Goal: Feedback & Contribution: Leave review/rating

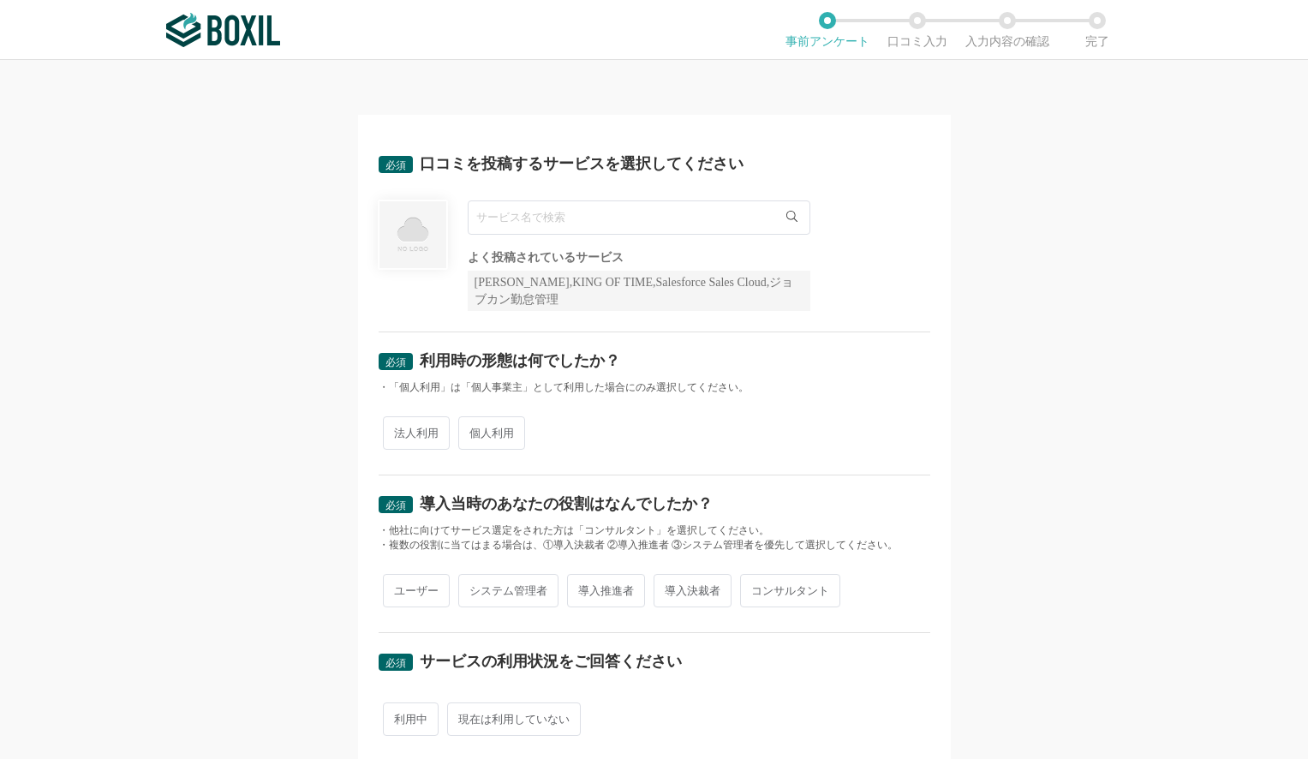
click at [426, 440] on span "法人利用" at bounding box center [416, 432] width 67 height 33
click at [398, 430] on input "法人利用" at bounding box center [392, 424] width 11 height 11
radio input "true"
click at [577, 194] on div "必須 口コミを投稿するサービスを選択してください よく投稿されているサービス Sansan,KING OF TIME,Salesforce Sales Clo…" at bounding box center [655, 233] width 552 height 197
click at [569, 218] on input "text" at bounding box center [639, 217] width 343 height 34
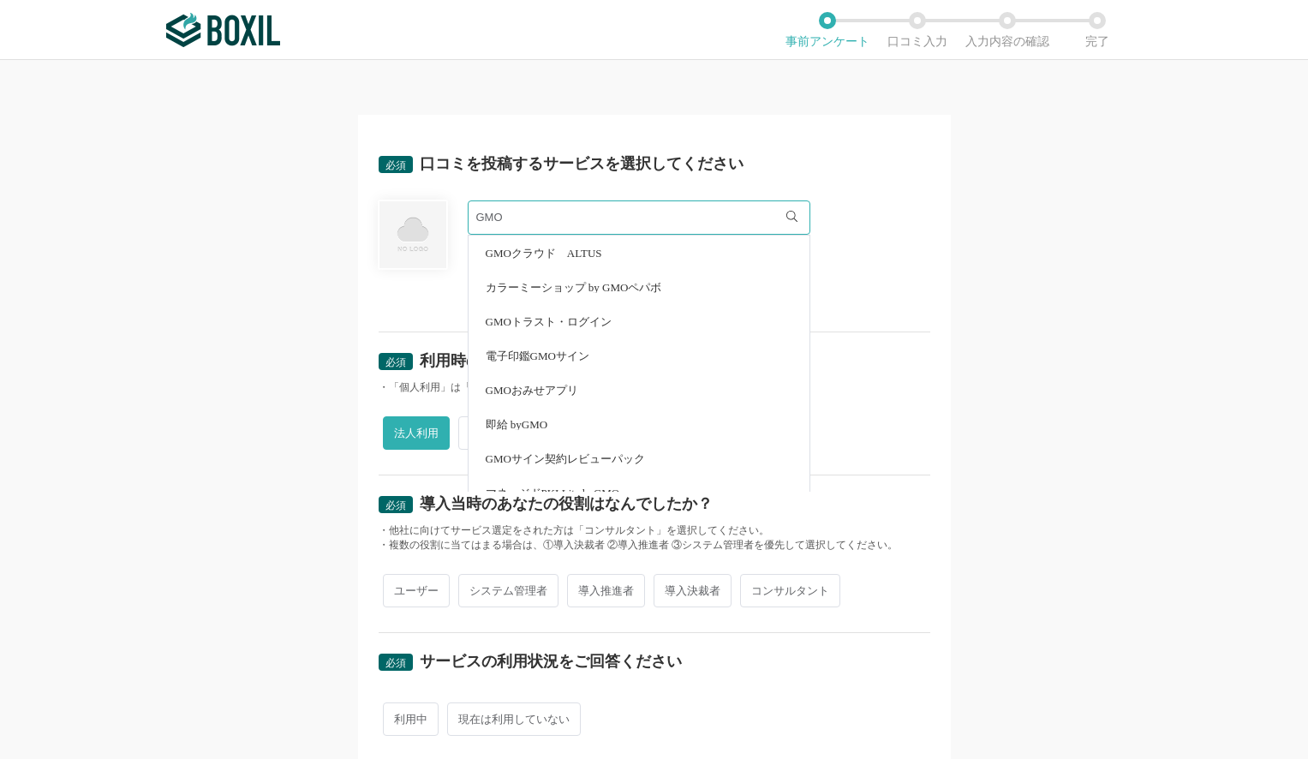
click at [641, 447] on li "GMOサイン契約レビューパック" at bounding box center [639, 458] width 341 height 34
type input "GMOサイン契約レビューパック"
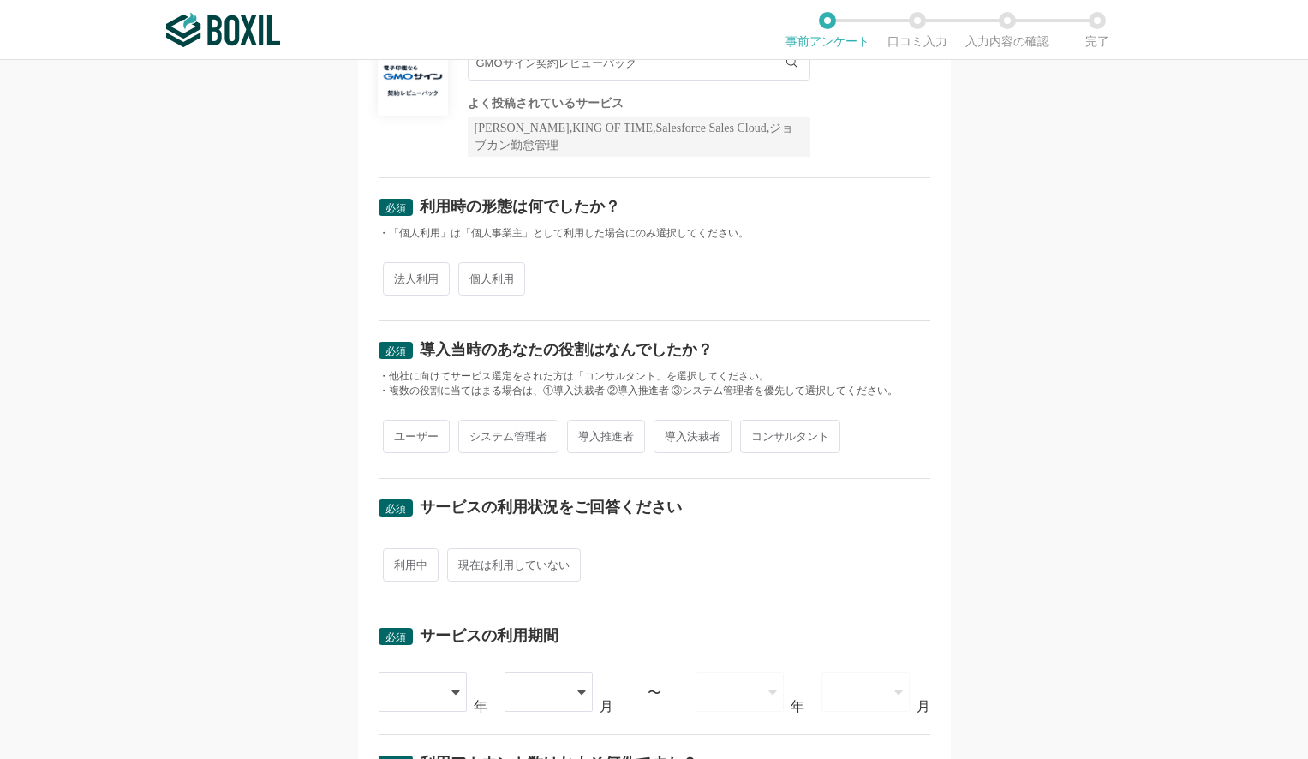
scroll to position [219, 0]
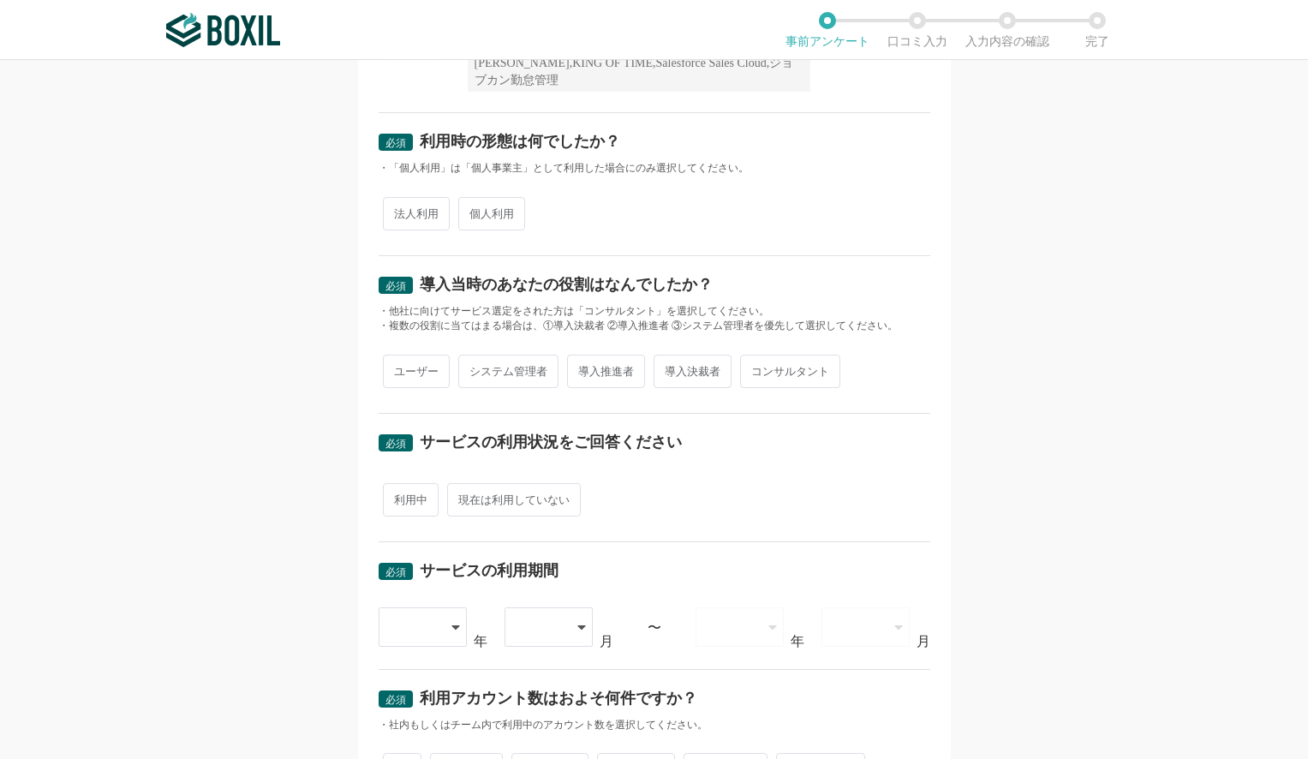
click at [422, 230] on span "法人利用" at bounding box center [416, 213] width 67 height 33
click at [398, 211] on input "法人利用" at bounding box center [392, 205] width 11 height 11
radio input "true"
click at [677, 366] on span "導入決裁者" at bounding box center [693, 371] width 78 height 33
click at [669, 366] on input "導入決裁者" at bounding box center [663, 362] width 11 height 11
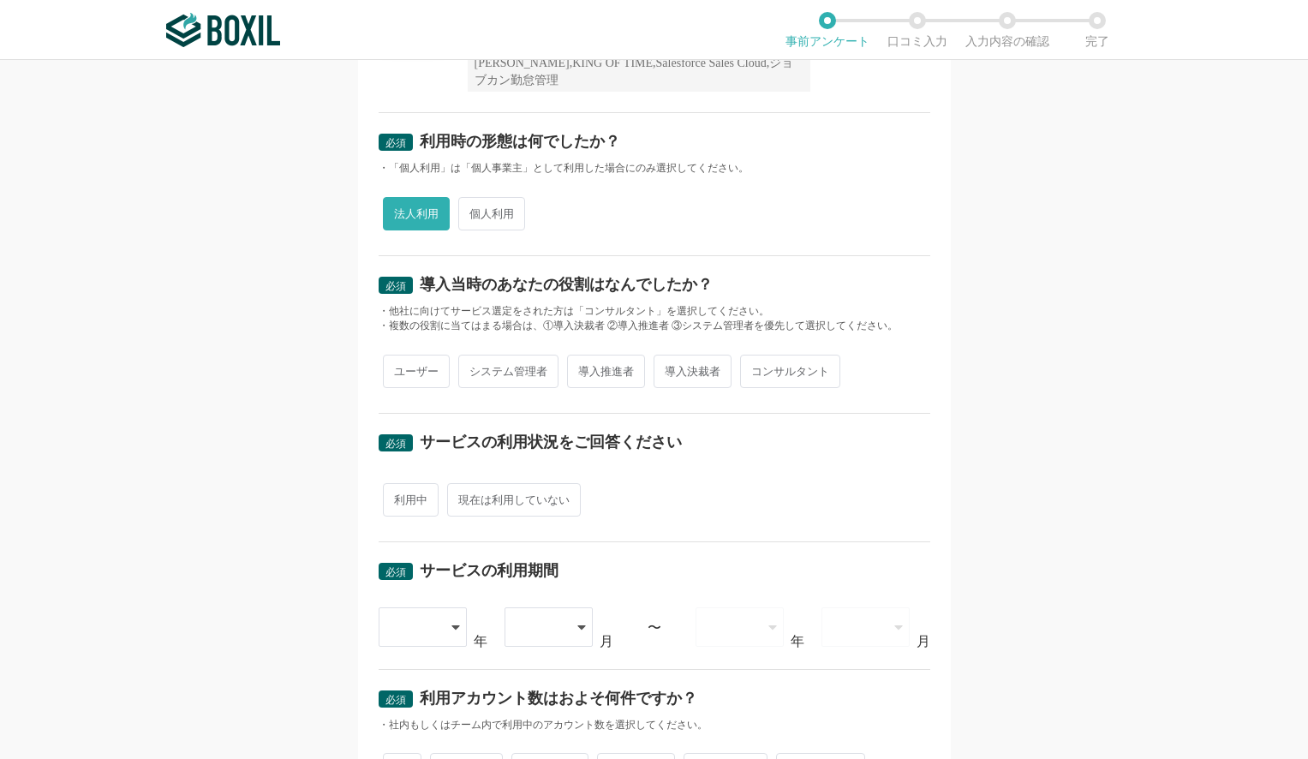
radio input "true"
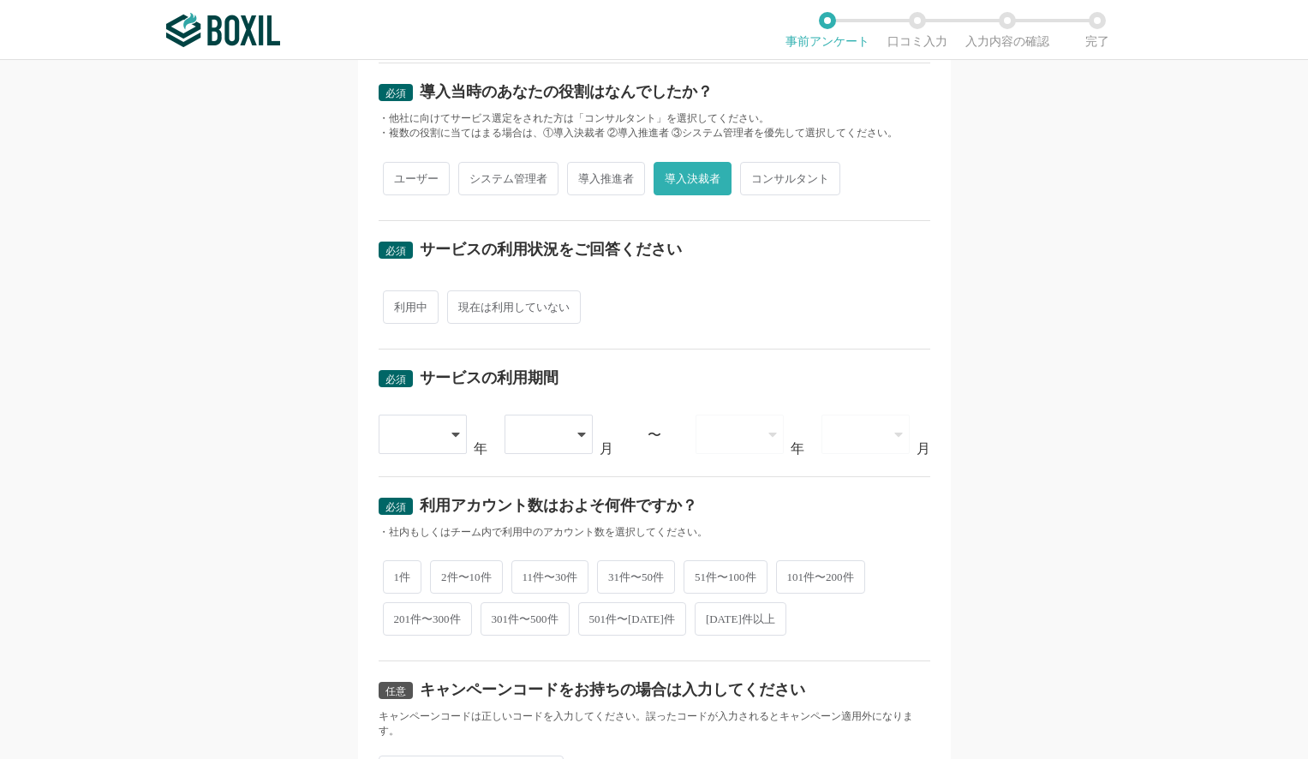
scroll to position [445, 0]
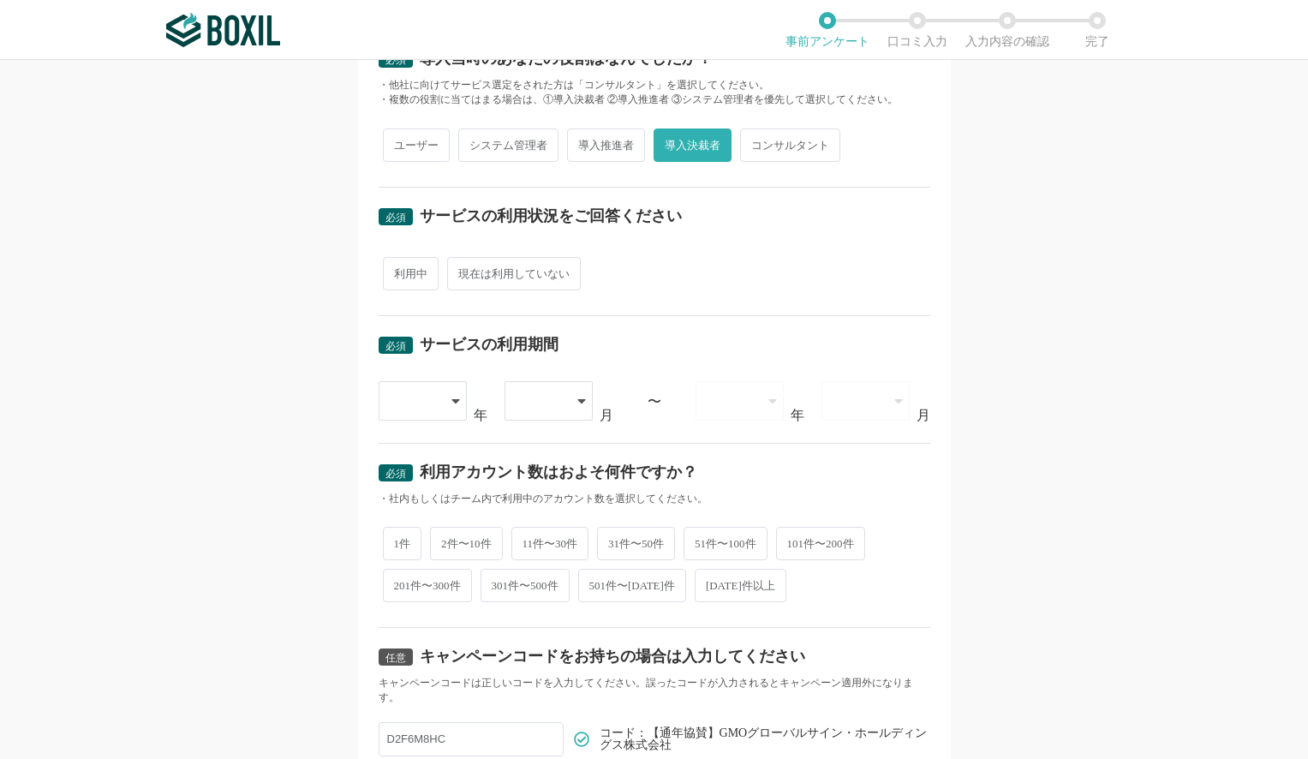
click at [388, 273] on span "利用中" at bounding box center [411, 273] width 56 height 33
click at [388, 271] on input "利用中" at bounding box center [392, 265] width 11 height 11
radio input "true"
click at [462, 393] on div at bounding box center [424, 400] width 90 height 39
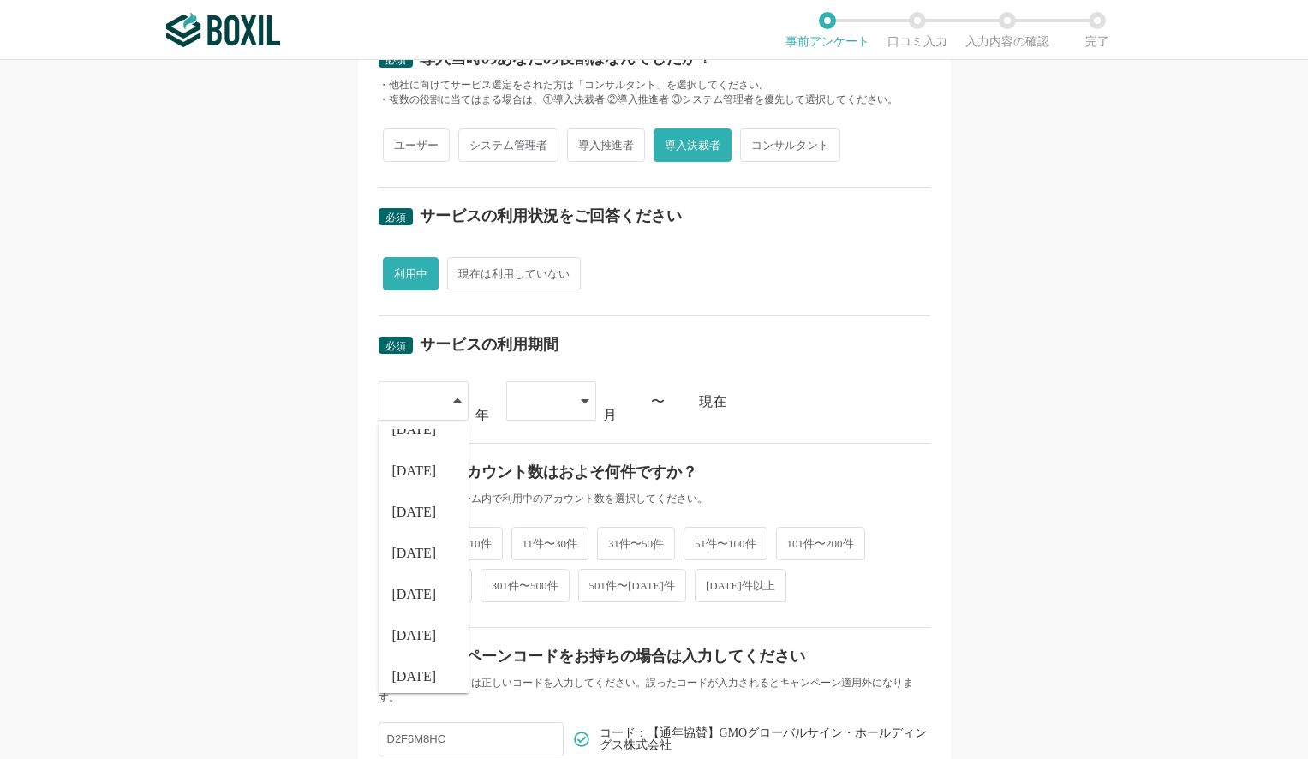
scroll to position [195, 0]
click at [429, 655] on li "[DATE]" at bounding box center [424, 665] width 90 height 41
click at [551, 398] on div at bounding box center [542, 401] width 51 height 38
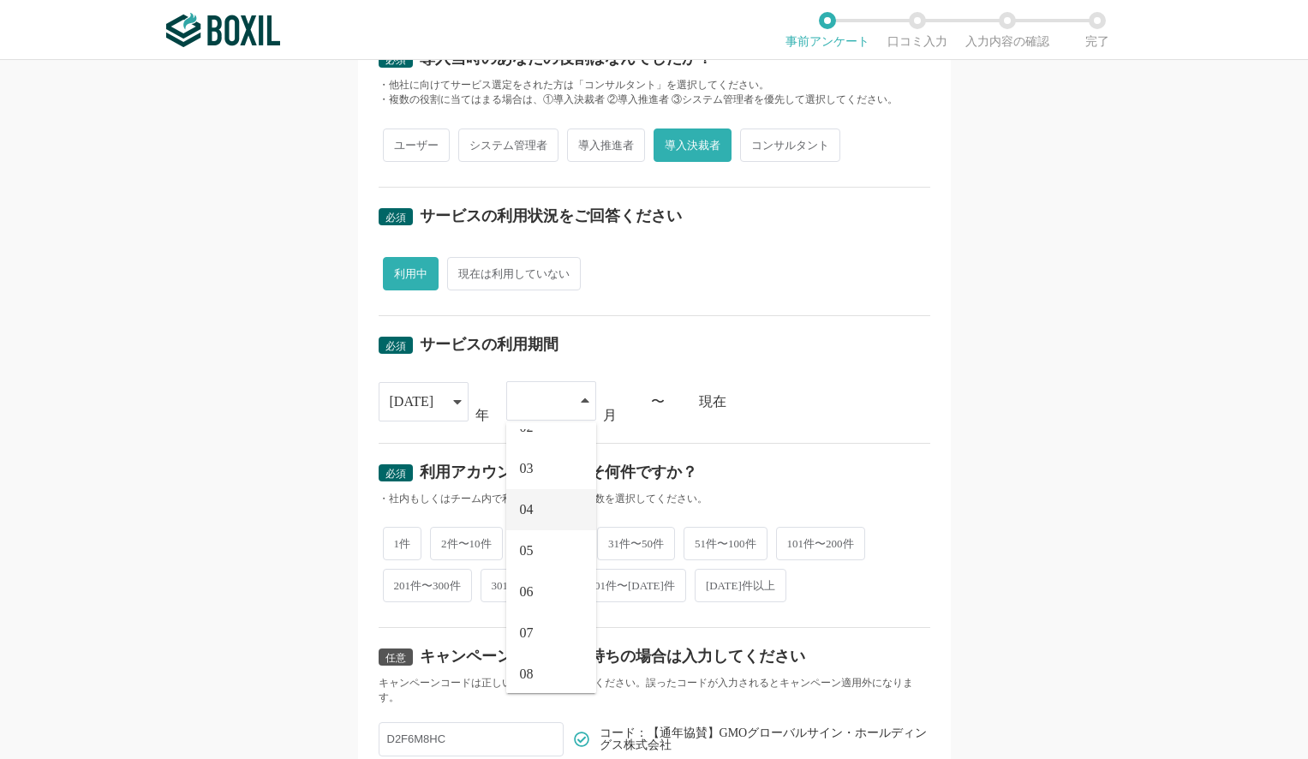
scroll to position [113, 0]
click at [547, 624] on li "08" at bounding box center [551, 624] width 90 height 41
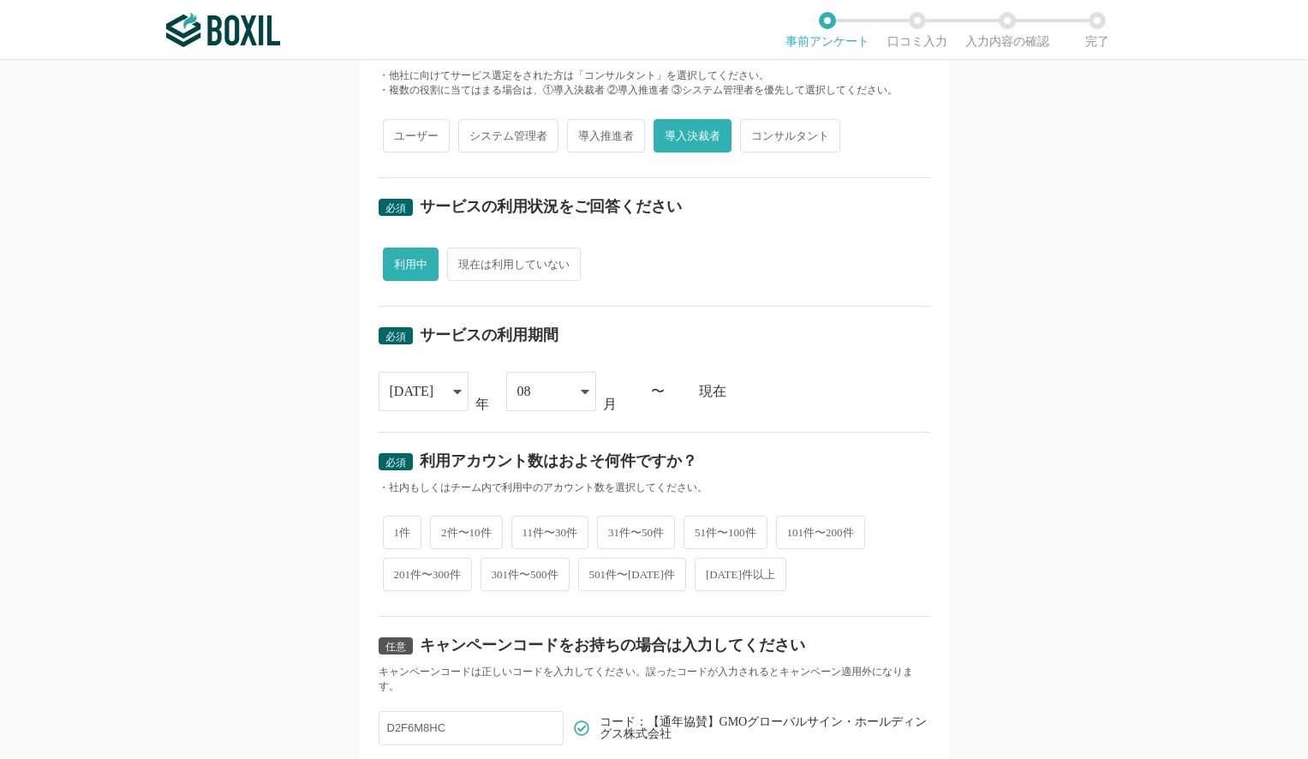
click at [547, 392] on div "08" at bounding box center [542, 392] width 51 height 38
click at [547, 661] on li "09" at bounding box center [551, 654] width 90 height 41
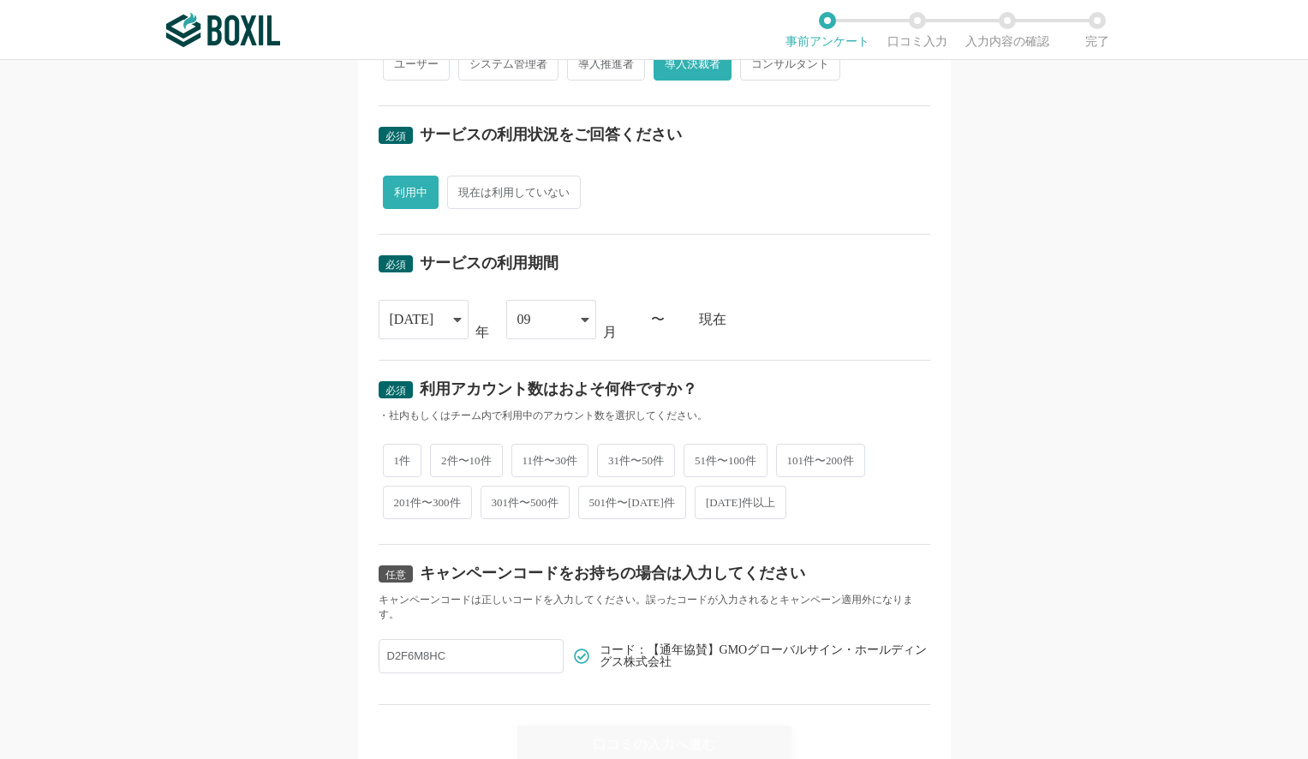
scroll to position [567, 0]
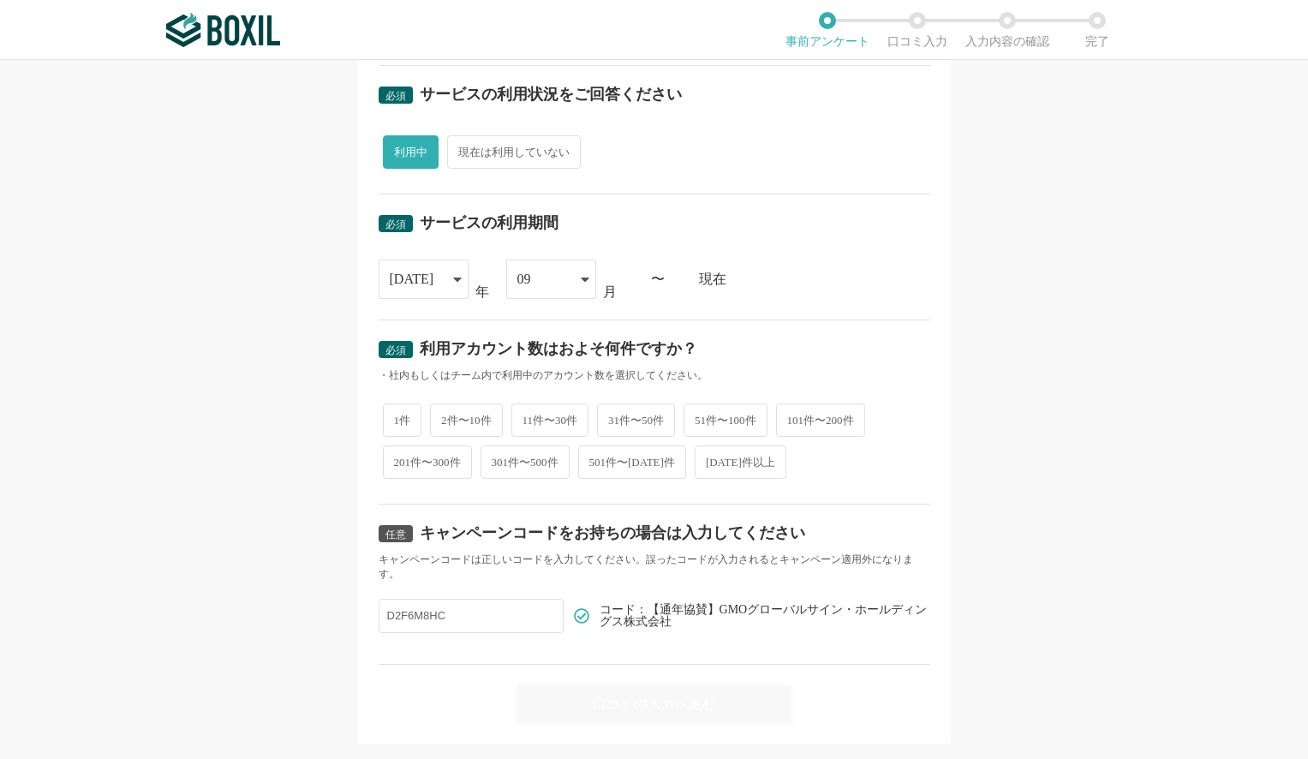
click at [402, 406] on span "1件" at bounding box center [402, 420] width 39 height 33
click at [398, 406] on input "1件" at bounding box center [392, 411] width 11 height 11
radio input "true"
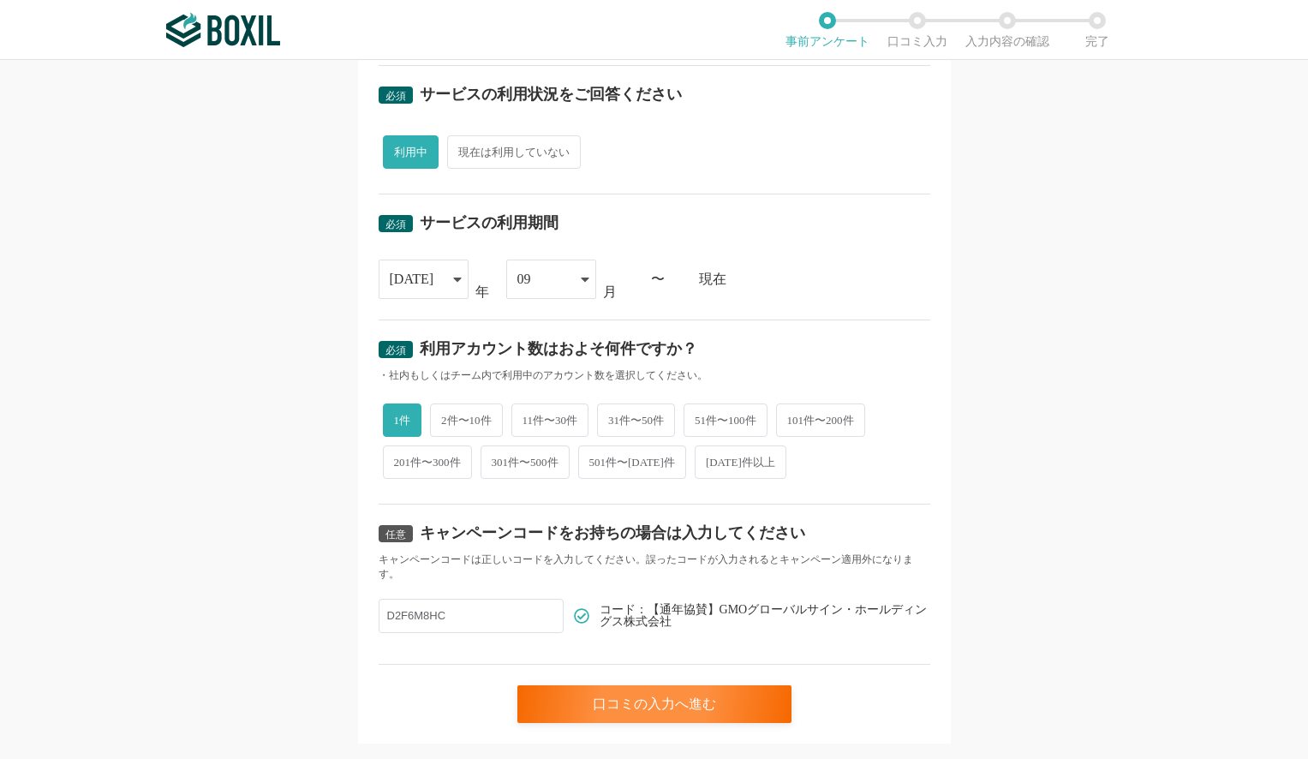
scroll to position [592, 0]
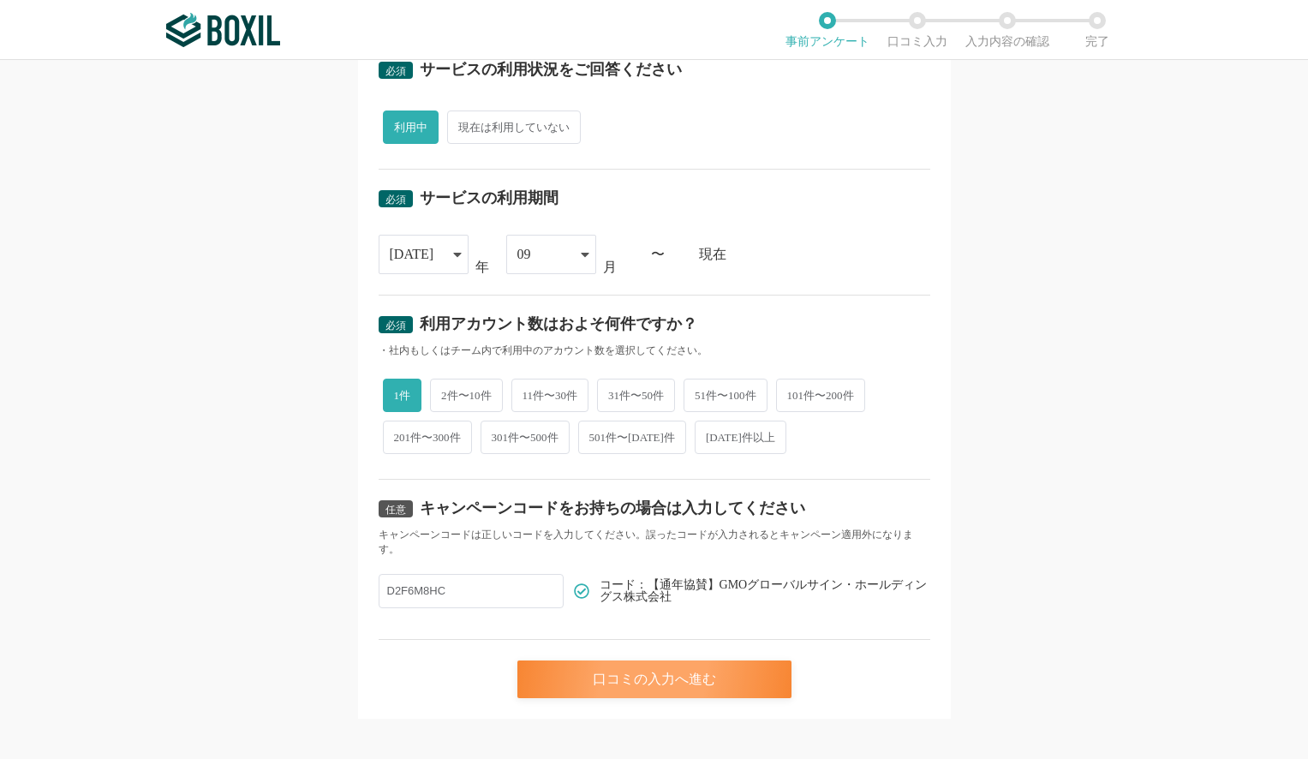
click at [671, 667] on div "口コミの入力へ進む" at bounding box center [654, 680] width 274 height 38
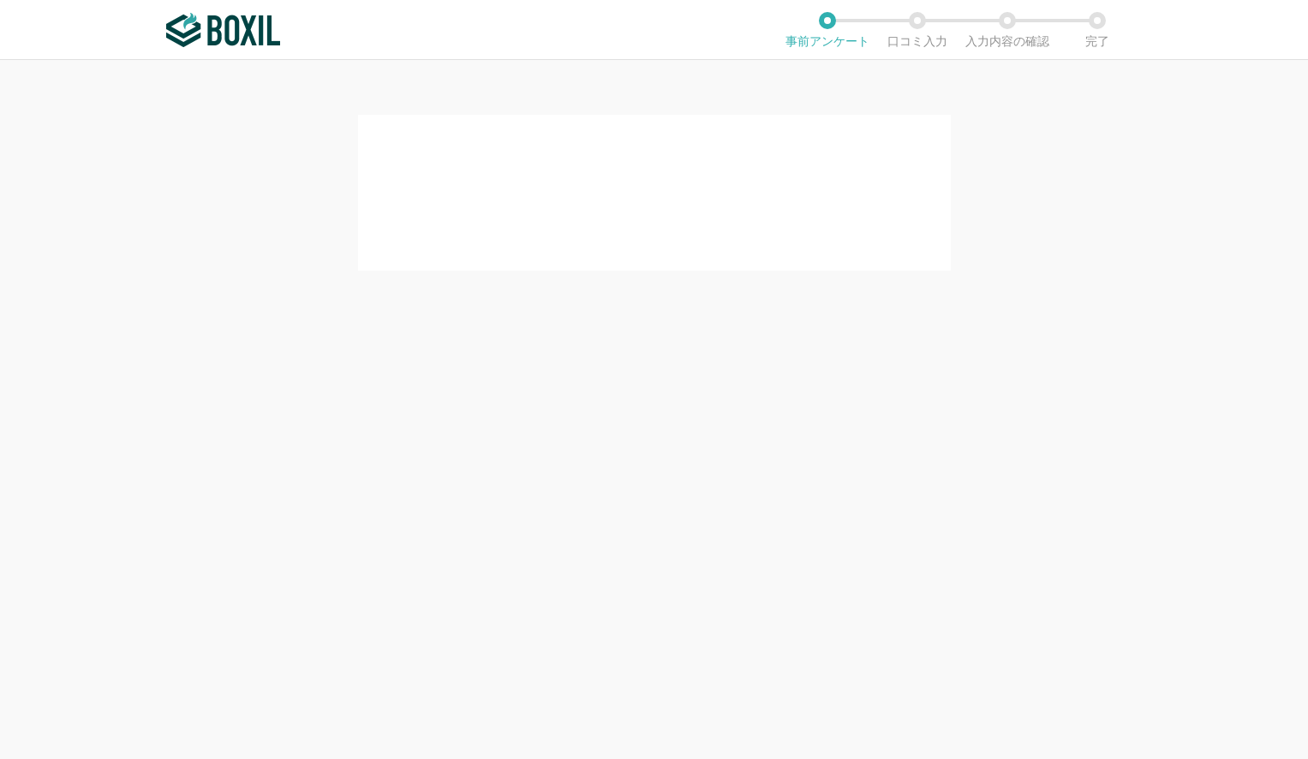
scroll to position [0, 0]
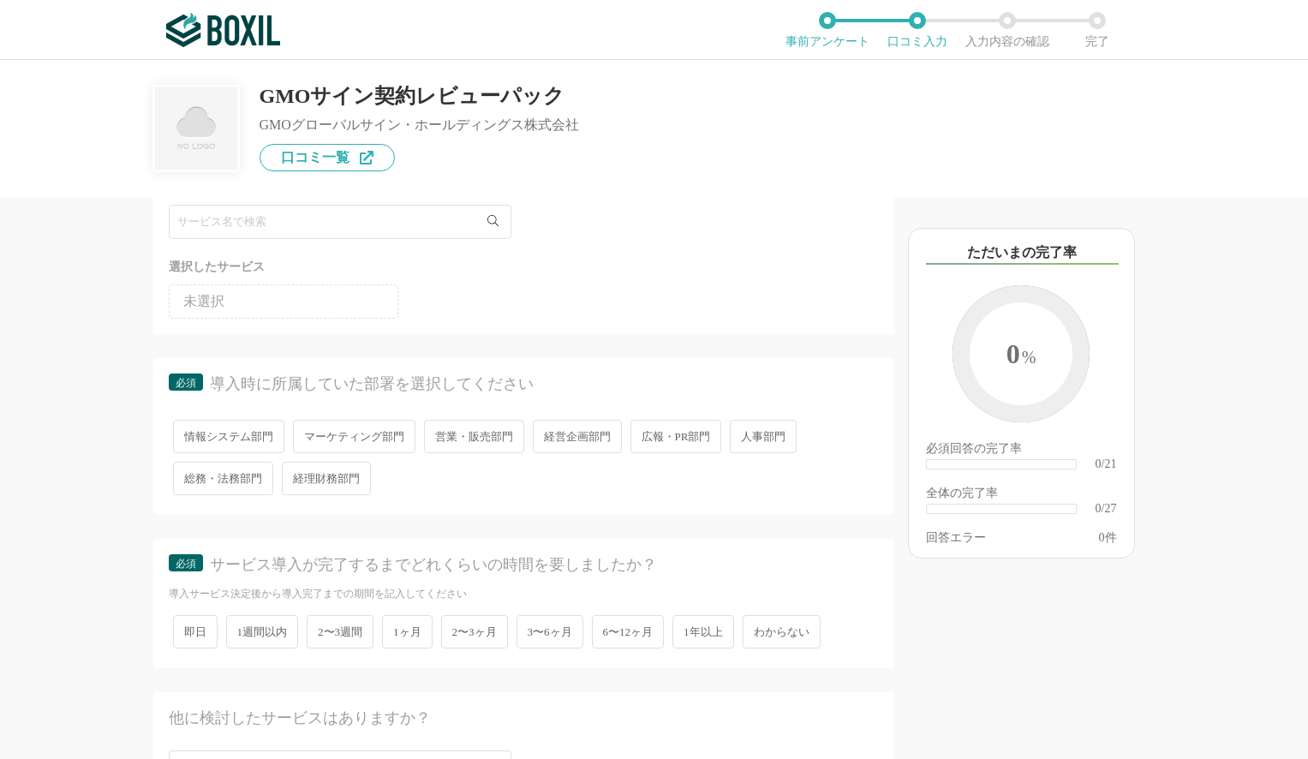
scroll to position [80, 0]
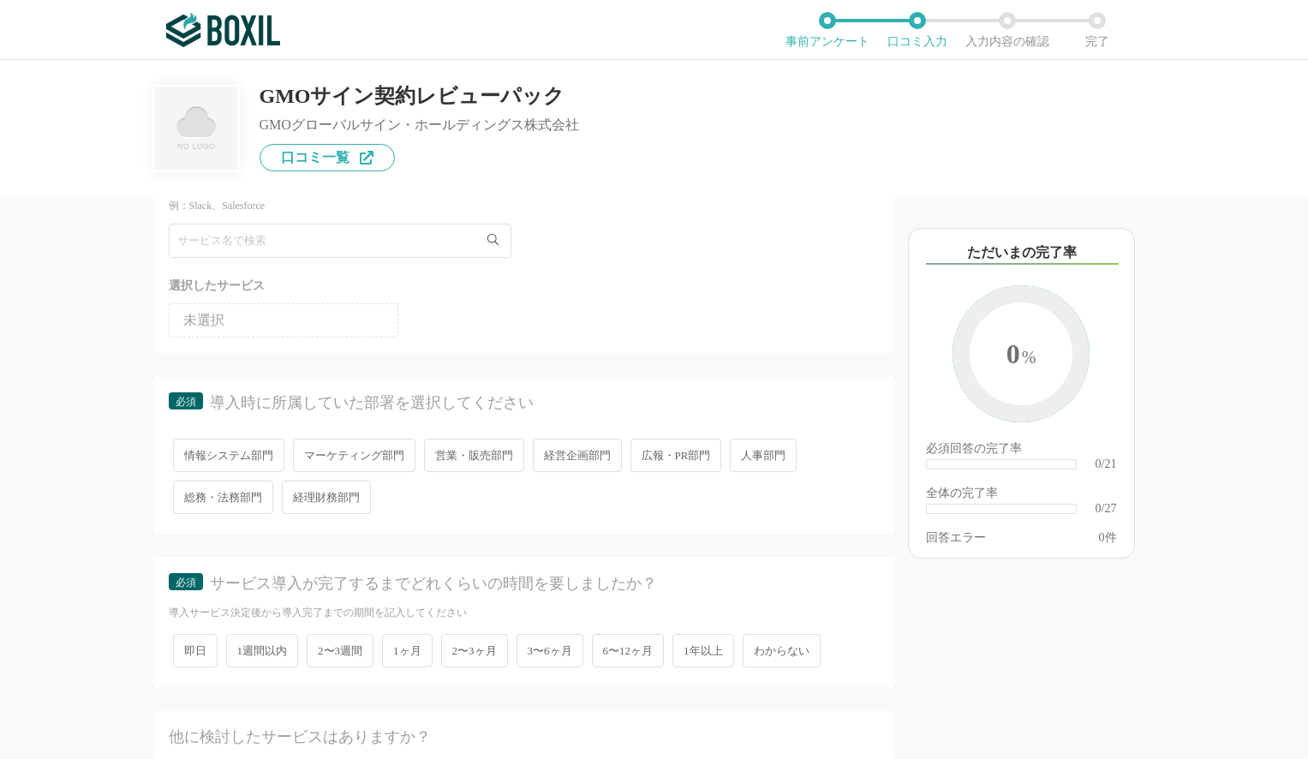
click at [577, 457] on span "経営企画部門" at bounding box center [577, 455] width 89 height 33
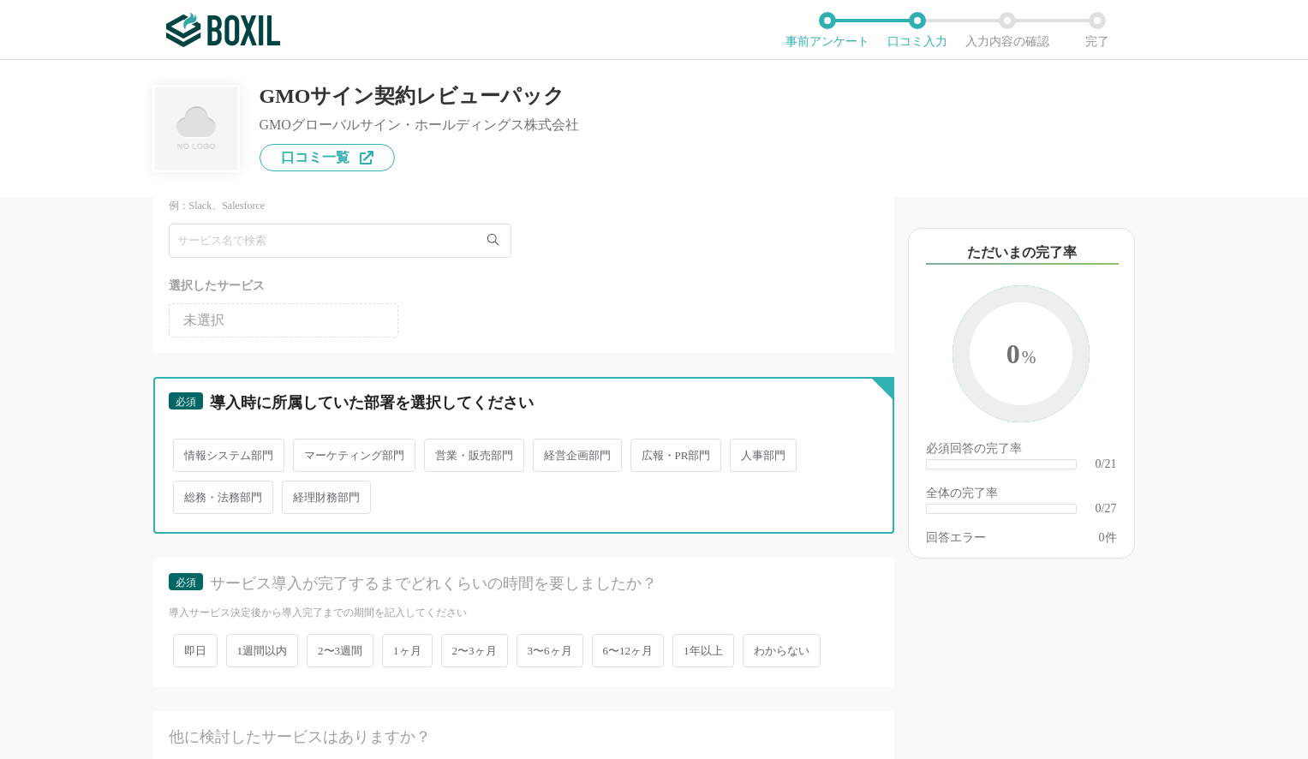
click at [548, 452] on input "経営企画部門" at bounding box center [542, 446] width 11 height 11
radio input "true"
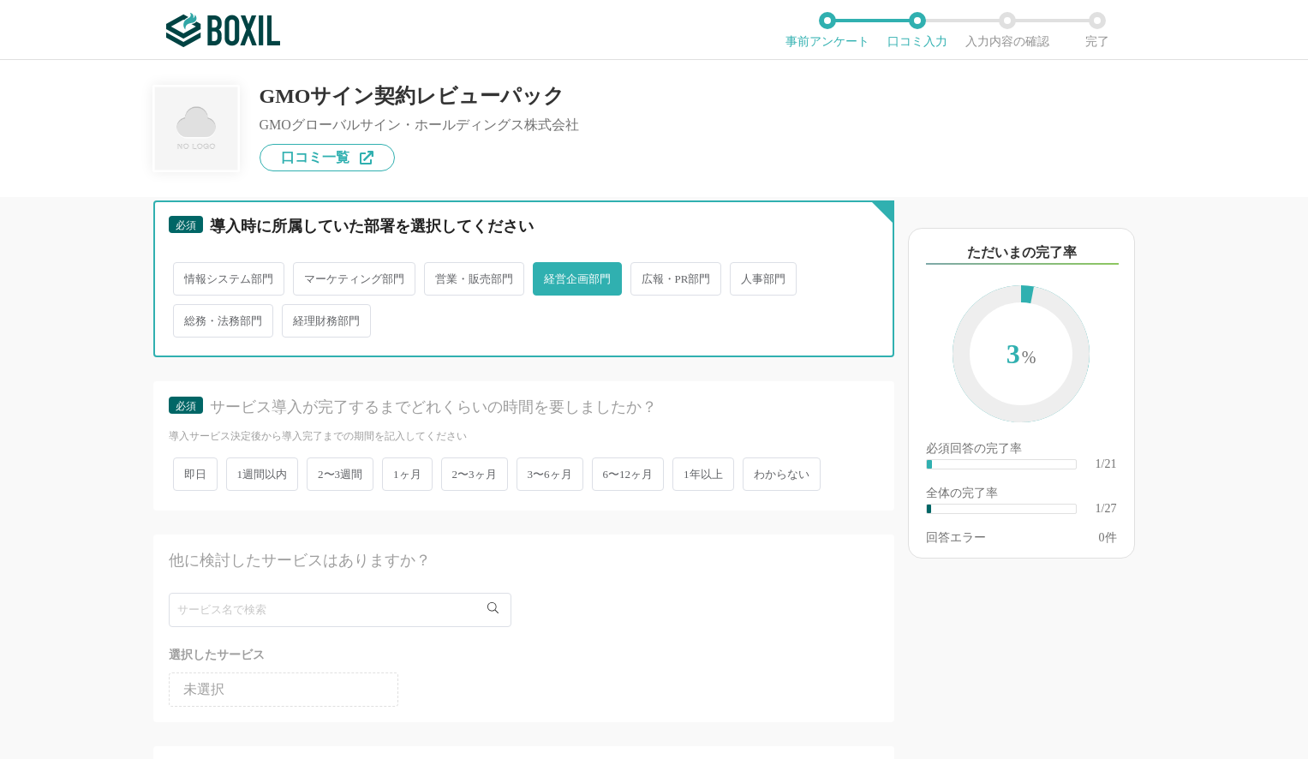
scroll to position [287, 0]
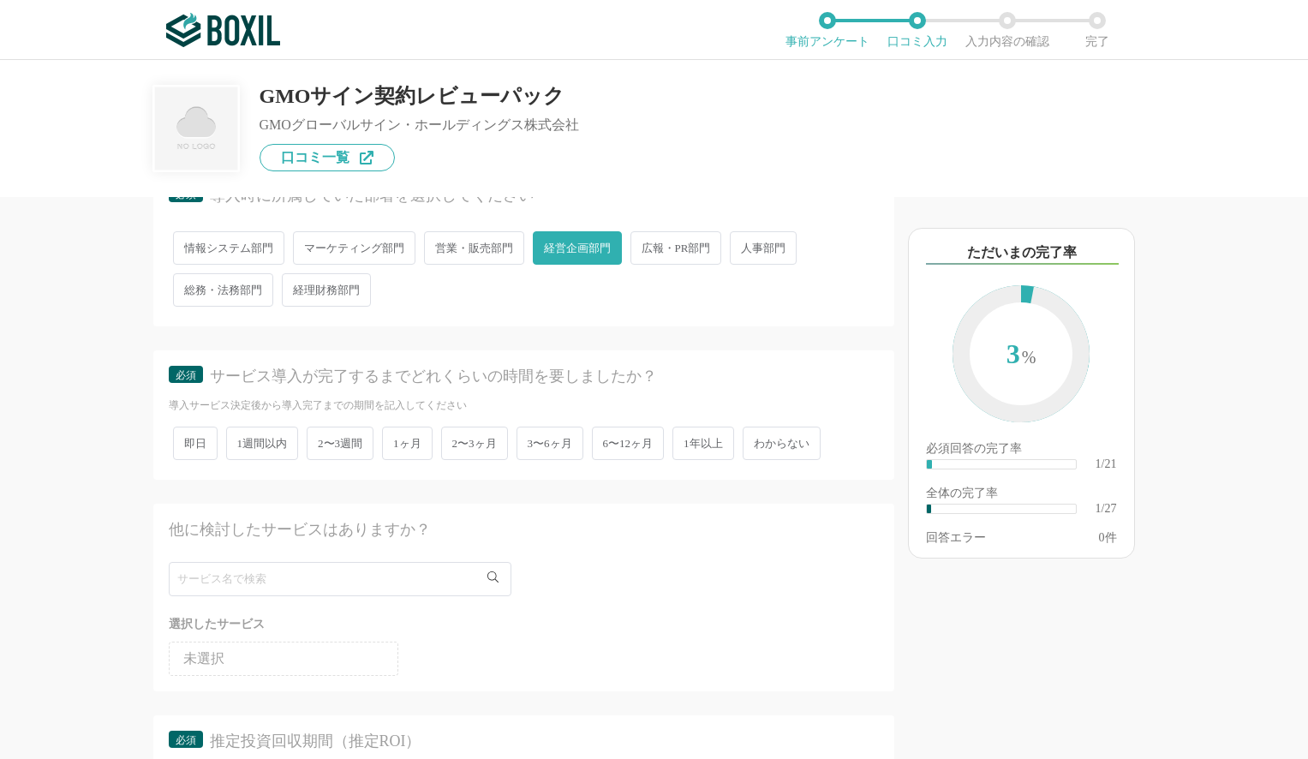
click at [202, 450] on span "即日" at bounding box center [195, 443] width 45 height 33
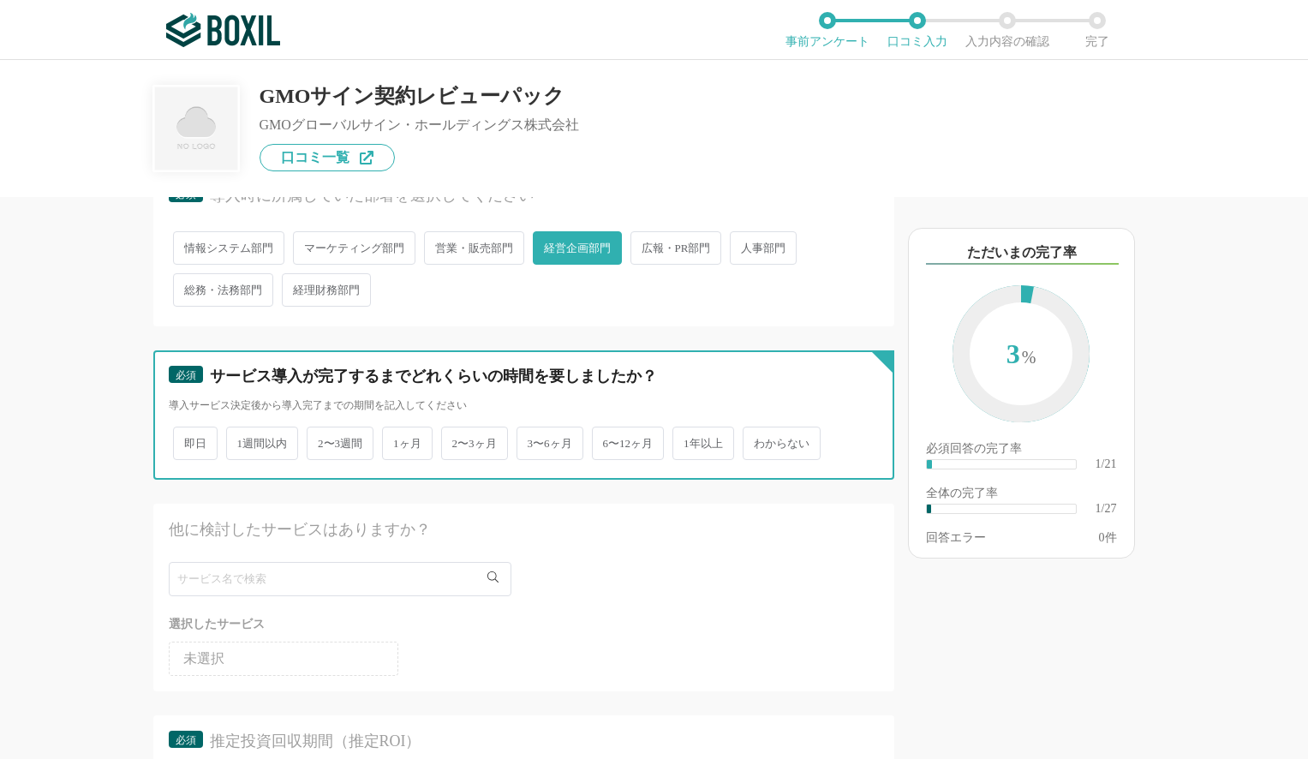
click at [188, 440] on input "即日" at bounding box center [182, 434] width 11 height 11
radio input "true"
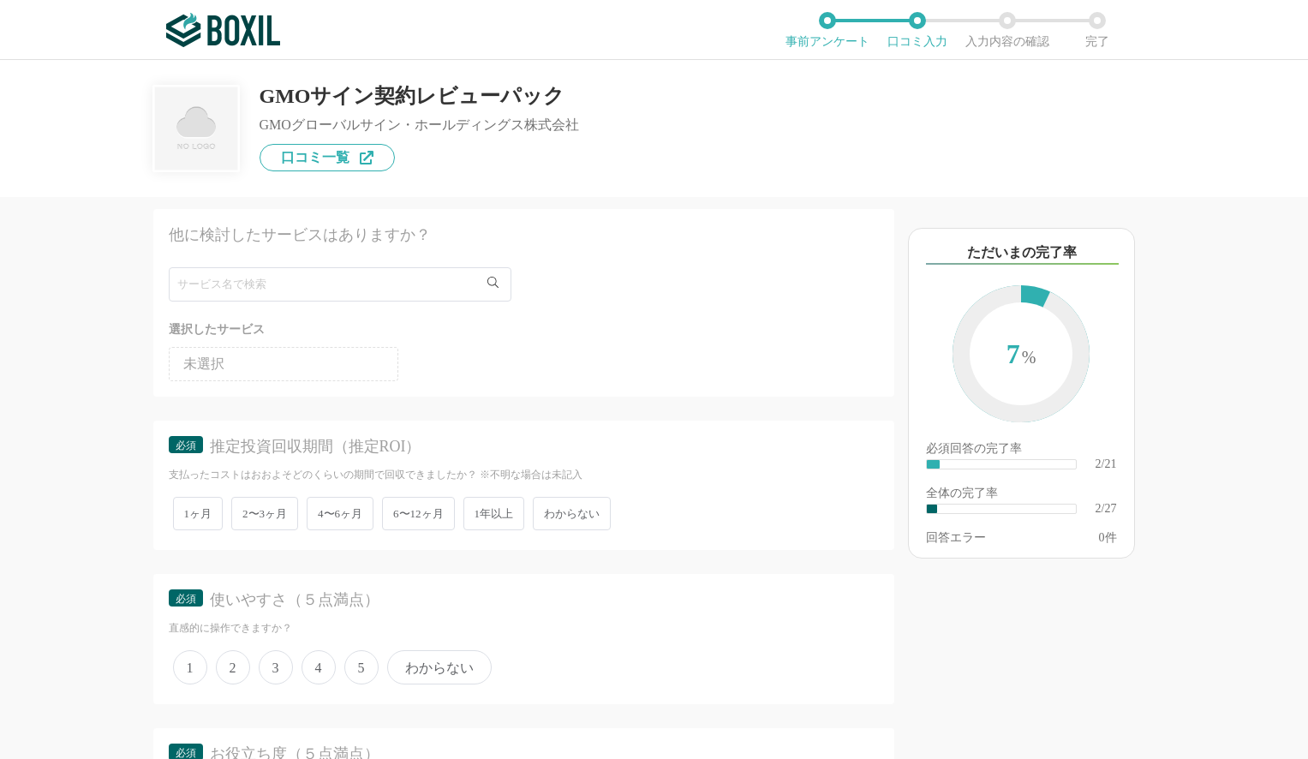
scroll to position [587, 0]
click at [207, 501] on span "1ヶ月" at bounding box center [198, 508] width 51 height 33
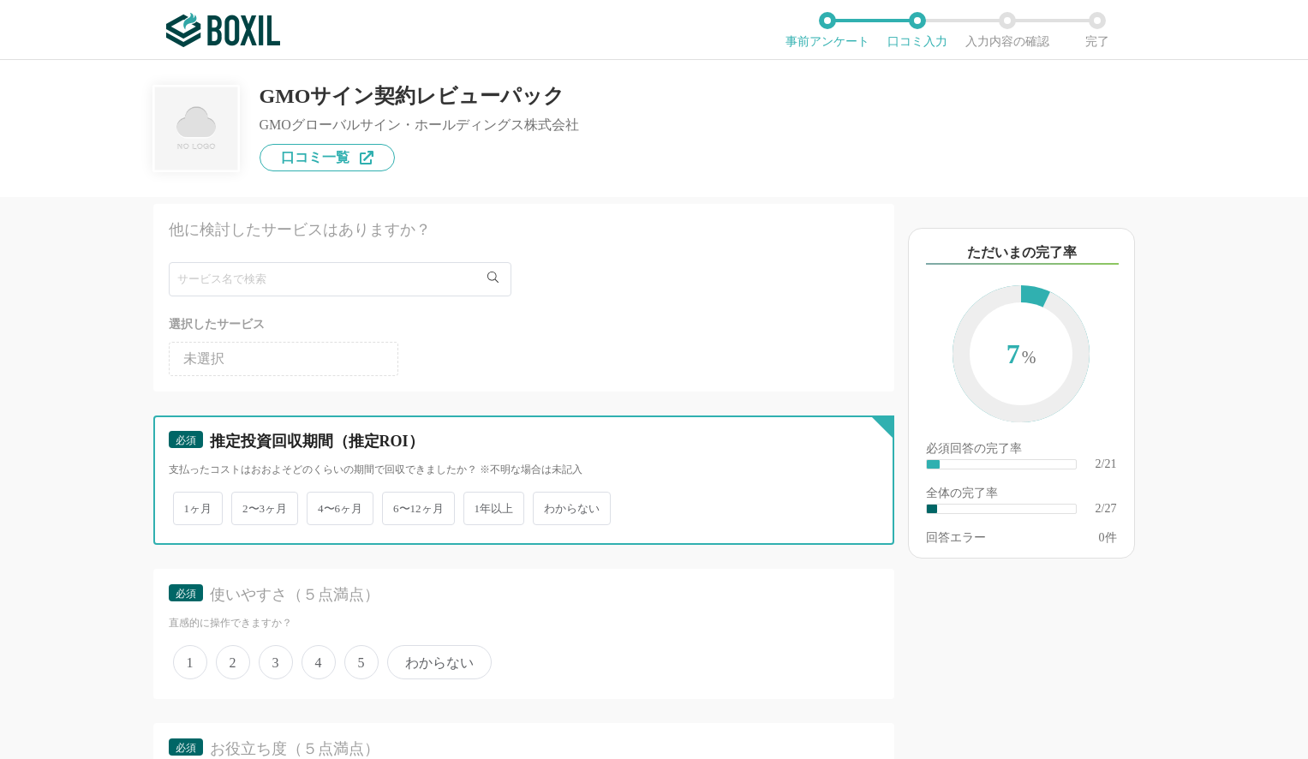
click at [188, 501] on input "1ヶ月" at bounding box center [182, 499] width 11 height 11
radio input "true"
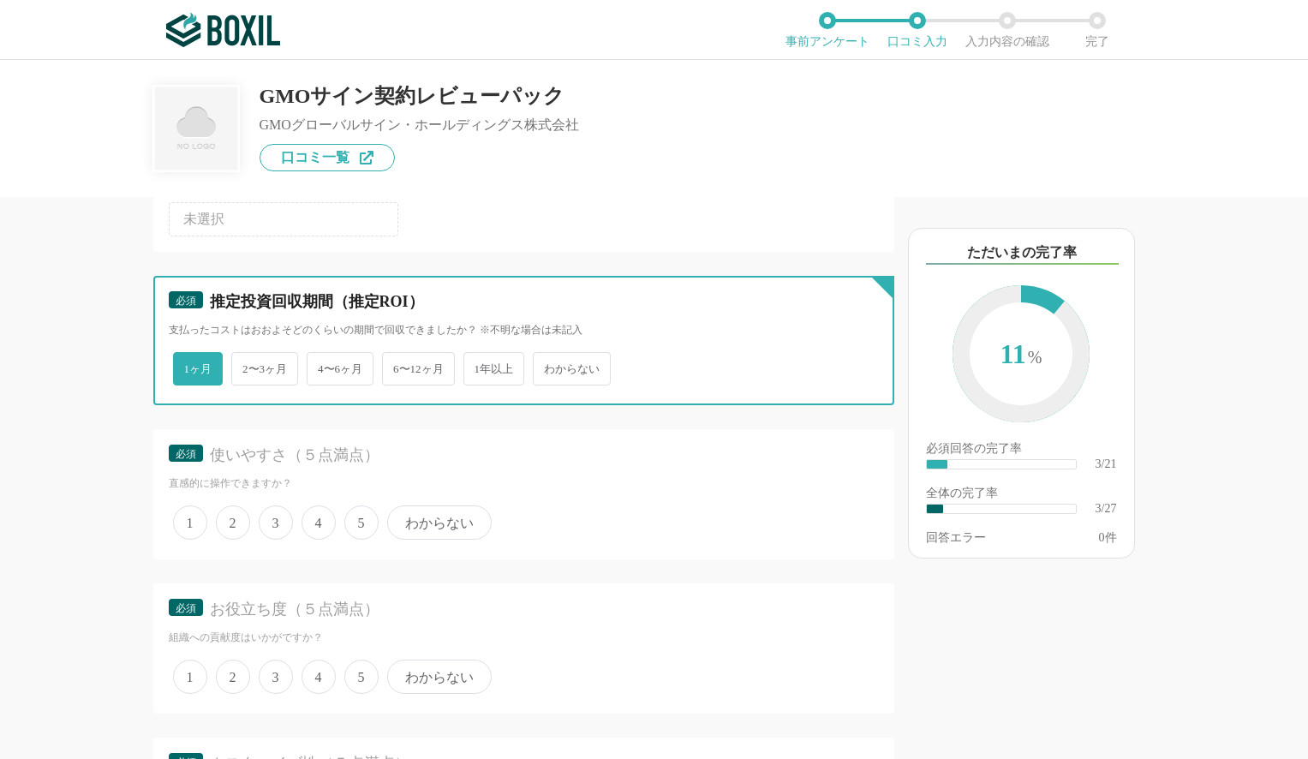
scroll to position [799, 0]
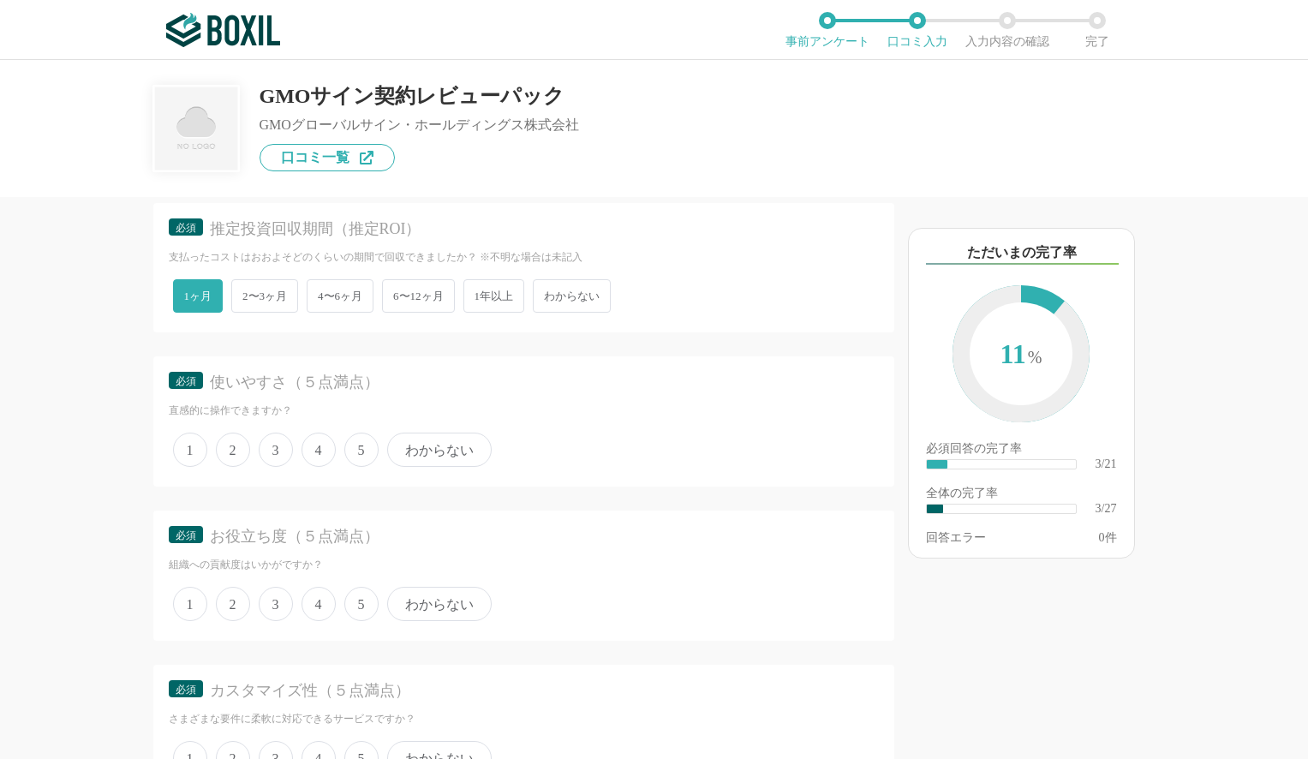
click at [322, 453] on span "4" at bounding box center [319, 450] width 34 height 34
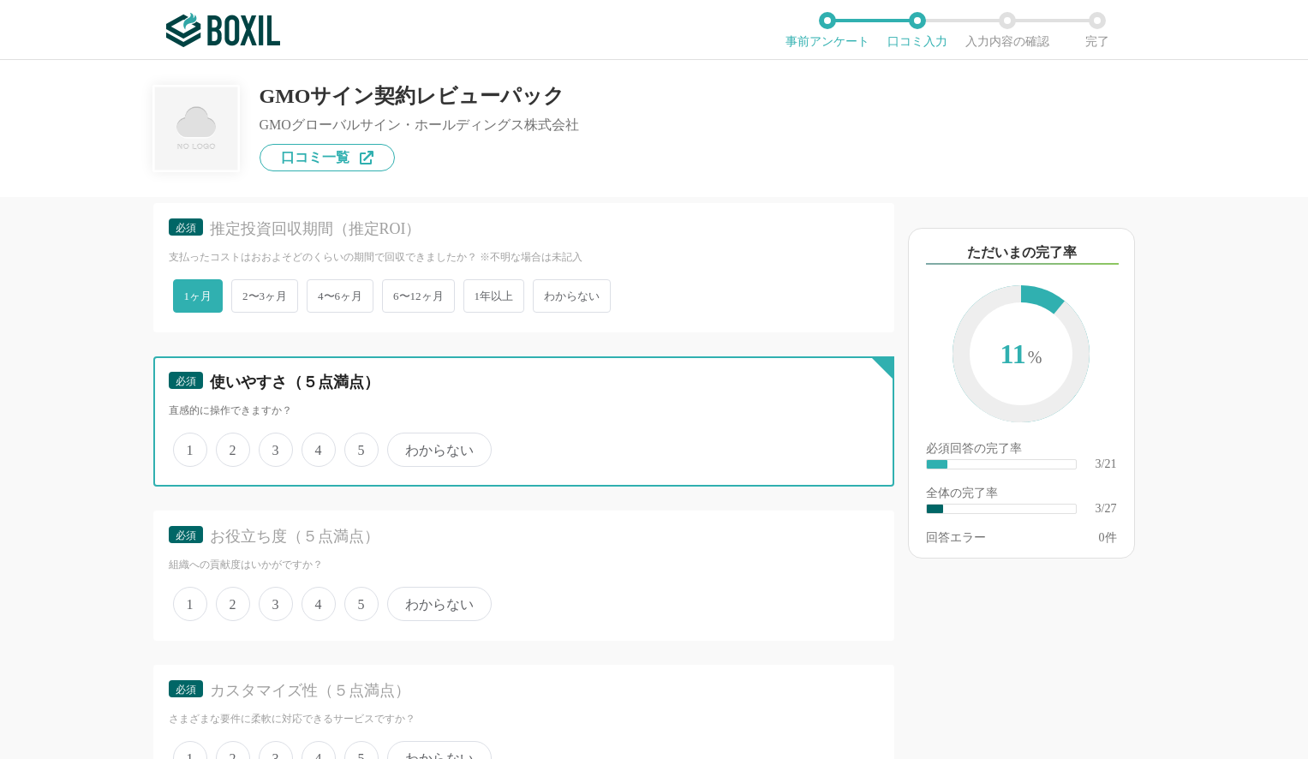
click at [317, 446] on input "4" at bounding box center [311, 440] width 11 height 11
radio input "true"
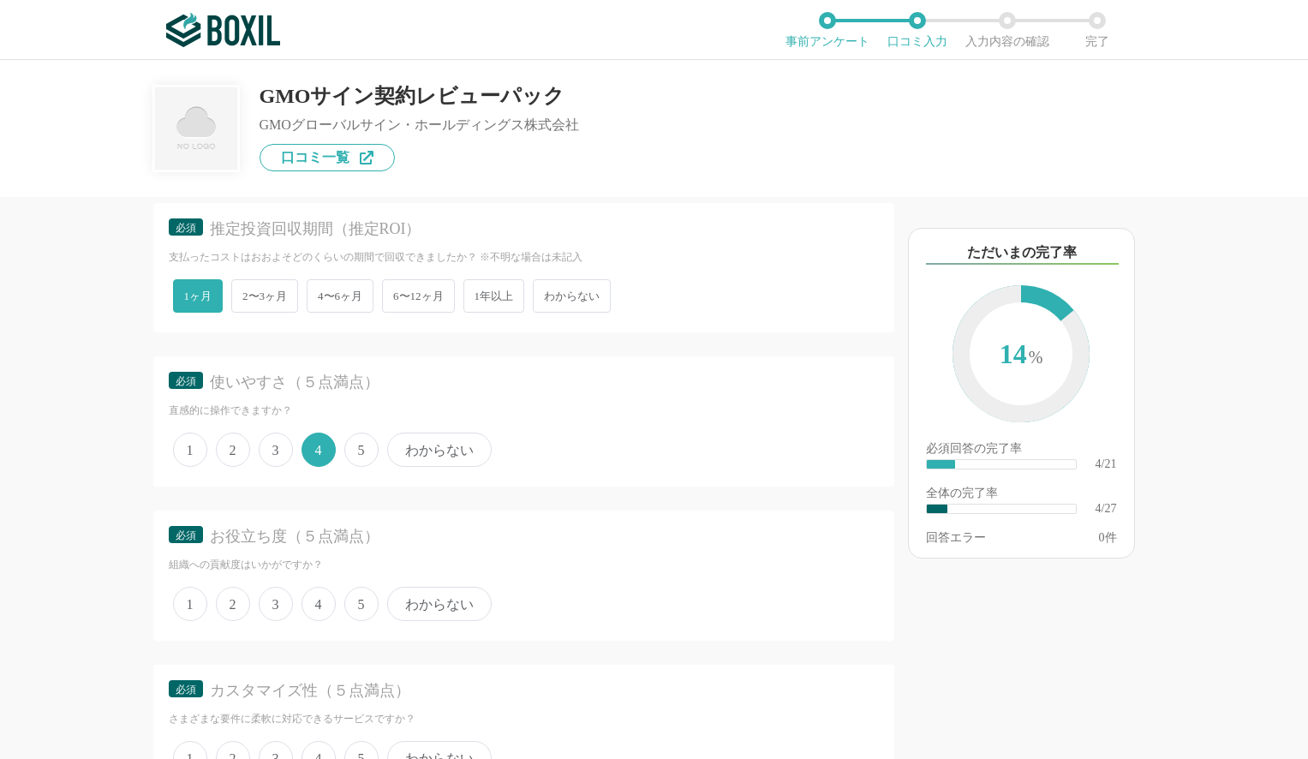
click at [371, 448] on span "5" at bounding box center [361, 450] width 34 height 34
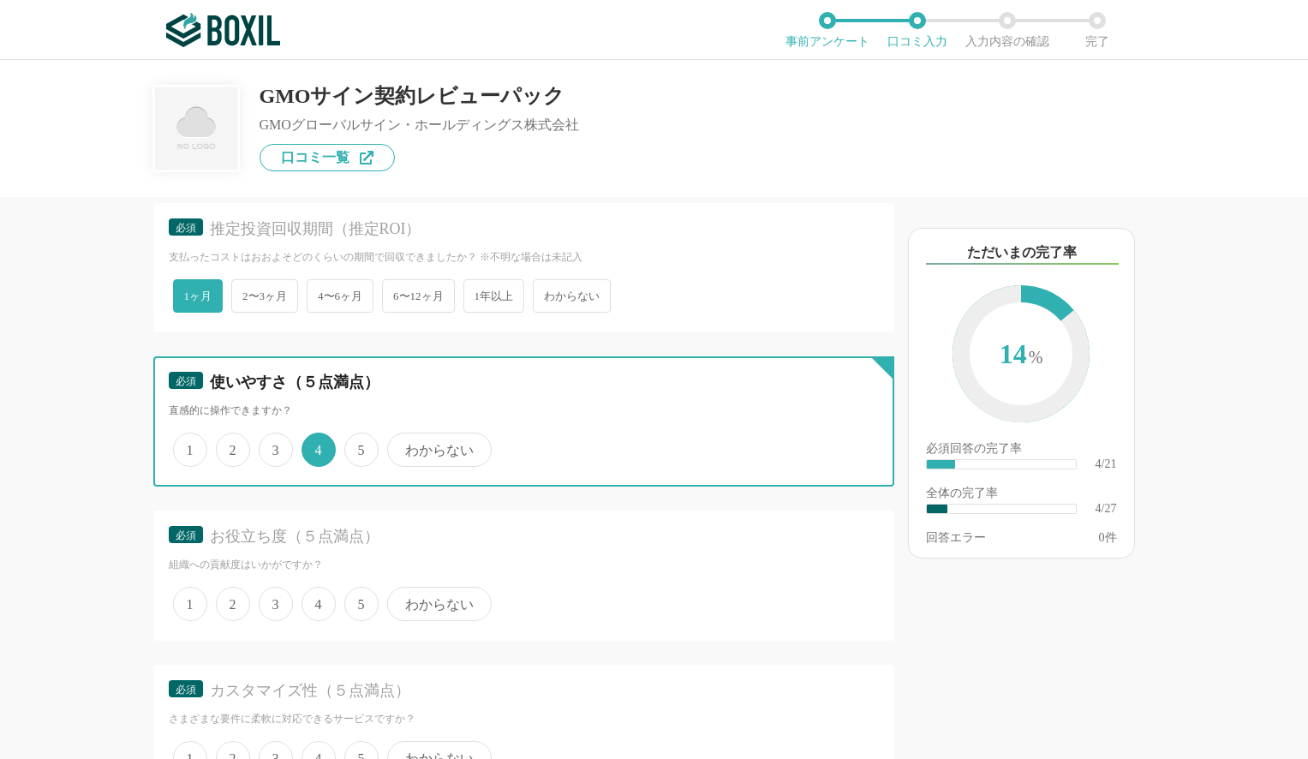
click at [360, 446] on input "5" at bounding box center [354, 440] width 11 height 11
radio input "true"
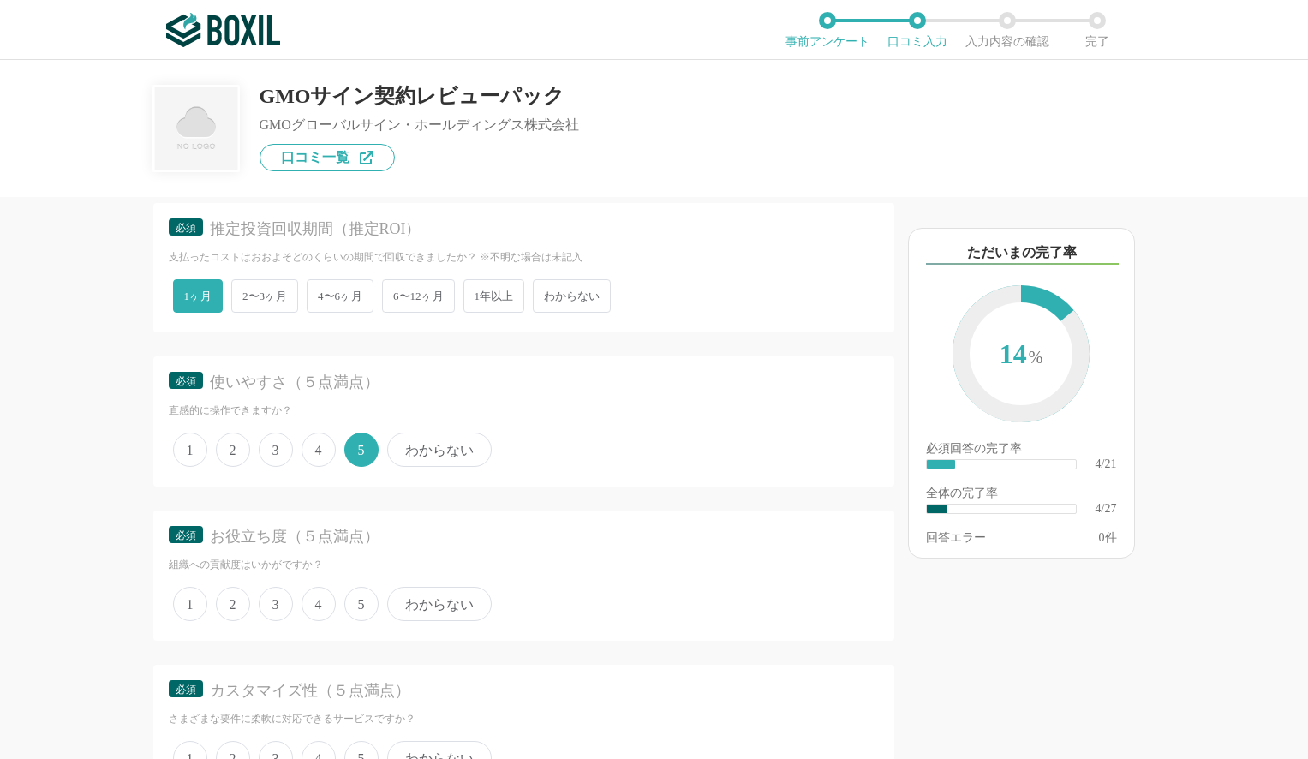
click at [363, 601] on span "5" at bounding box center [361, 604] width 34 height 34
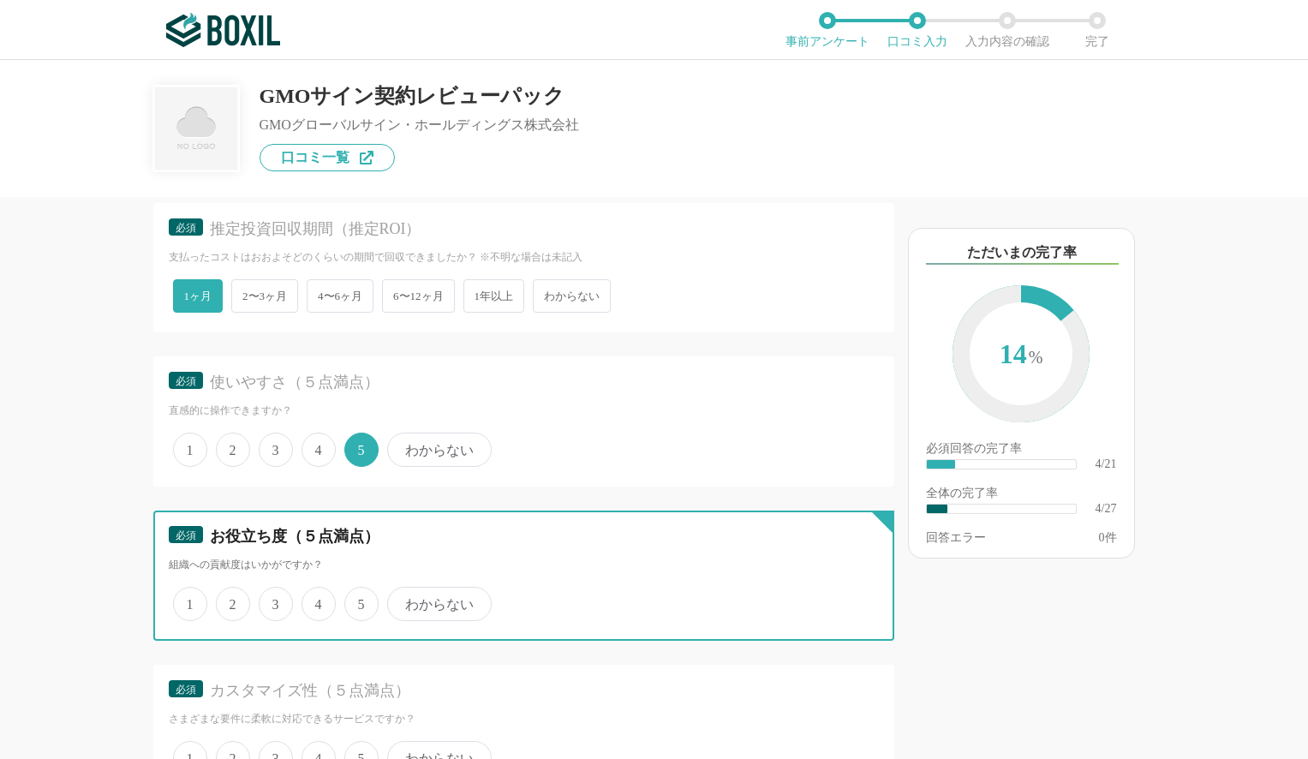
click at [360, 601] on input "5" at bounding box center [354, 594] width 11 height 11
radio input "true"
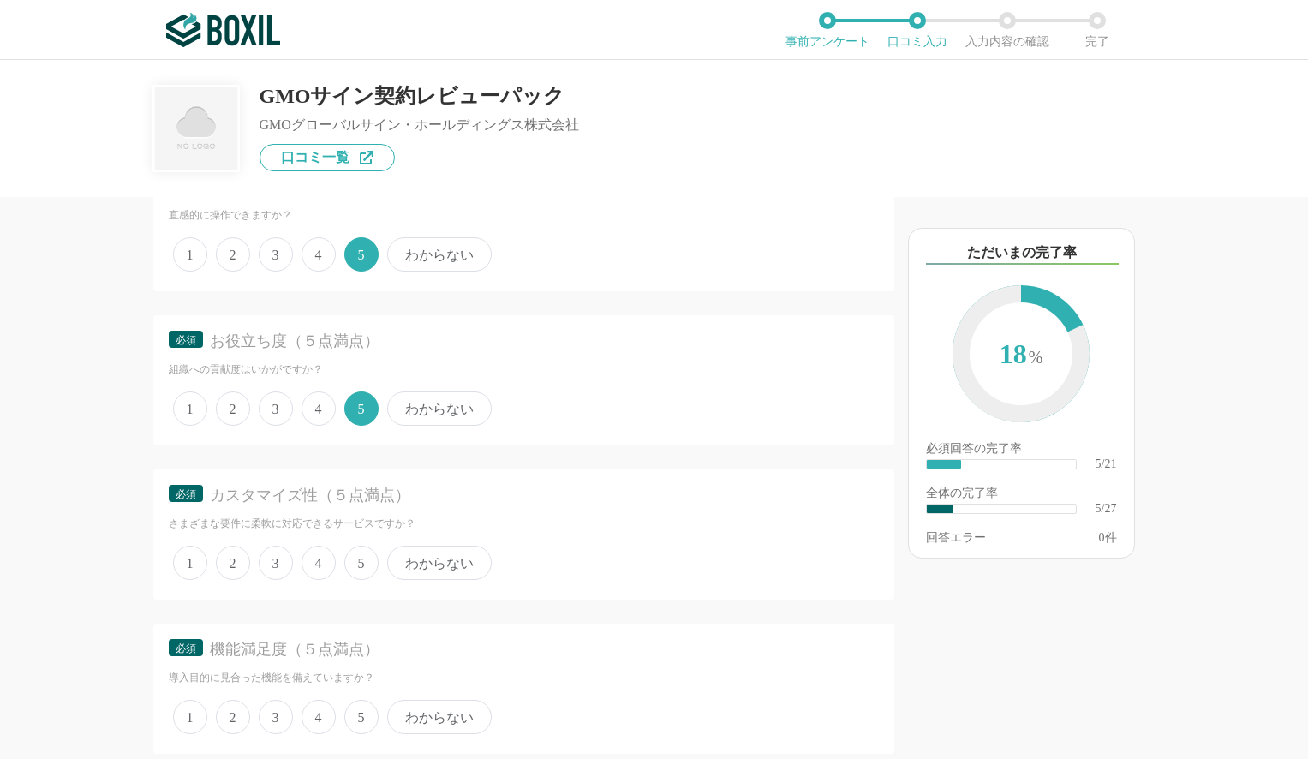
click at [352, 571] on span "5" at bounding box center [361, 563] width 34 height 34
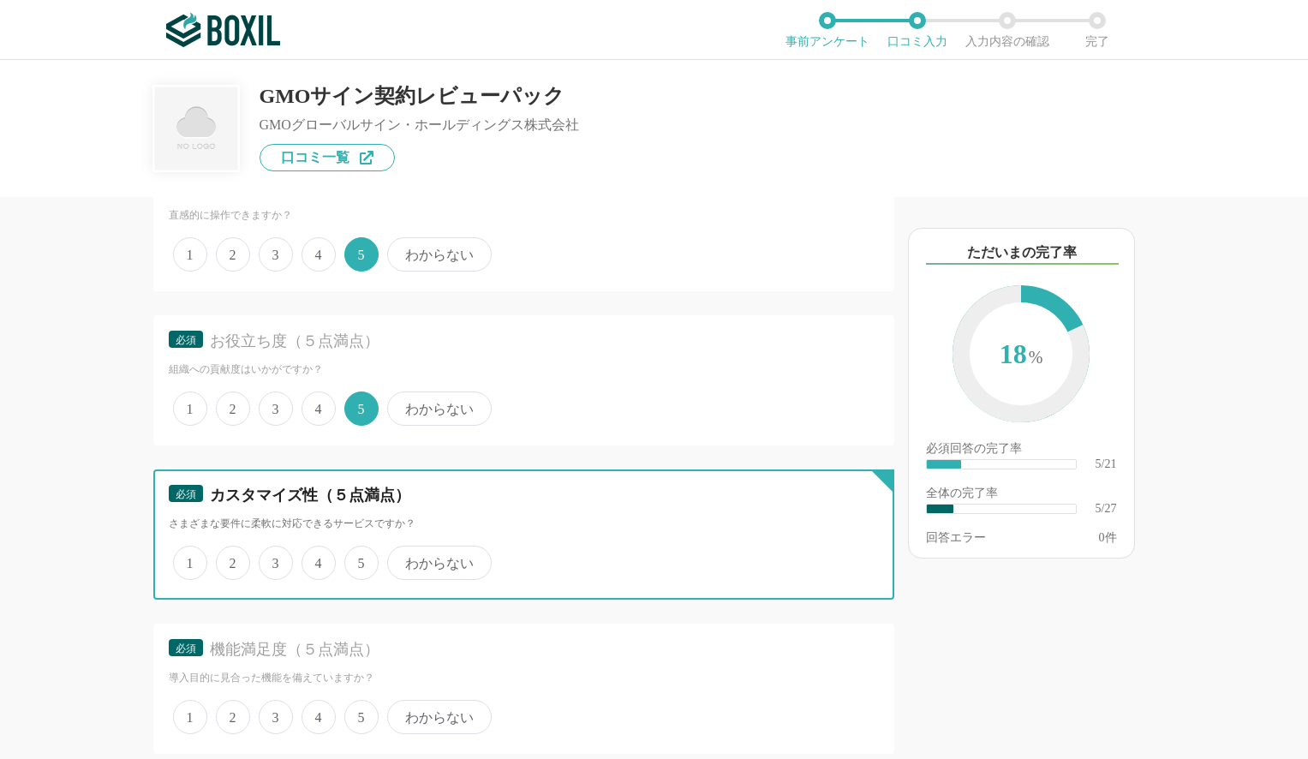
click at [352, 559] on input "5" at bounding box center [354, 553] width 11 height 11
radio input "true"
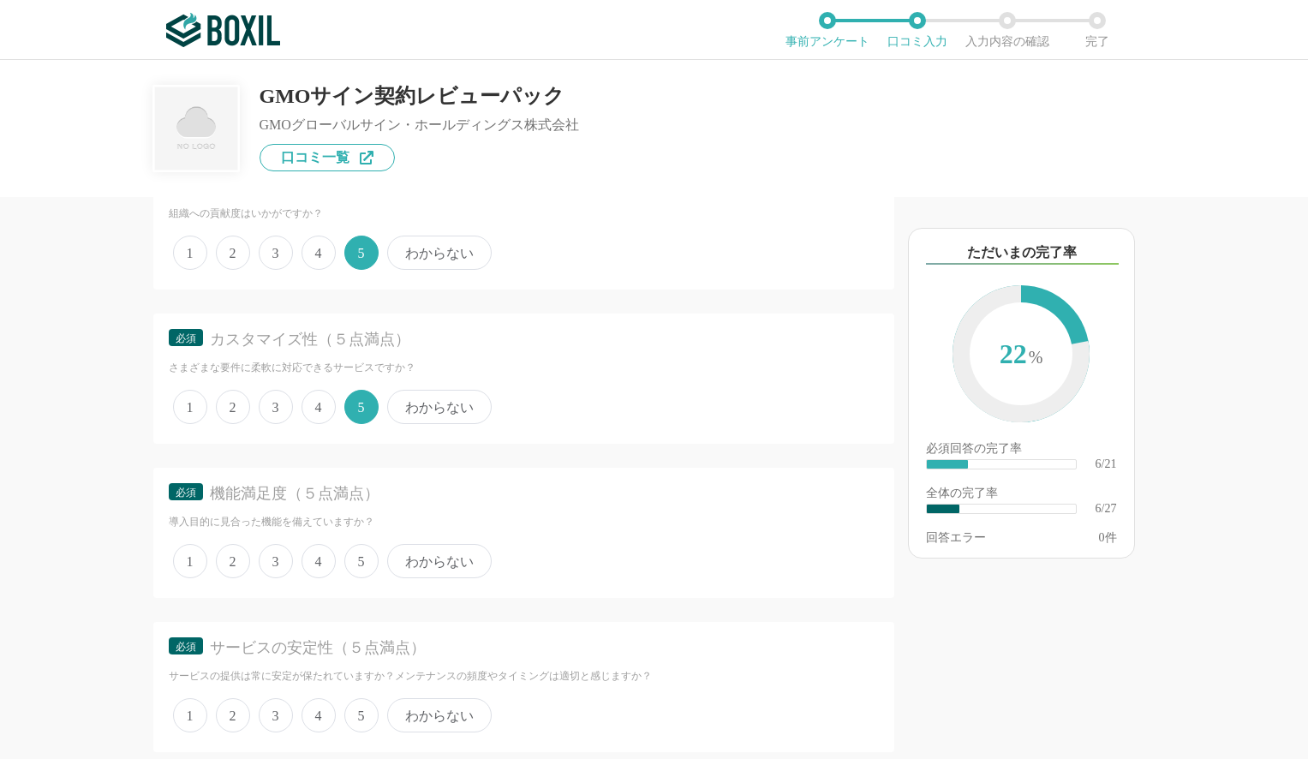
click at [351, 556] on span "5" at bounding box center [361, 561] width 34 height 34
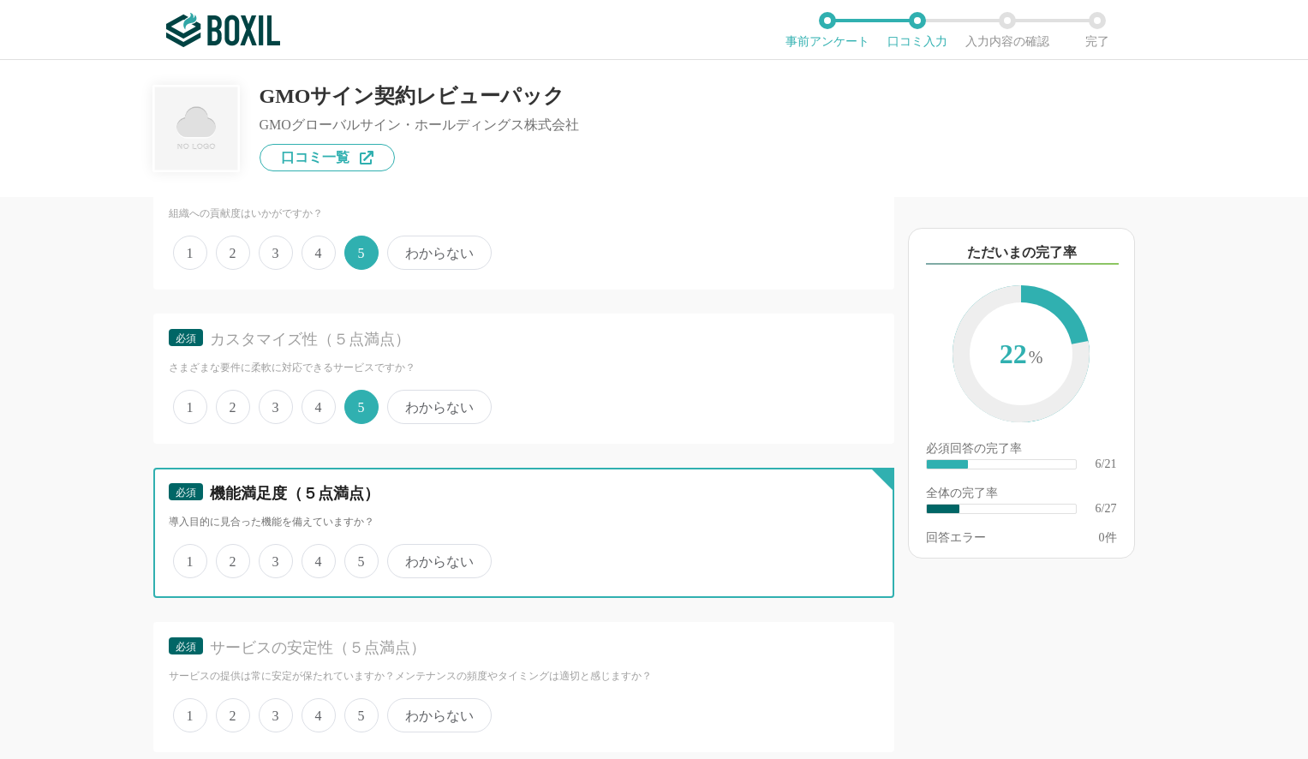
click at [351, 556] on input "5" at bounding box center [354, 552] width 11 height 11
radio input "true"
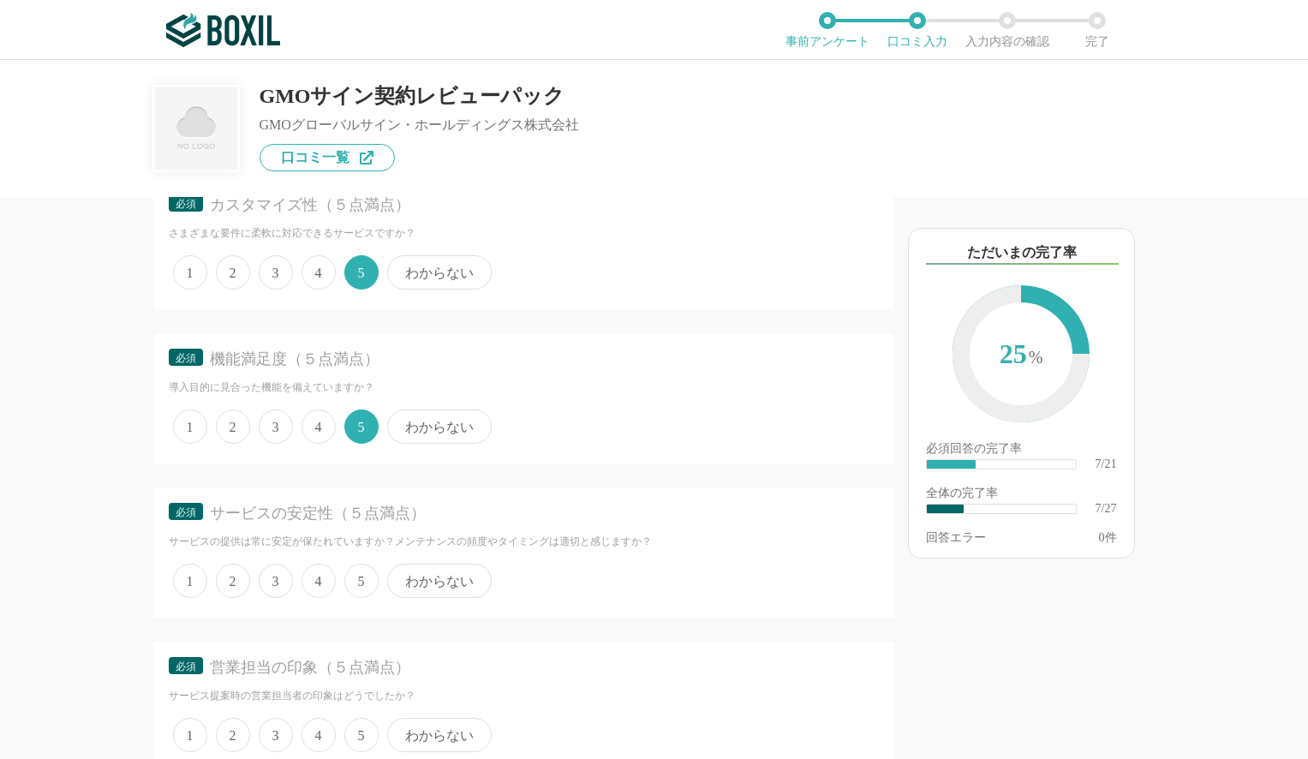
click at [361, 567] on span "5" at bounding box center [361, 581] width 34 height 34
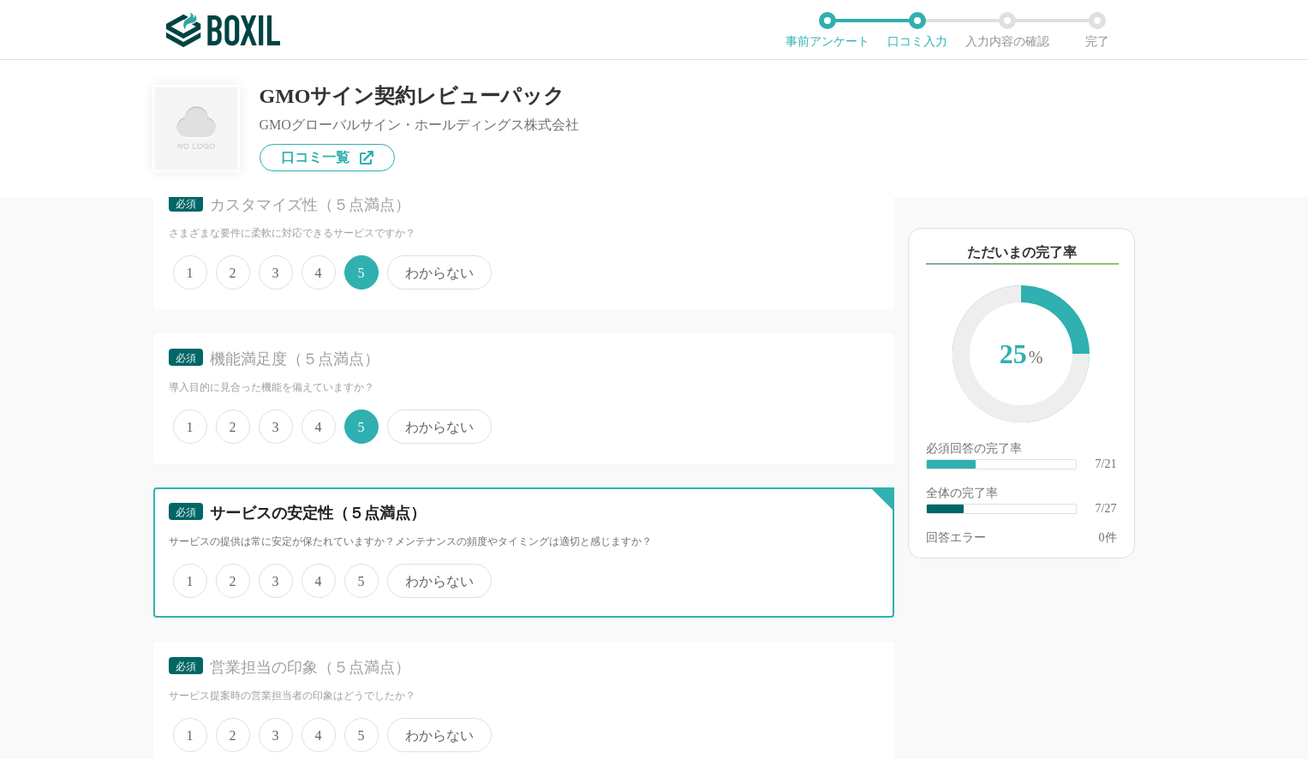
click at [360, 567] on input "5" at bounding box center [354, 571] width 11 height 11
radio input "true"
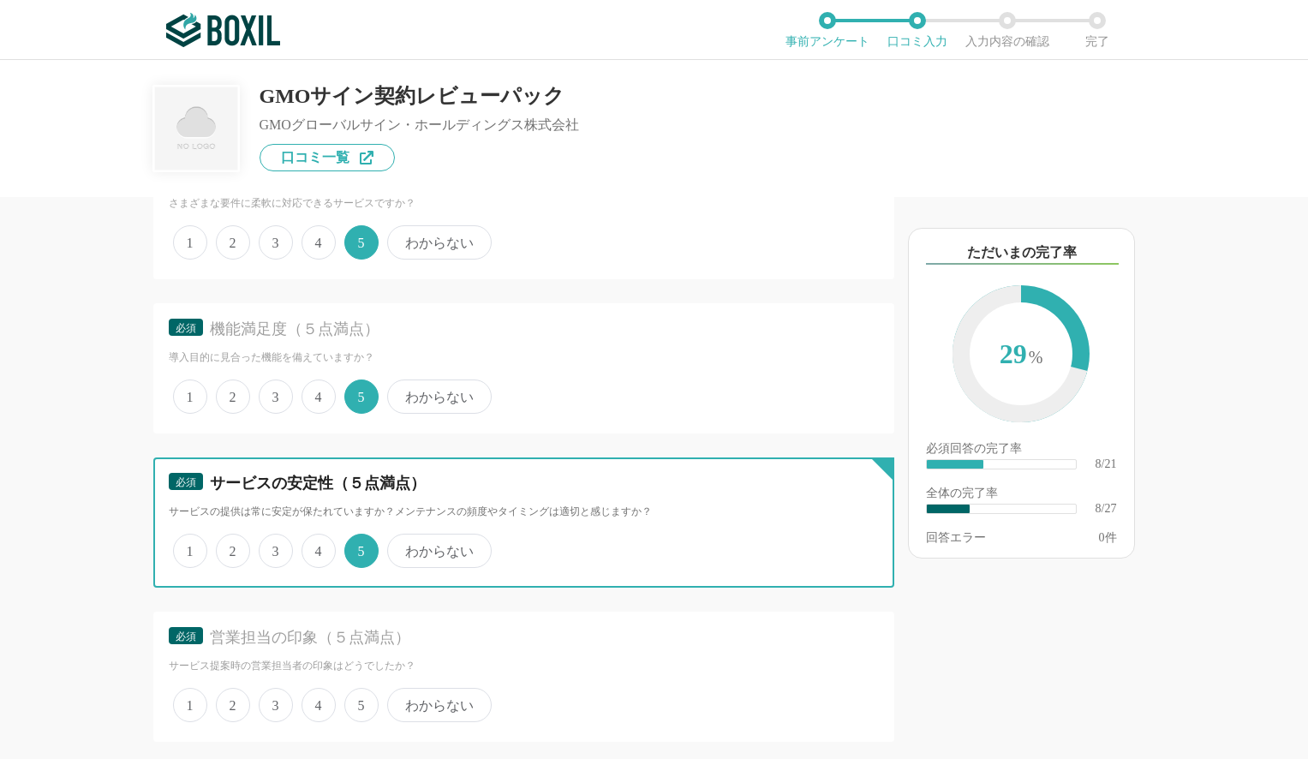
scroll to position [1358, 0]
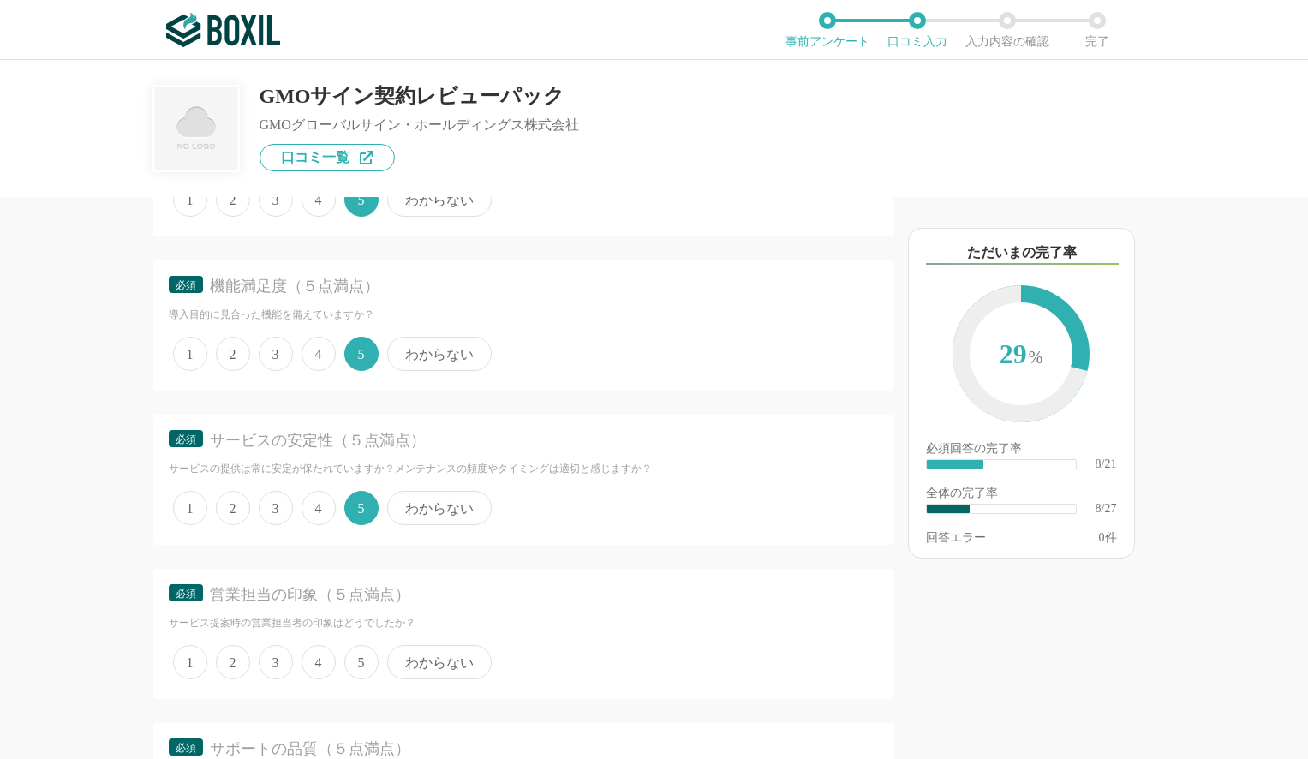
click at [371, 668] on span "5" at bounding box center [361, 662] width 34 height 34
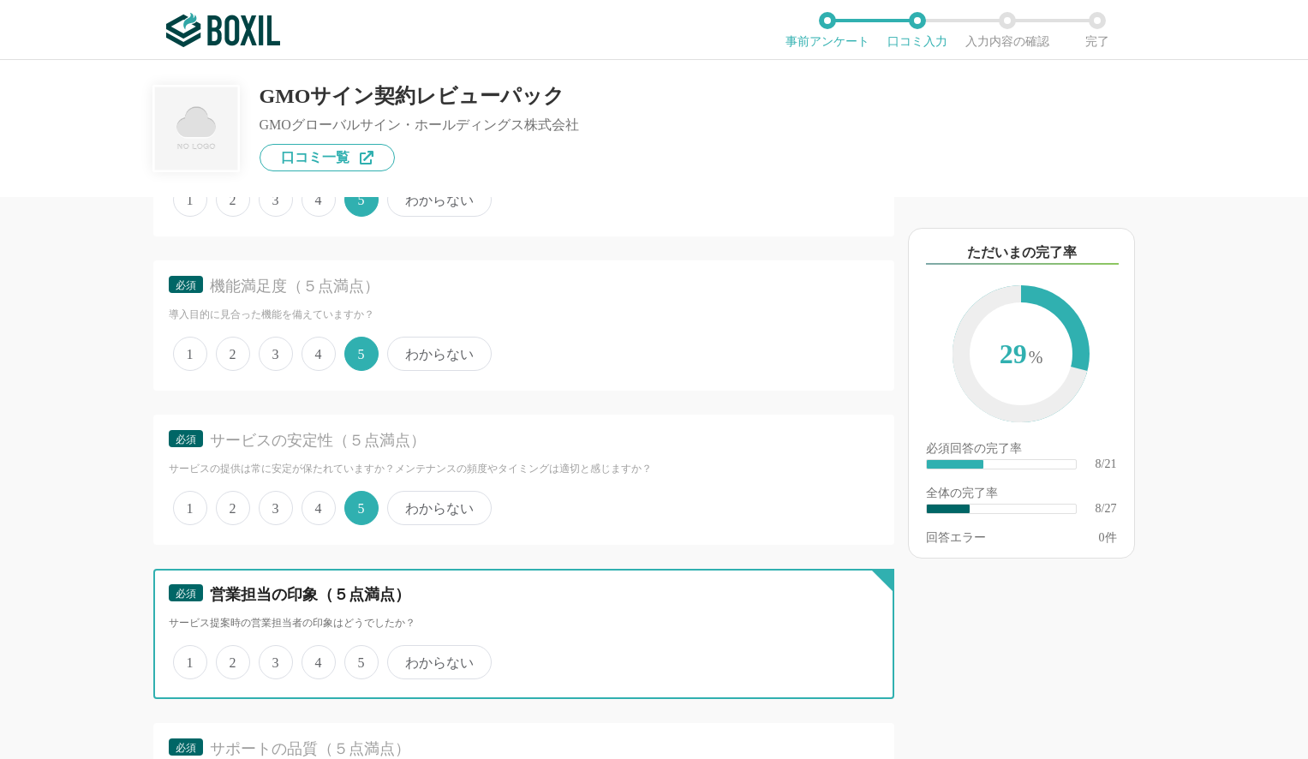
click at [360, 659] on input "5" at bounding box center [354, 653] width 11 height 11
radio input "true"
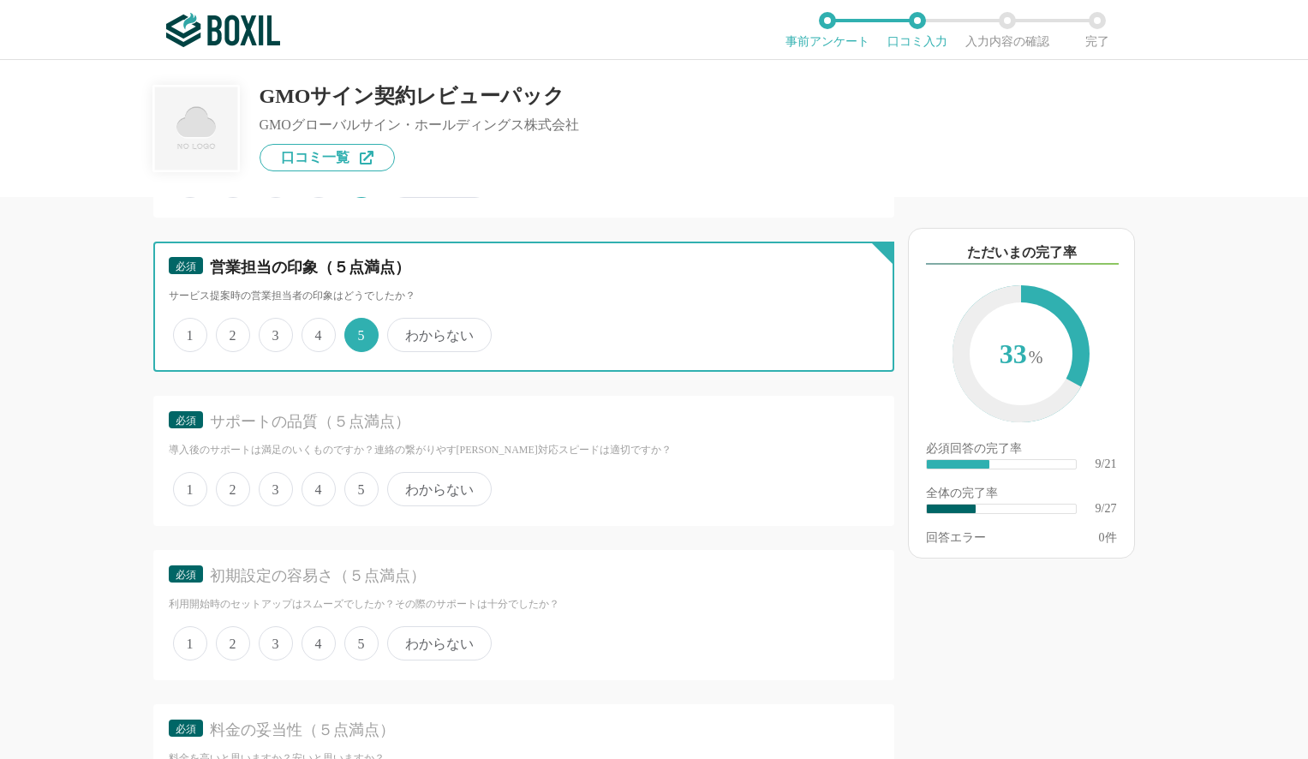
scroll to position [1833, 0]
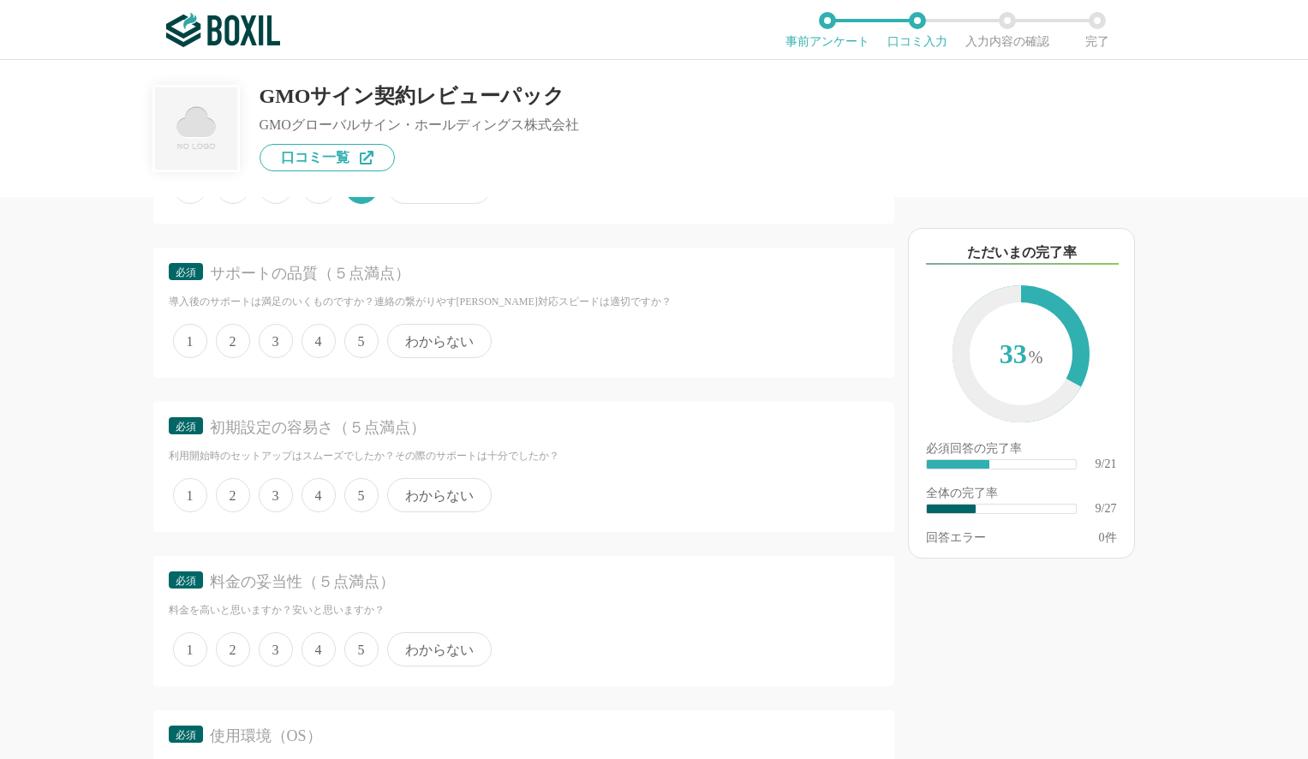
click at [349, 343] on span "5" at bounding box center [361, 341] width 34 height 34
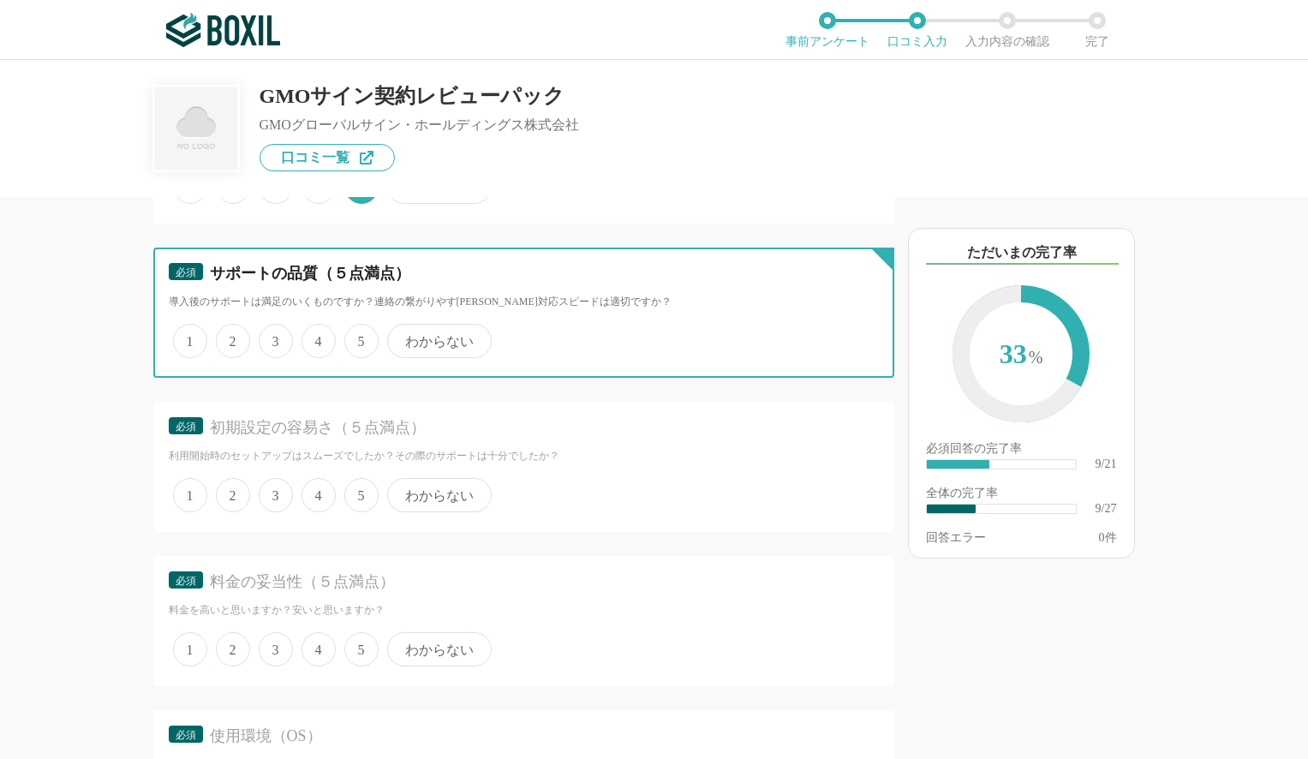
click at [349, 338] on input "5" at bounding box center [354, 331] width 11 height 11
radio input "true"
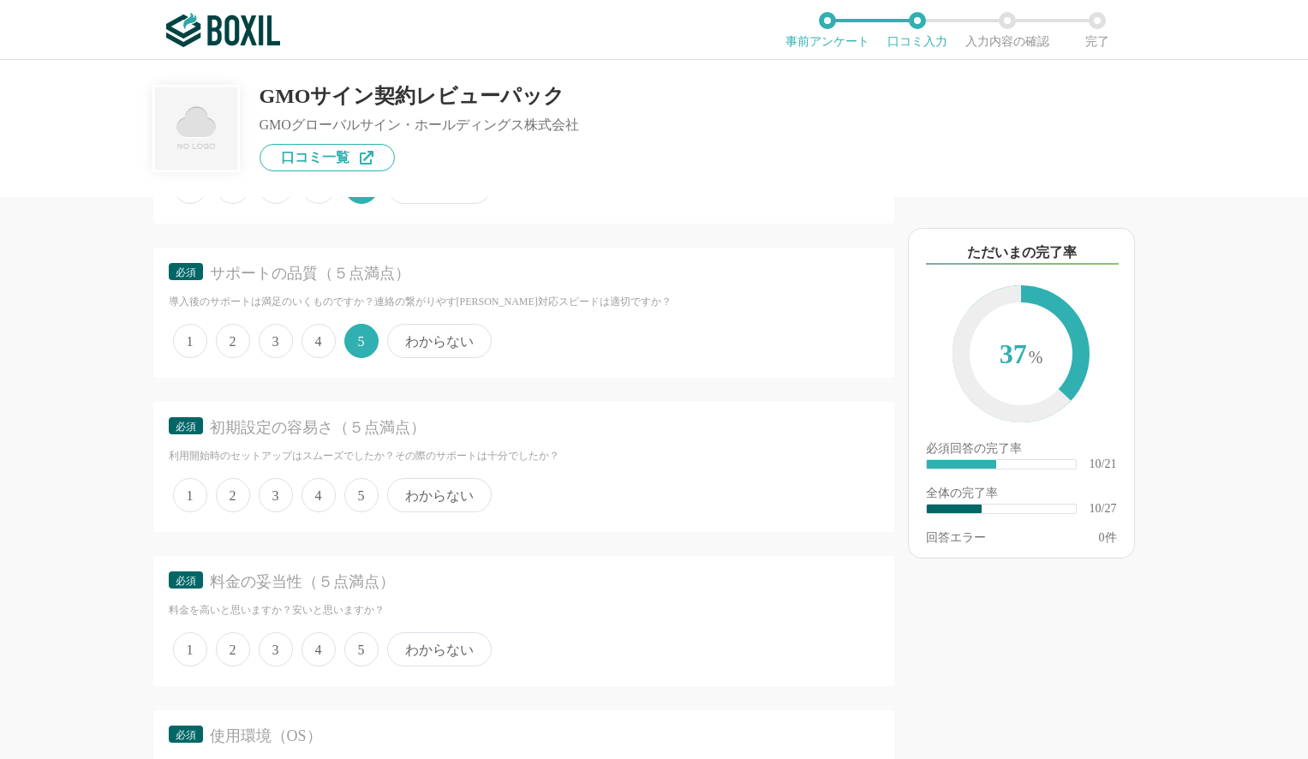
click at [370, 479] on label "5" at bounding box center [361, 495] width 34 height 34
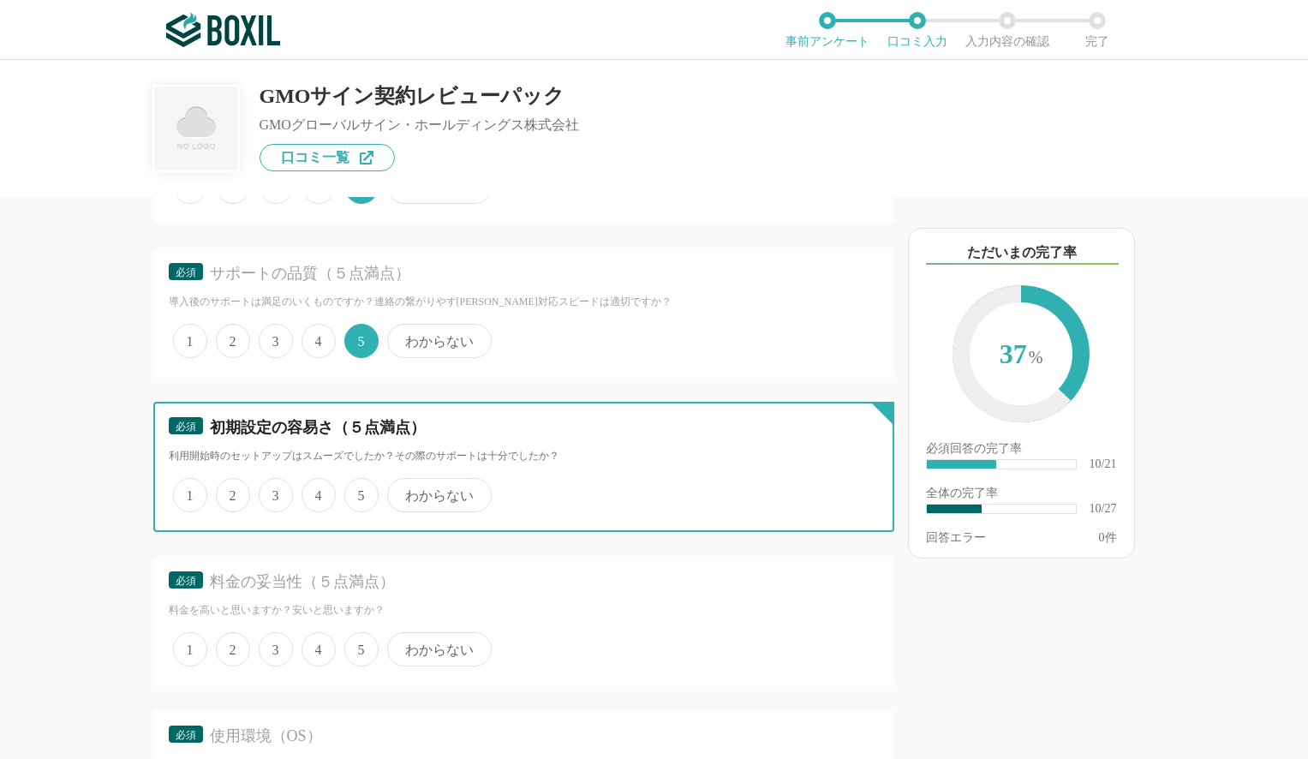
click at [360, 481] on input "5" at bounding box center [354, 486] width 11 height 11
radio input "true"
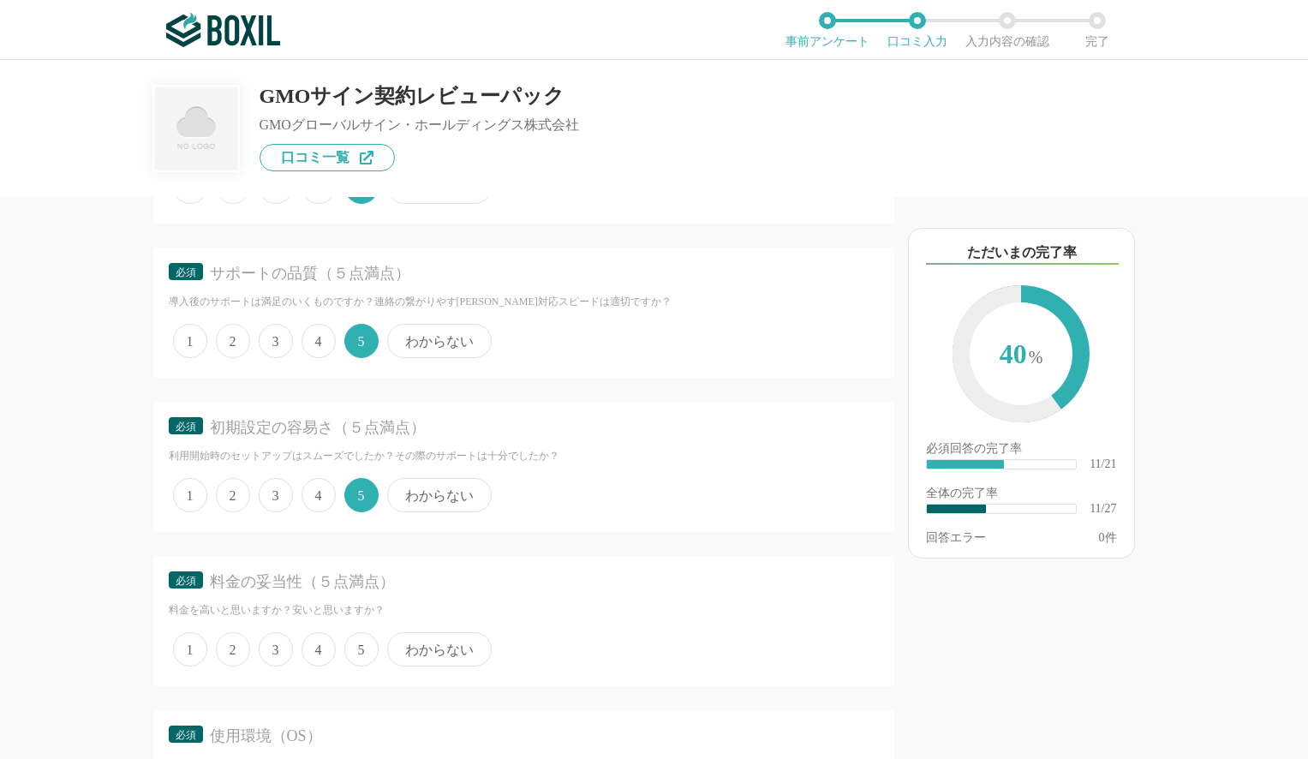
click at [359, 647] on span "5" at bounding box center [361, 649] width 34 height 34
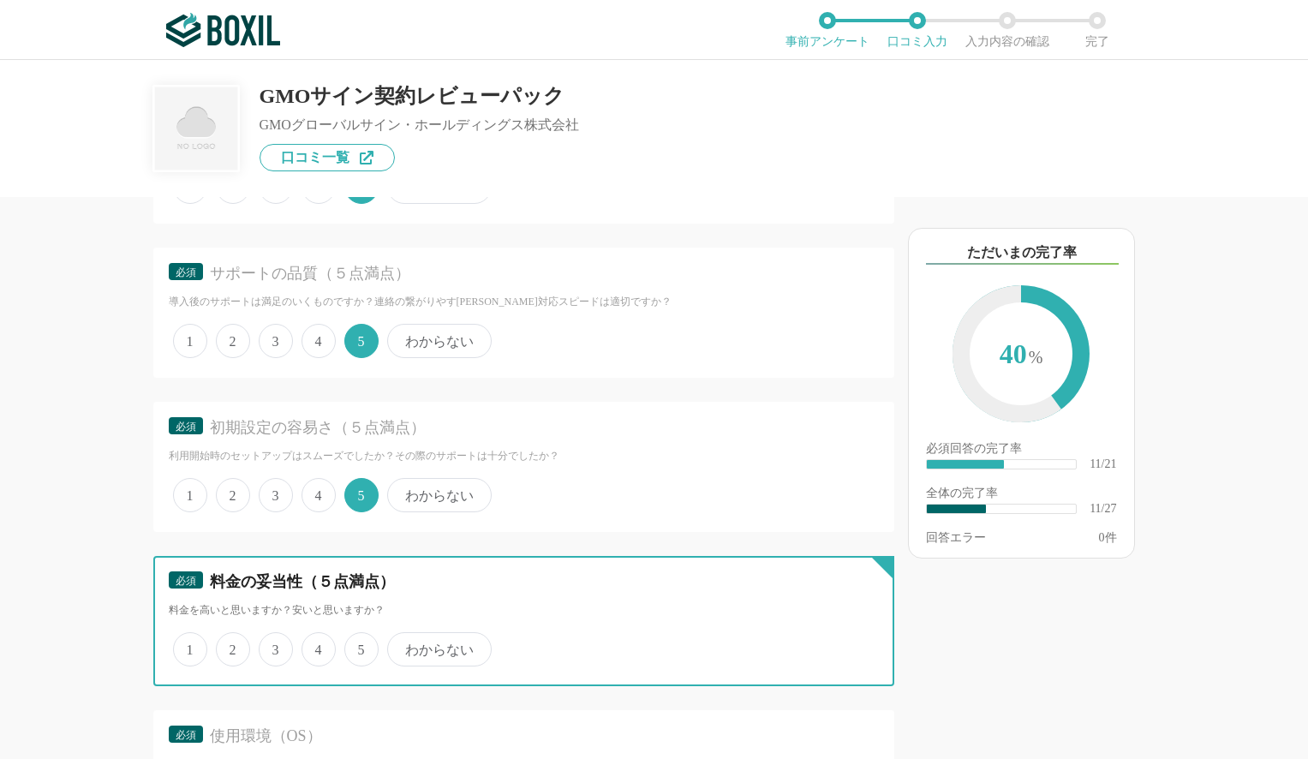
click at [359, 646] on input "5" at bounding box center [354, 640] width 11 height 11
radio input "true"
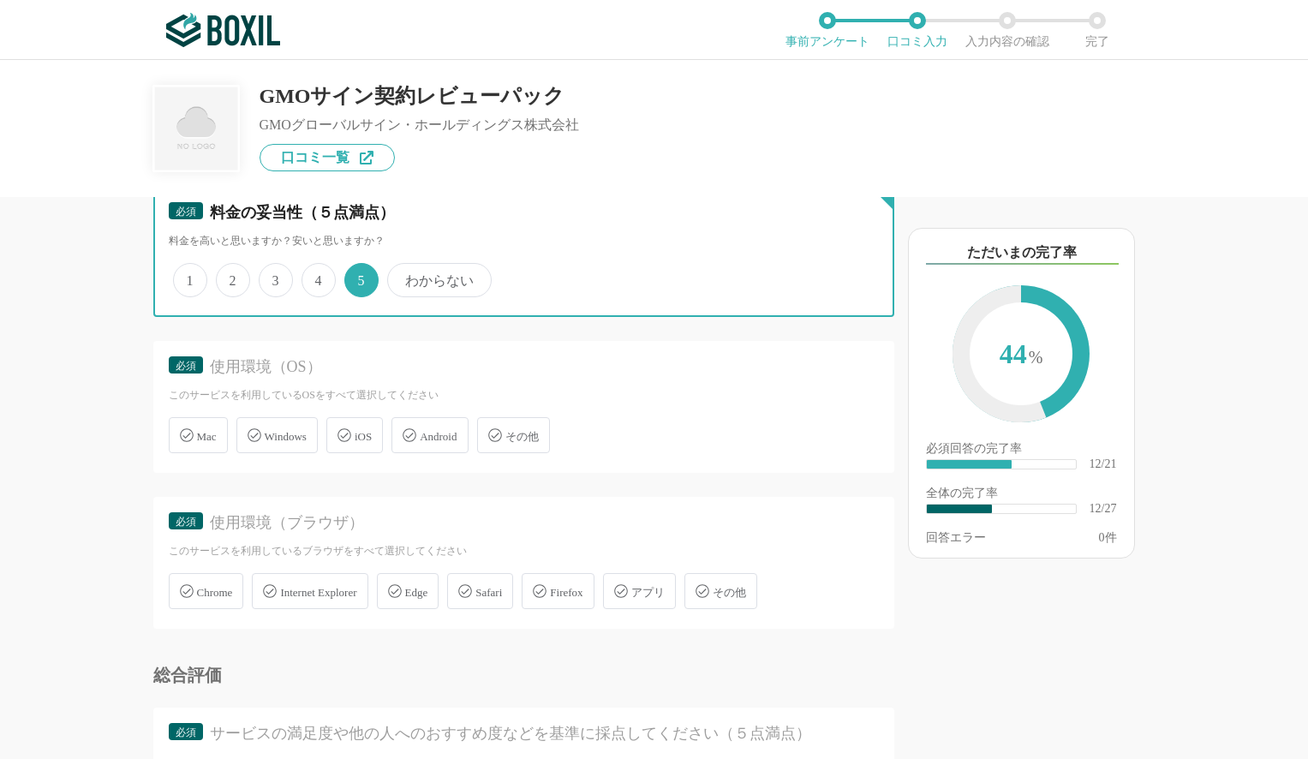
scroll to position [2238, 0]
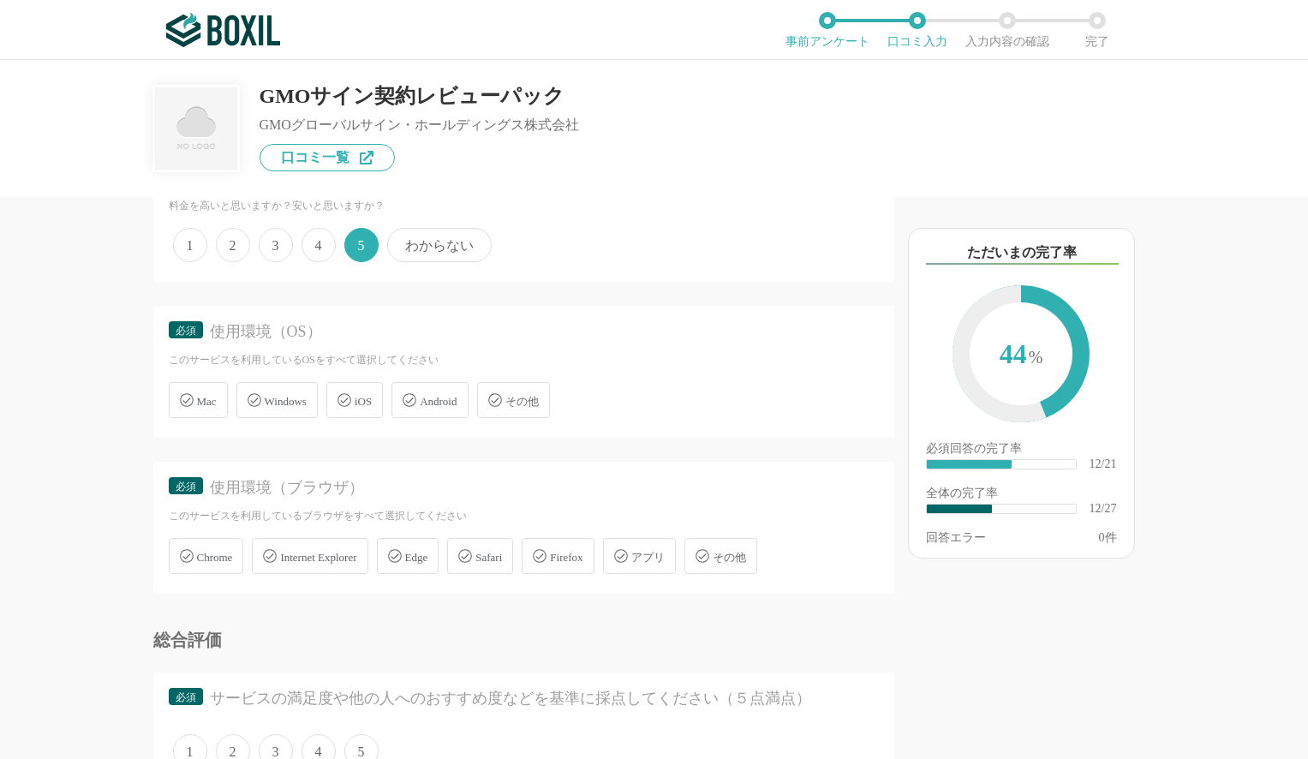
click at [199, 401] on span "Mac" at bounding box center [207, 401] width 20 height 13
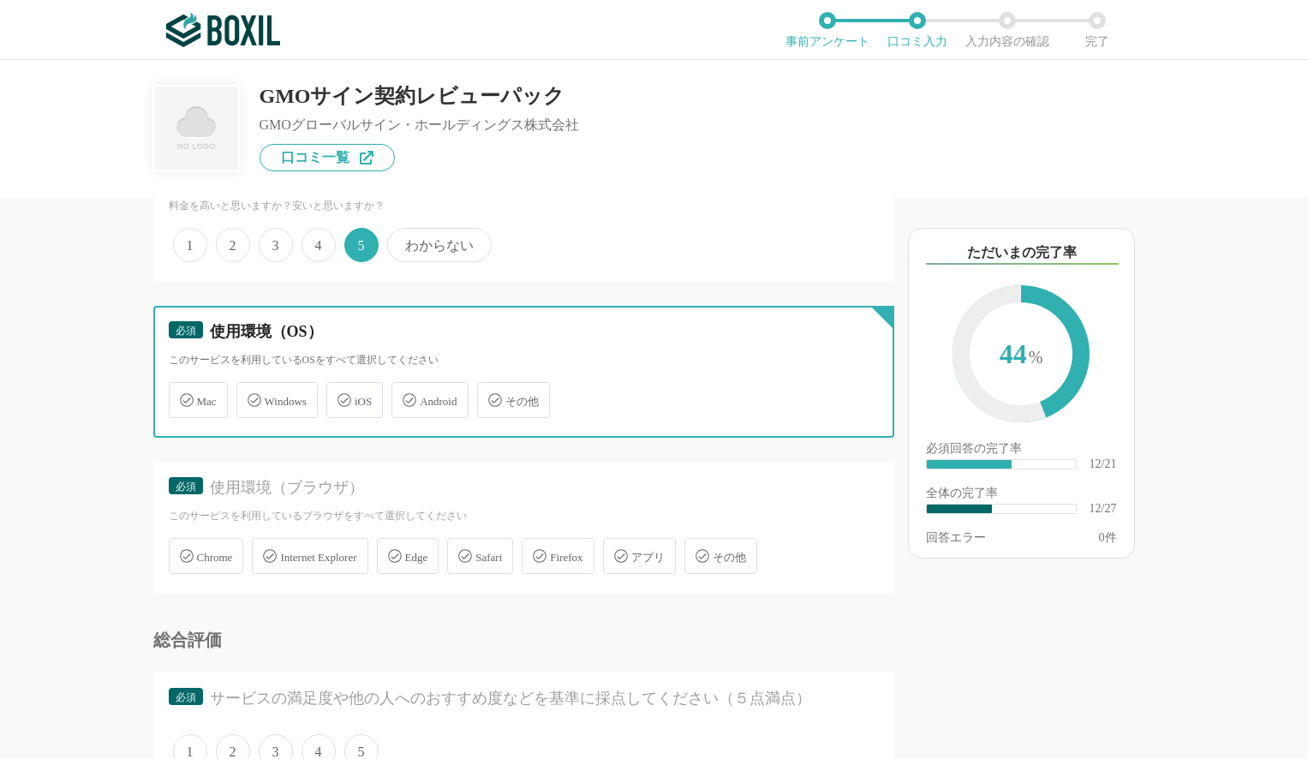
click at [183, 396] on input "Mac" at bounding box center [177, 390] width 11 height 11
checkbox input "true"
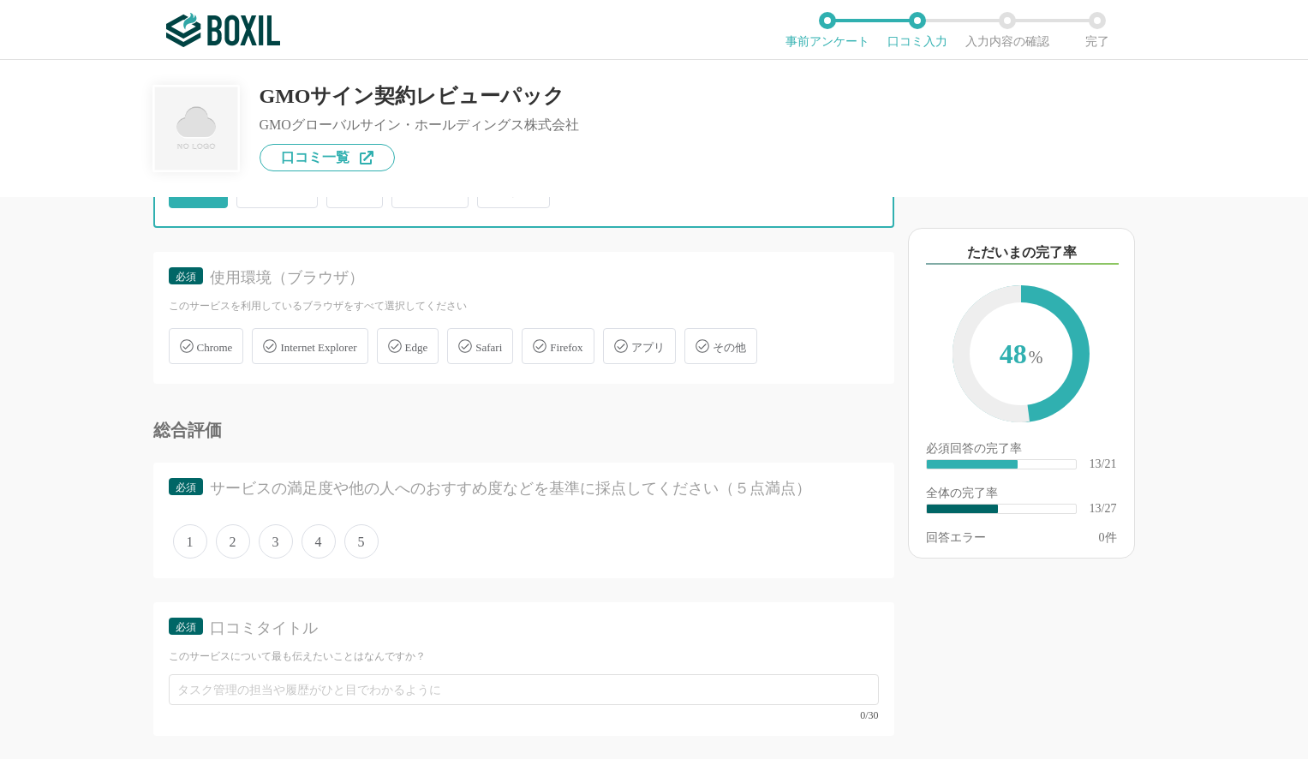
scroll to position [2450, 0]
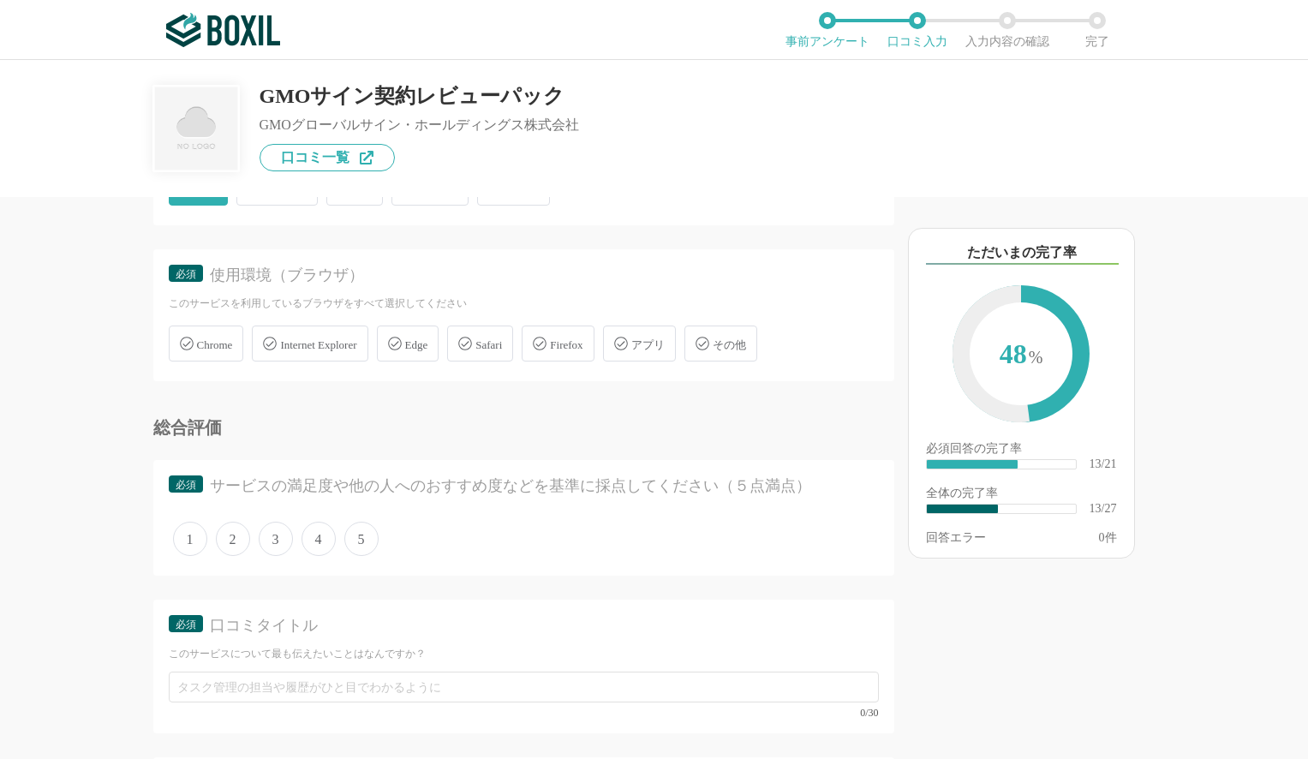
click at [216, 326] on div "Chrome" at bounding box center [206, 344] width 75 height 36
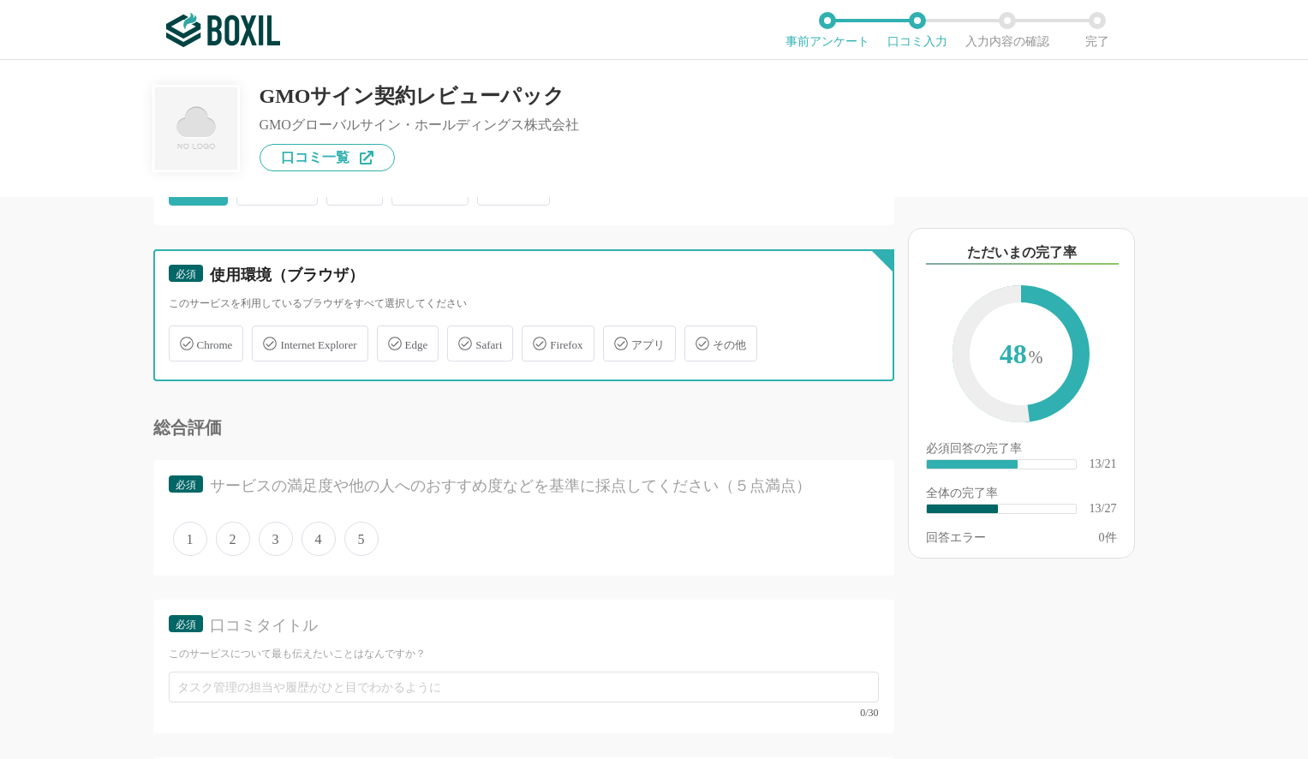
click at [183, 328] on input "Chrome" at bounding box center [177, 333] width 11 height 11
checkbox input "true"
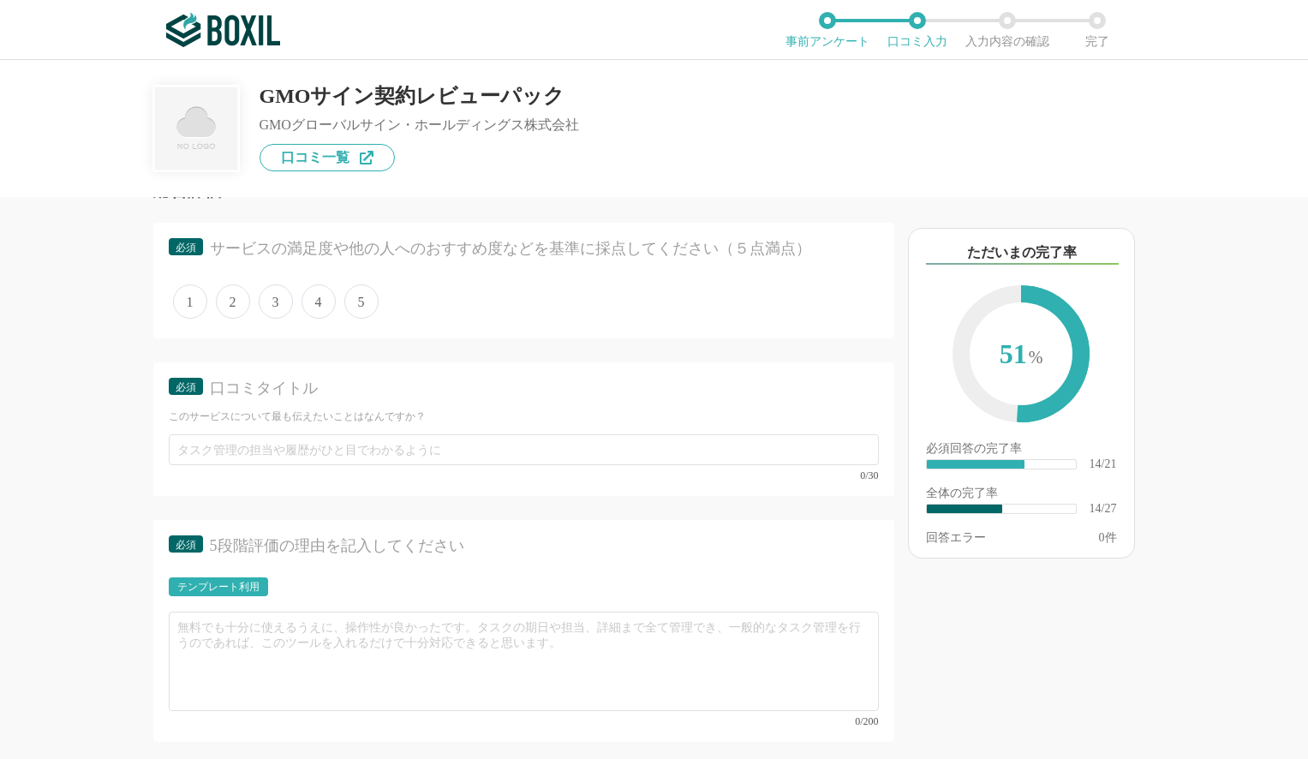
scroll to position [2689, 0]
click at [366, 295] on span "5" at bounding box center [361, 300] width 34 height 34
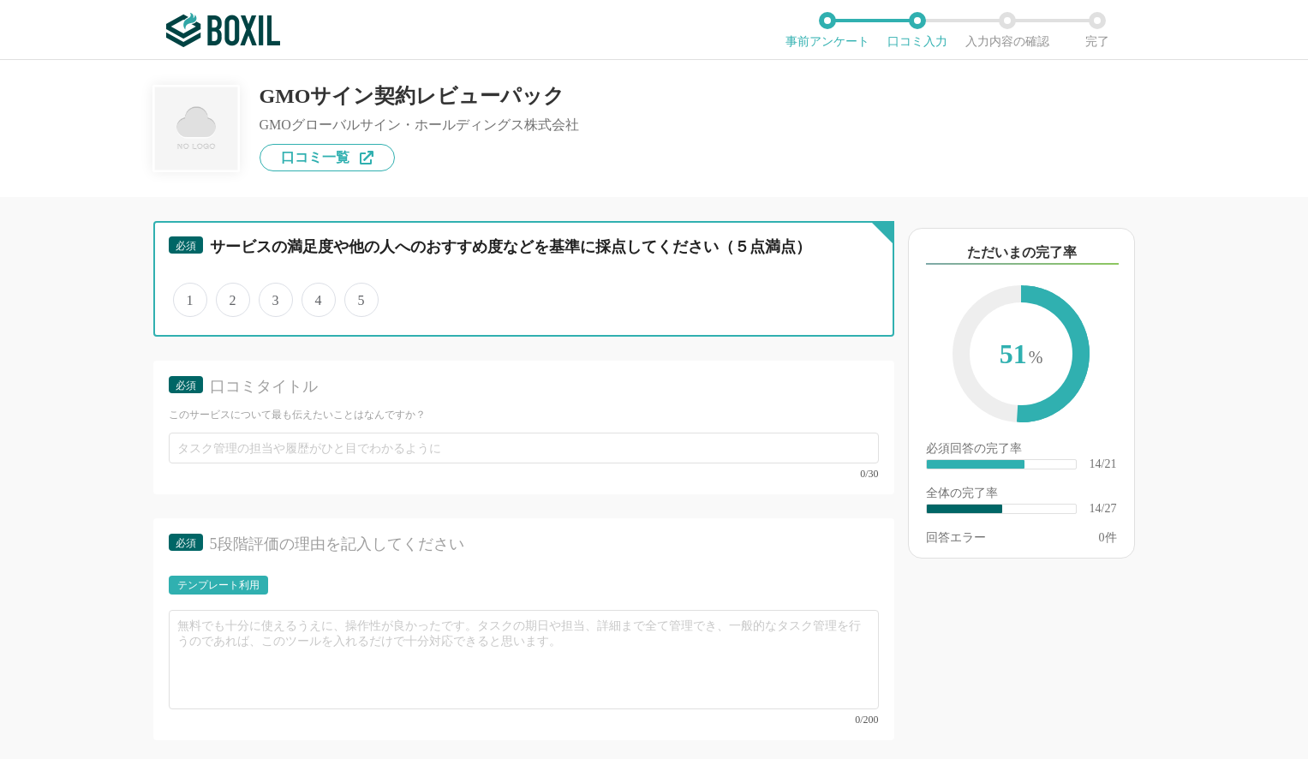
click at [360, 295] on input "5" at bounding box center [354, 290] width 11 height 11
radio input "true"
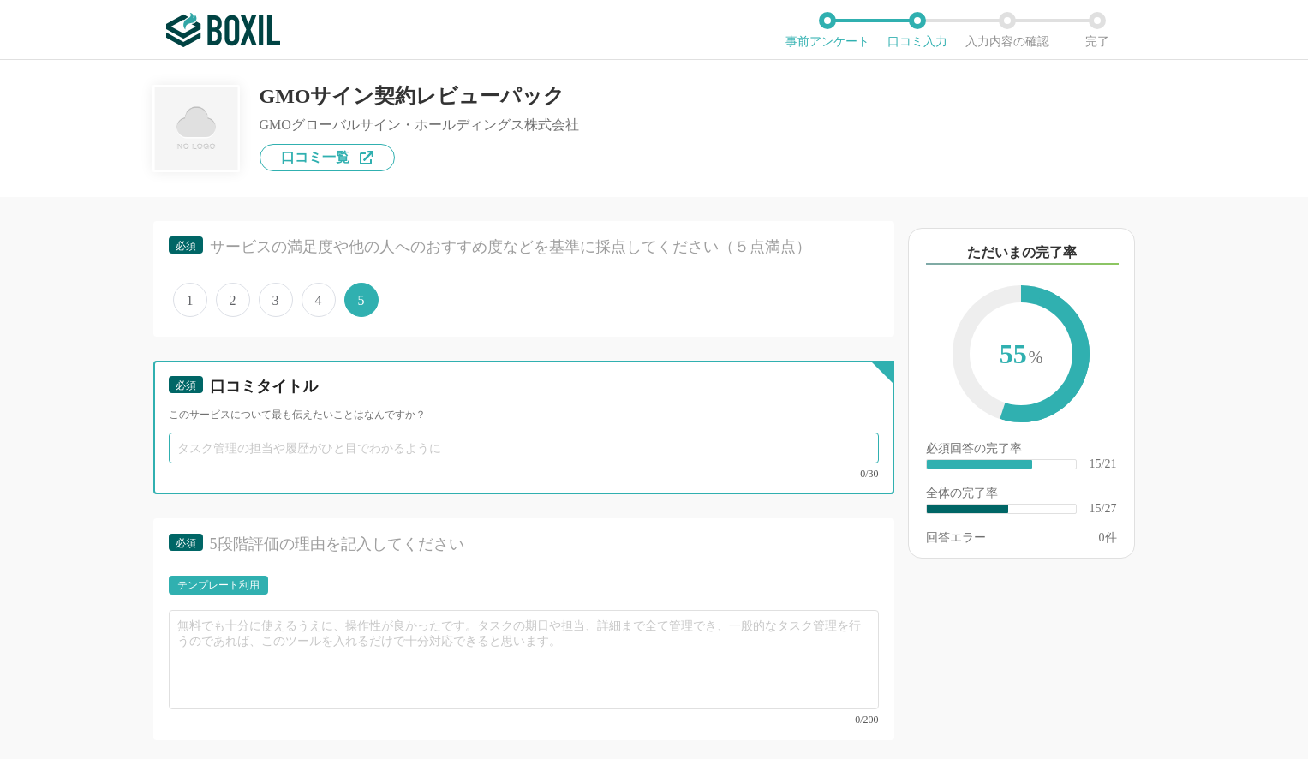
click at [368, 455] on input "text" at bounding box center [524, 448] width 710 height 31
type input "あ"
type input "わかりやすい操作性で安価でとてもいいです"
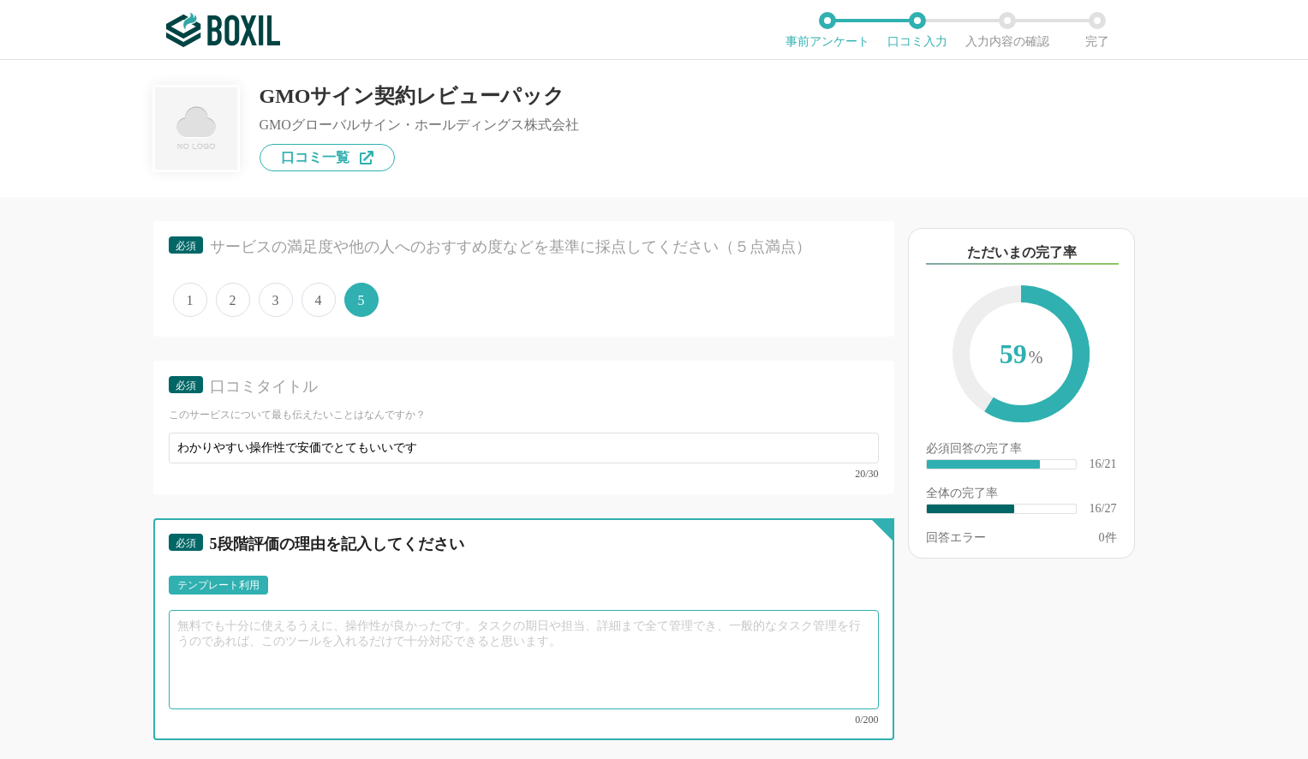
click at [331, 660] on textarea at bounding box center [524, 659] width 710 height 99
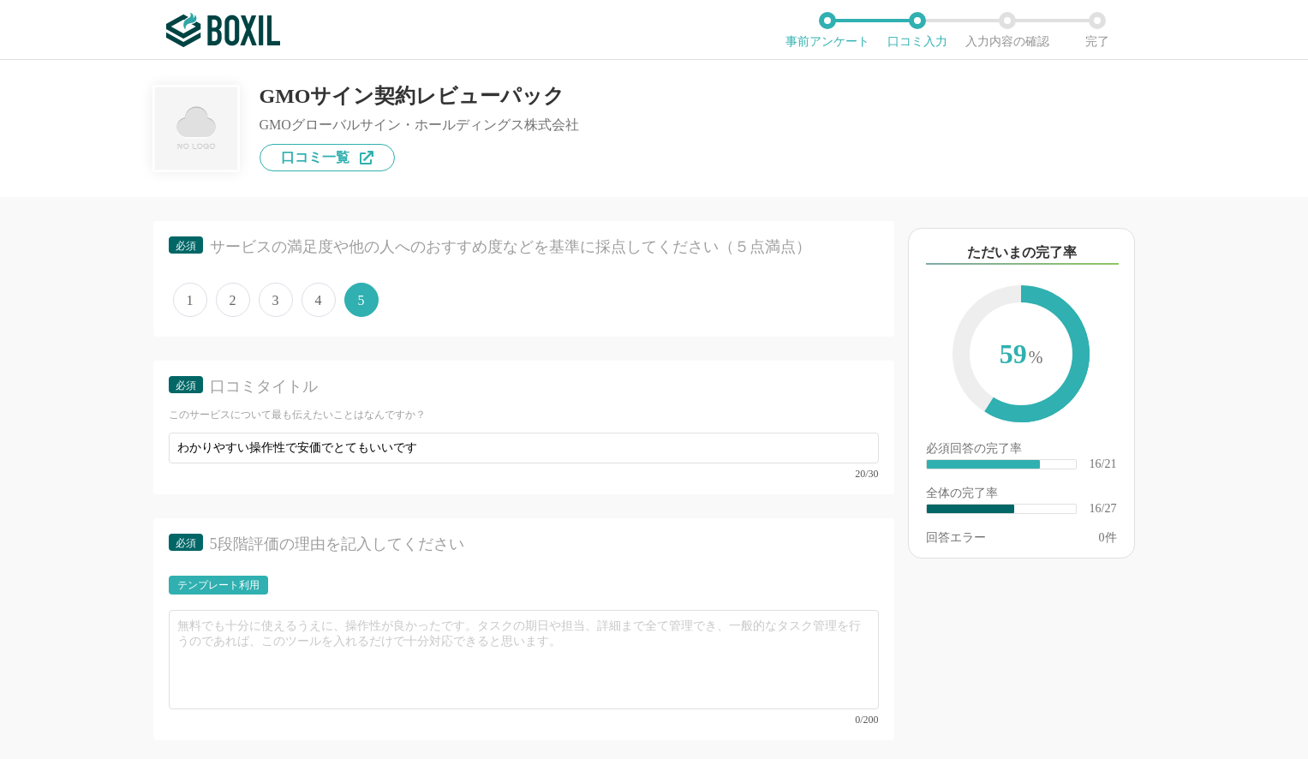
click at [247, 587] on div "テンプレート利用" at bounding box center [218, 585] width 82 height 10
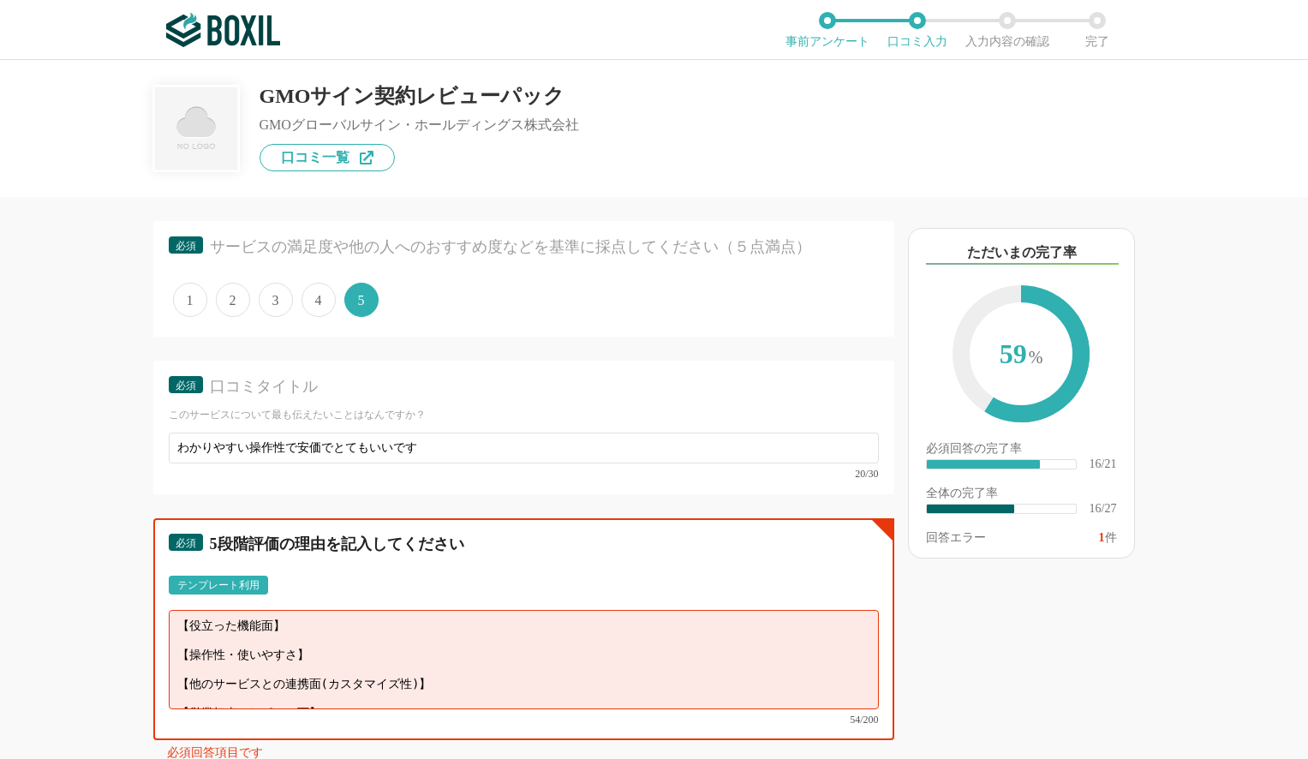
click at [250, 648] on textarea "【役立った機能面】 【操作性・使いやすさ】 【他のサービスとの連携面(カスタマイズ性)】 【営業担当やサポート面】" at bounding box center [524, 659] width 710 height 99
click at [256, 655] on textarea "【役立った機能面】 【操作性・使いやすさ】 【他のサービスとの連携面(カスタマイズ性)】 【営業担当やサポート面】" at bounding box center [524, 659] width 710 height 99
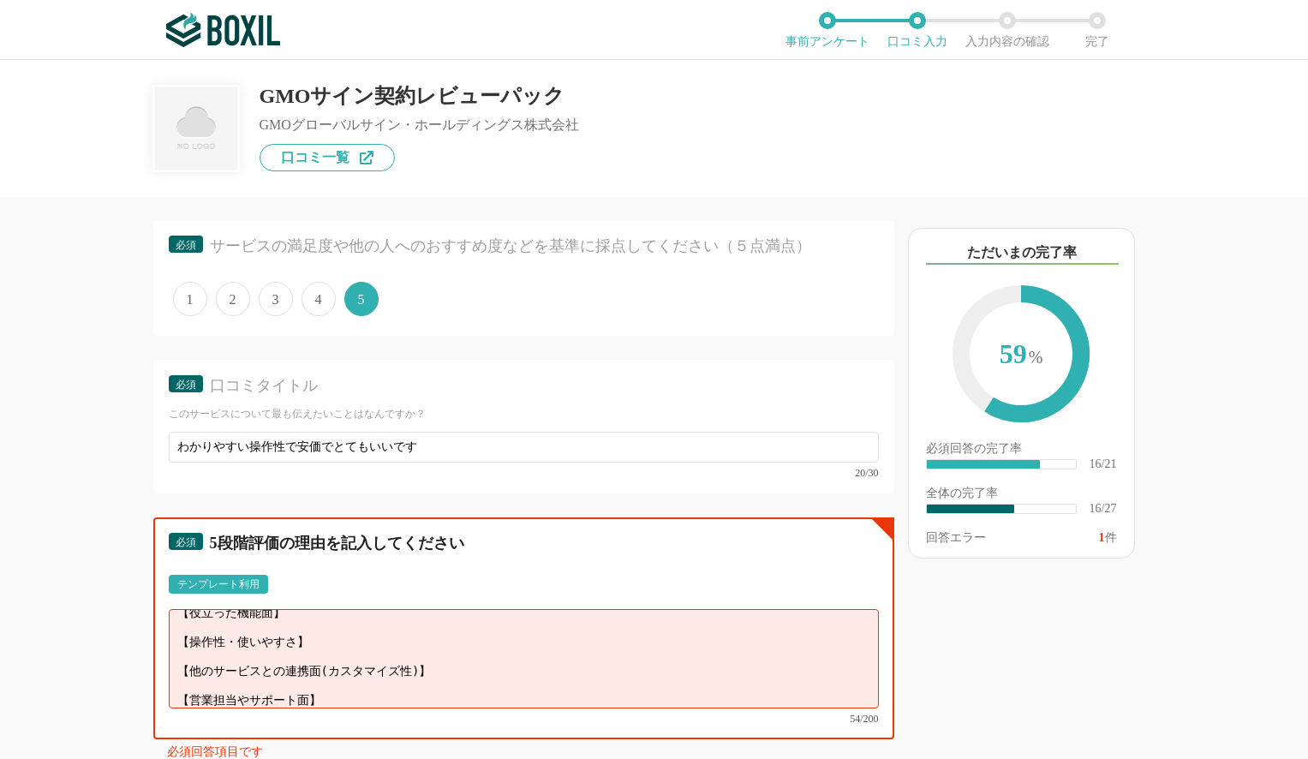
click at [260, 673] on textarea "【役立った機能面】 【操作性・使いやすさ】 【他のサービスとの連携面(カスタマイズ性)】 【営業担当やサポート面】" at bounding box center [524, 658] width 710 height 99
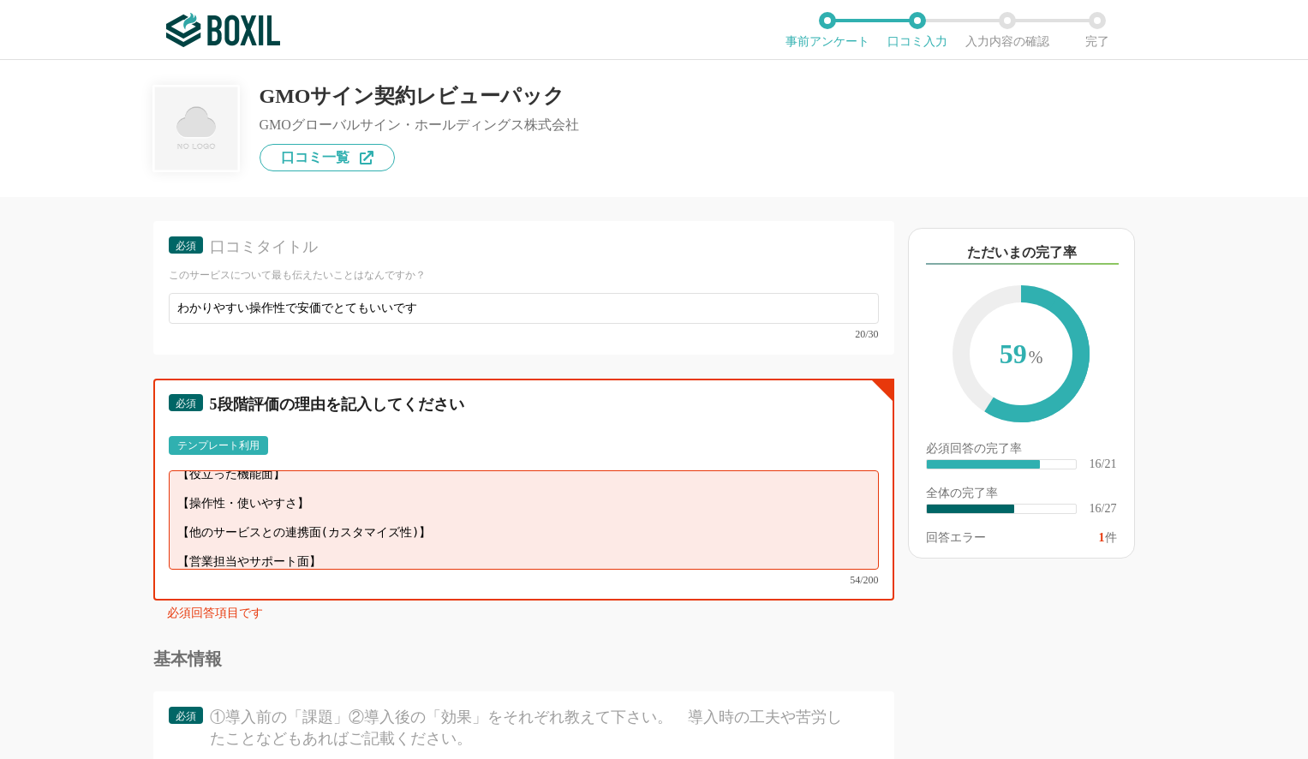
scroll to position [2873, 0]
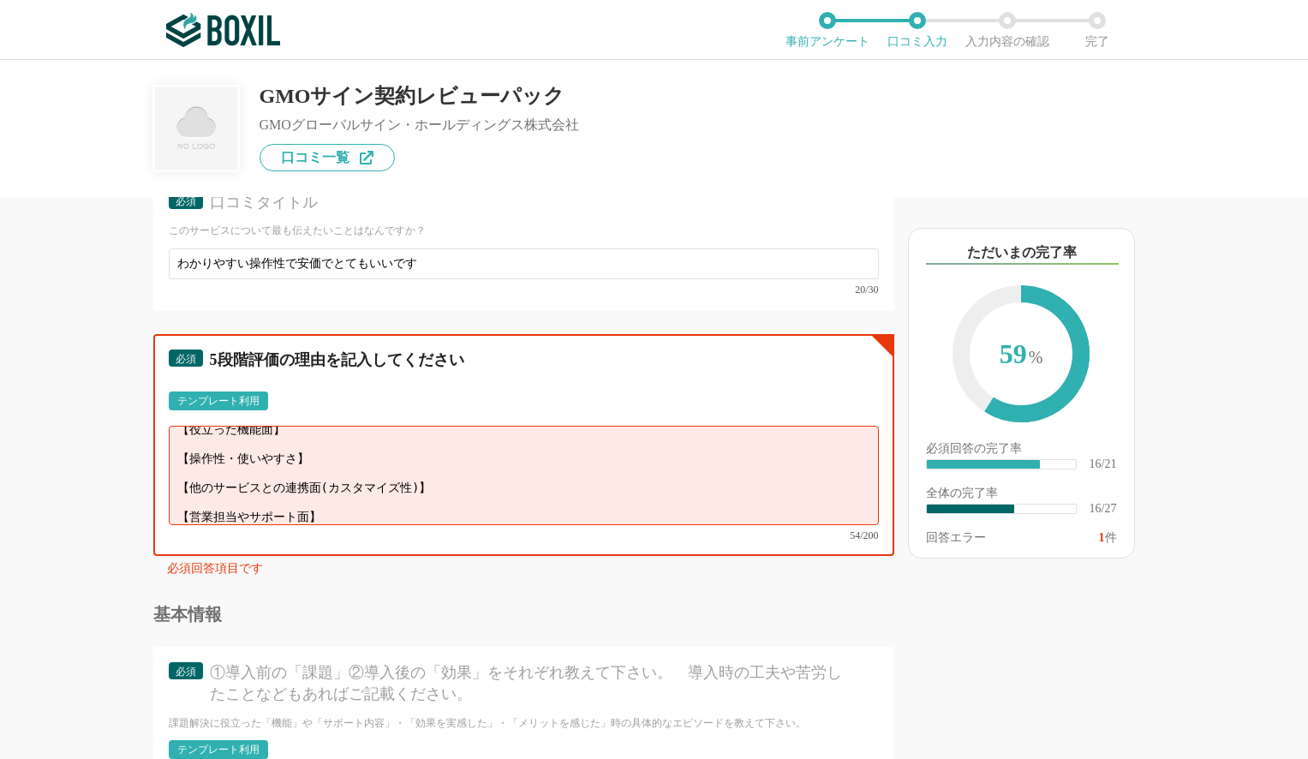
click at [267, 499] on textarea "【役立った機能面】 【操作性・使いやすさ】 【他のサービスとの連携面(カスタマイズ性)】 【営業担当やサポート面】" at bounding box center [524, 475] width 710 height 99
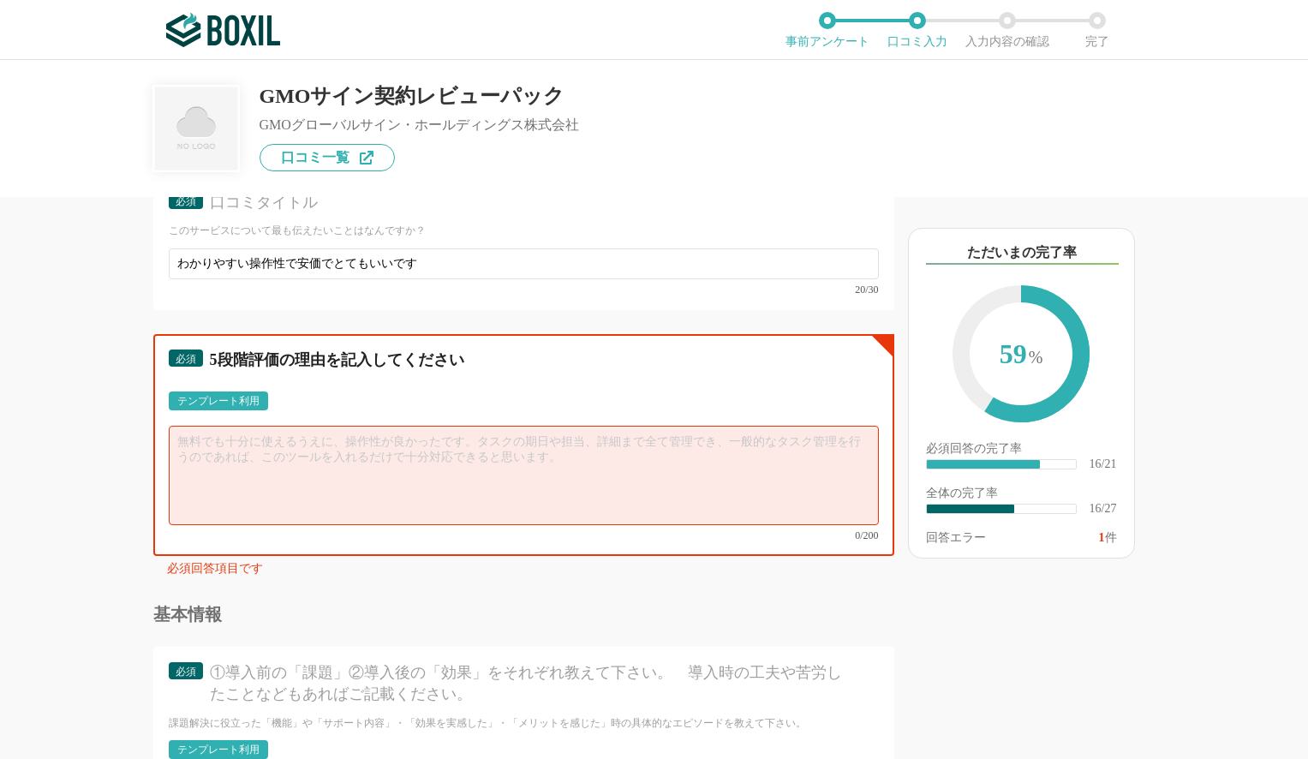
click at [358, 494] on textarea at bounding box center [524, 475] width 710 height 99
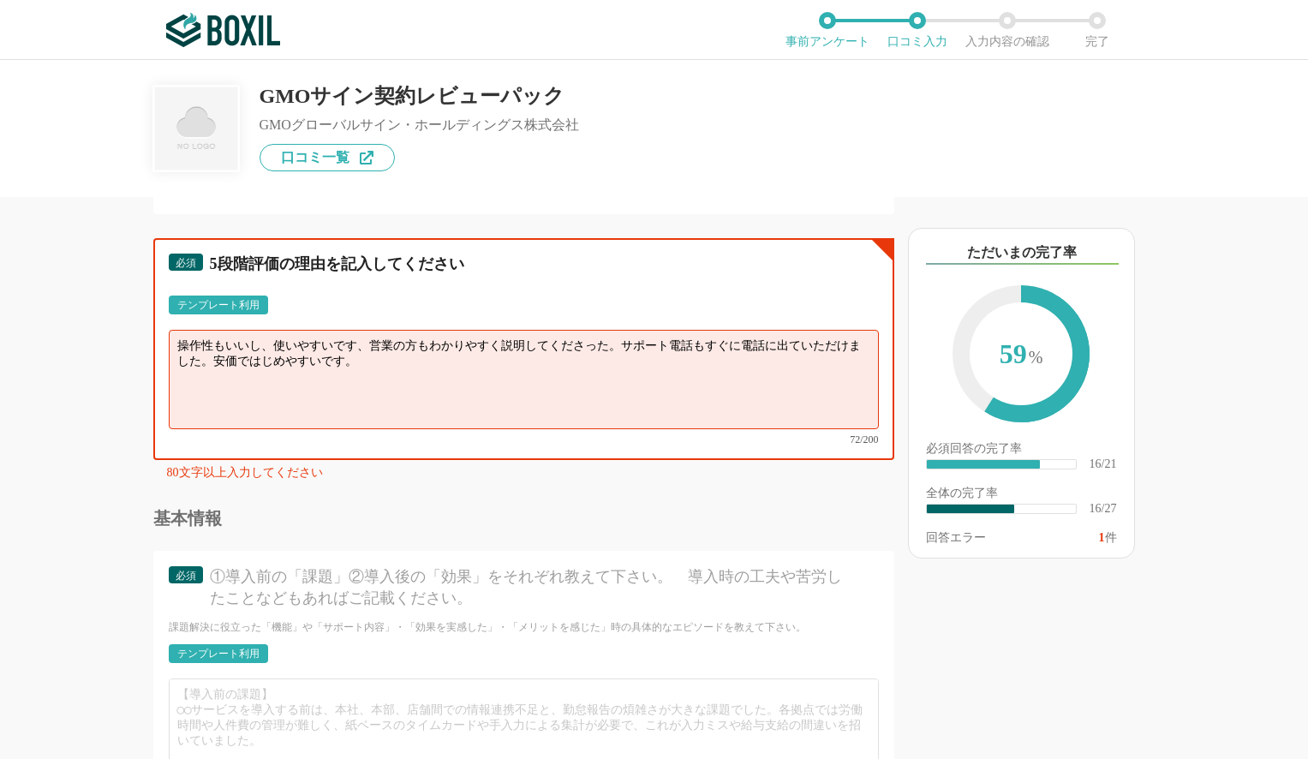
scroll to position [2950, 0]
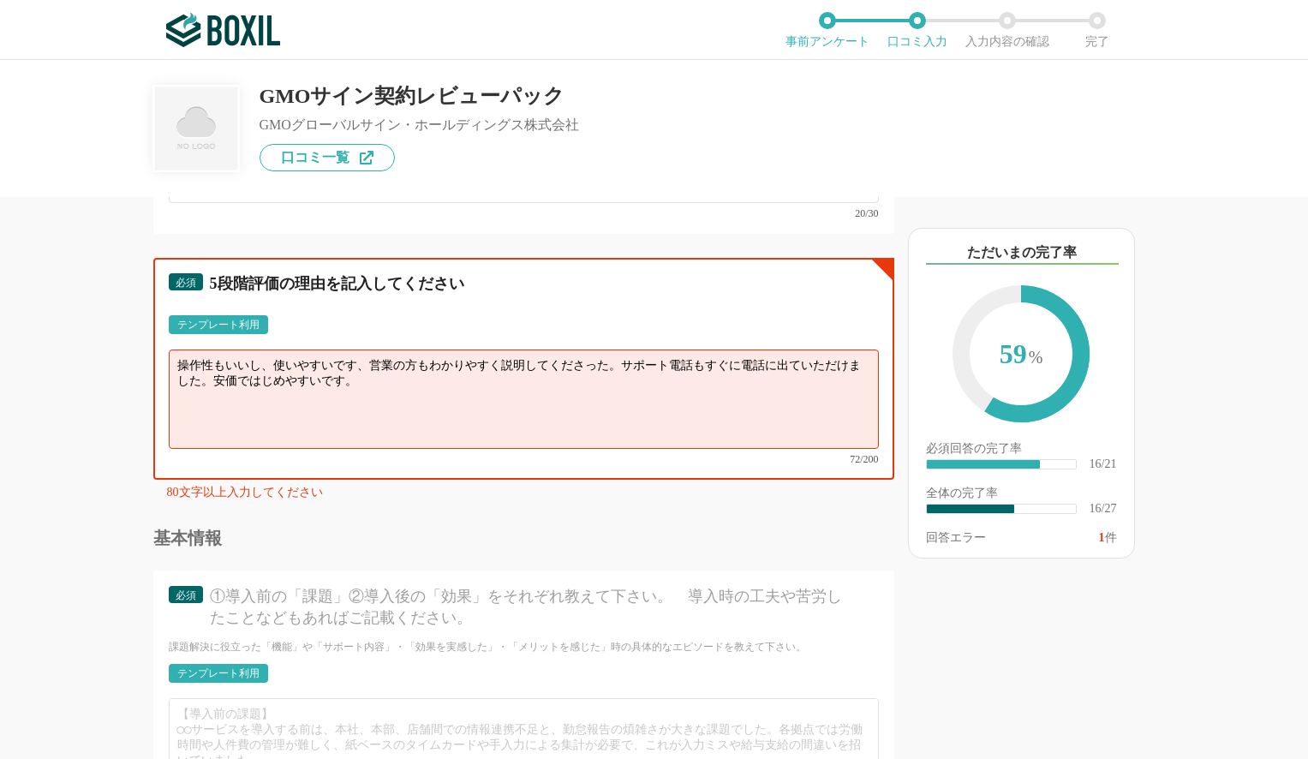
click at [363, 386] on textarea "操作性もいいし、使いやすいです、営業の方もわかりやすく説明してくださった。サポート電話もすぐに電話に出ていただけました。安価ではじめやすいです。" at bounding box center [524, 399] width 710 height 99
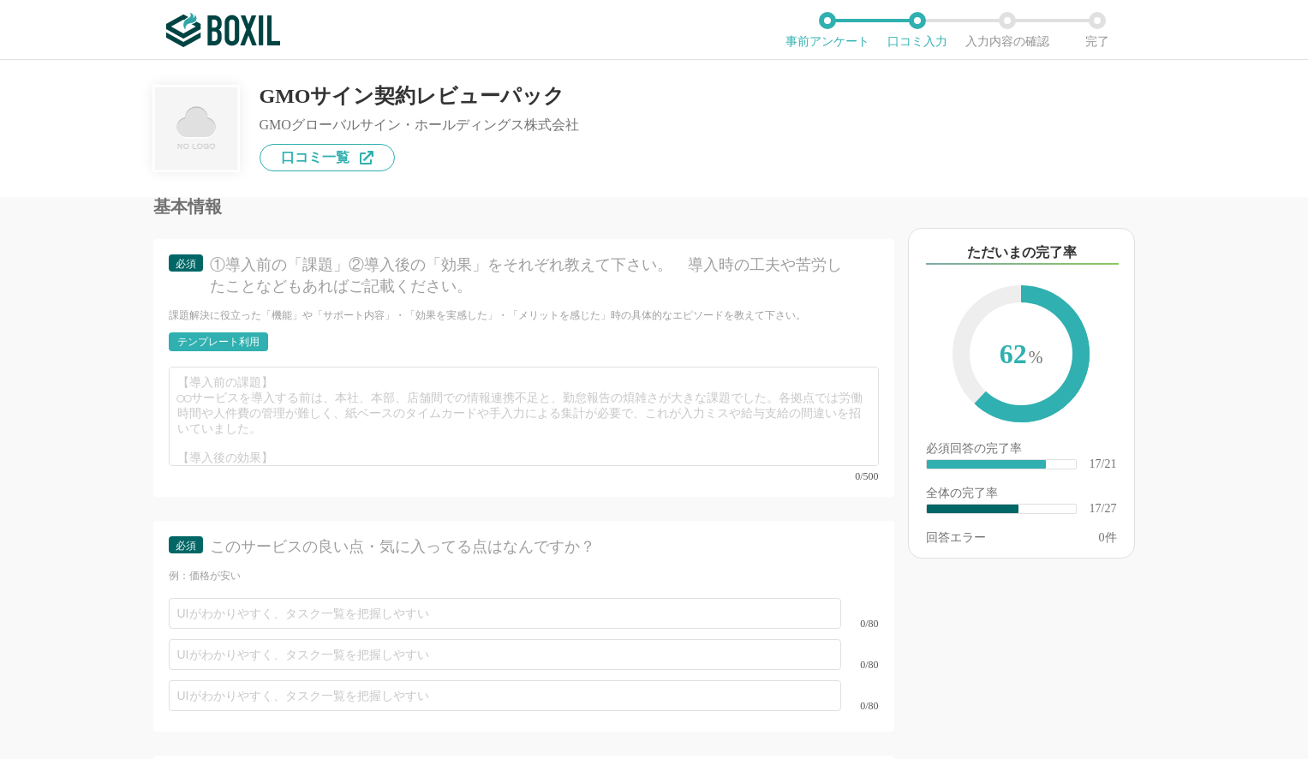
scroll to position [3323, 0]
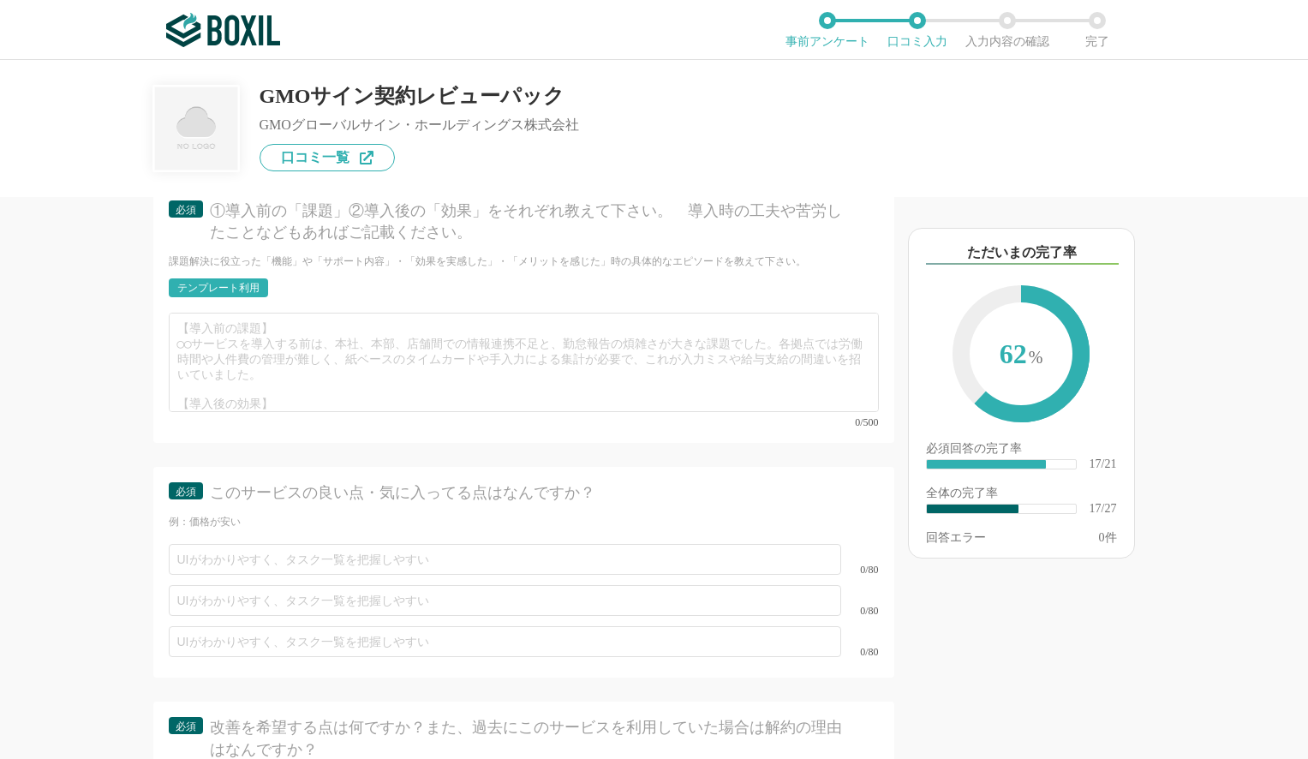
type textarea "操作性もいいし、使いやすいです、営業の方もわかりやすく説明してくださった。サポート電話もすぐに電話に出ていただけました。毎月５契約は無料というプランがあるので…"
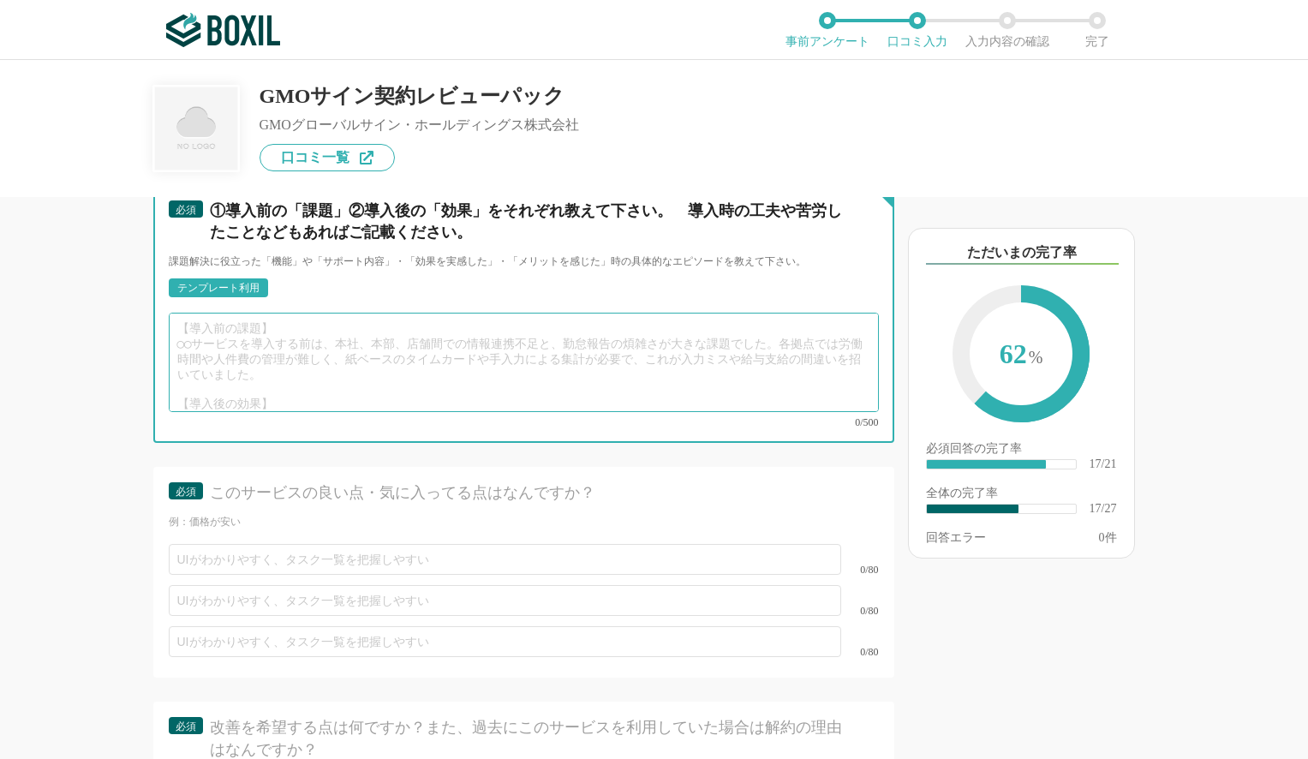
click at [274, 340] on textarea at bounding box center [524, 362] width 710 height 99
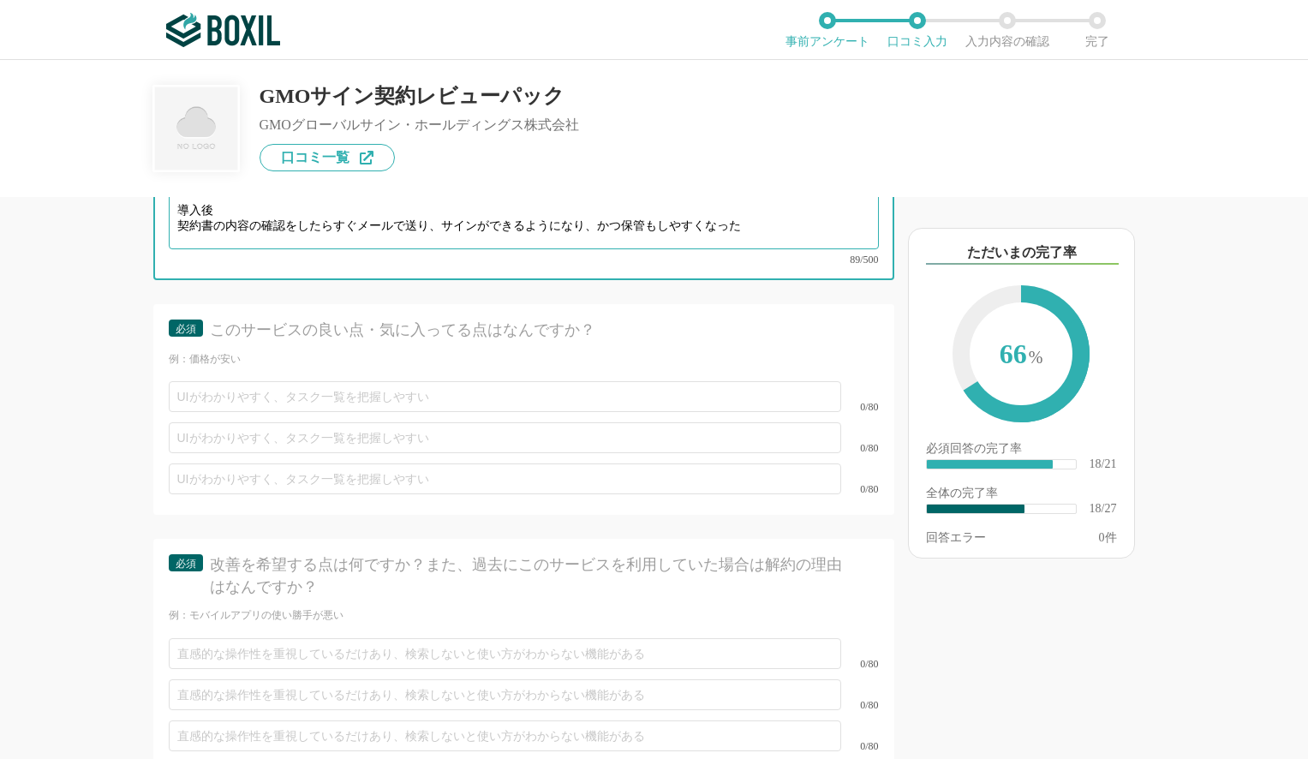
scroll to position [3506, 0]
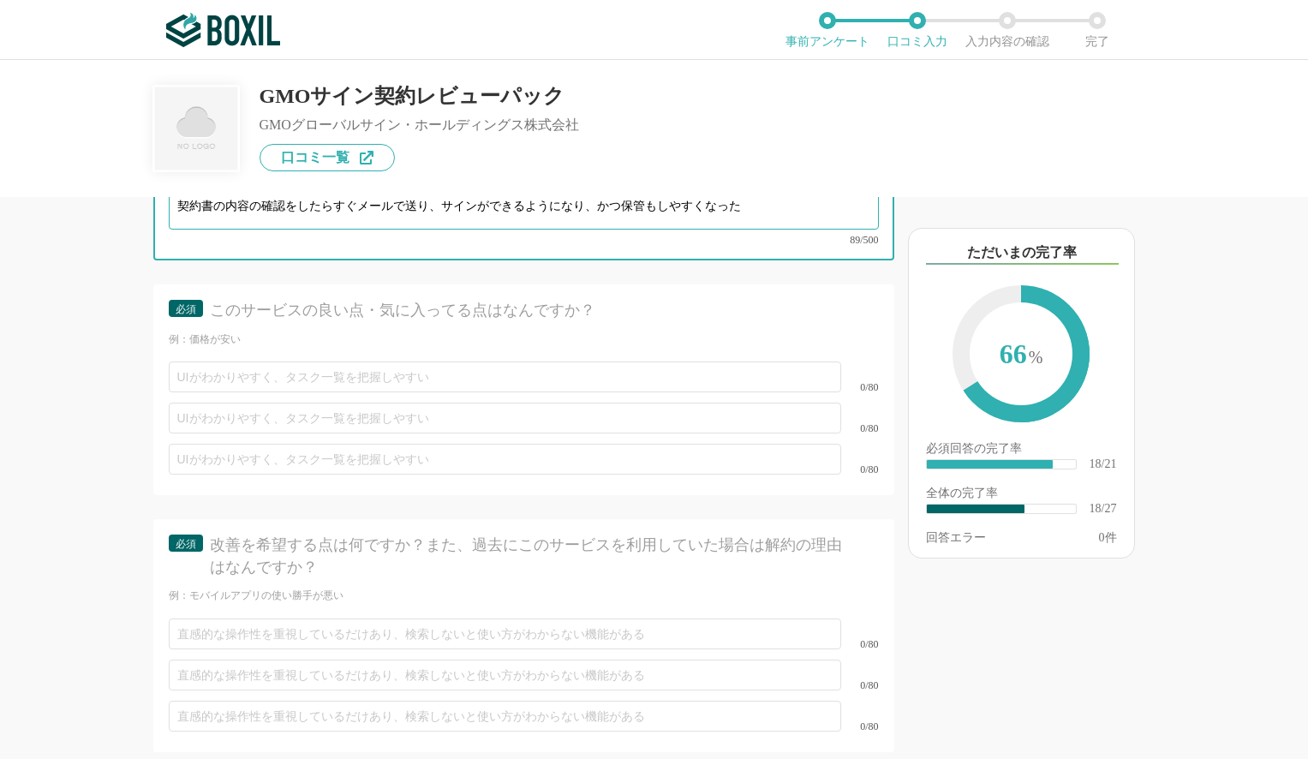
type textarea "導入前 契約を書面でやり取りする必要があったため、手間がかかり、コストもかかった 導入後 契約書の内容の確認をしたらすぐメールで送り、サインができるようになり…"
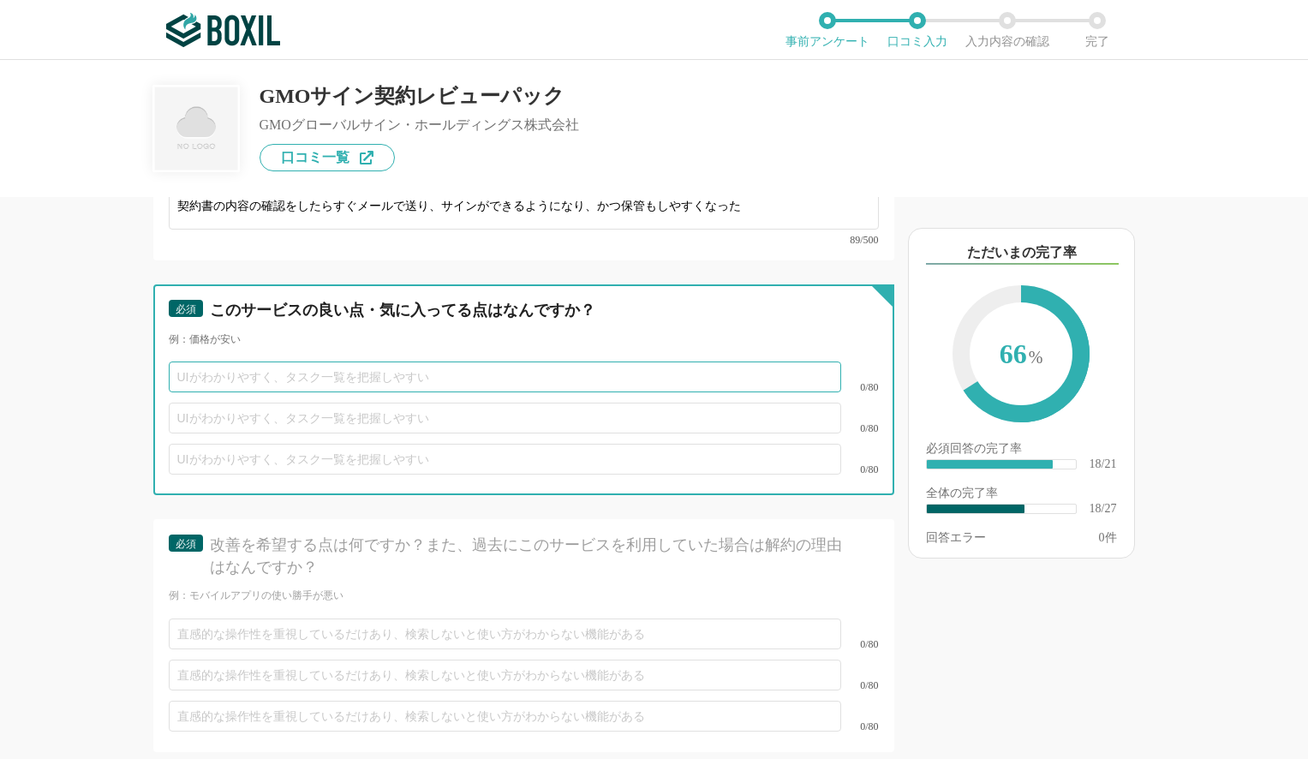
click at [230, 370] on input "text" at bounding box center [505, 377] width 673 height 31
type input "価格が安い"
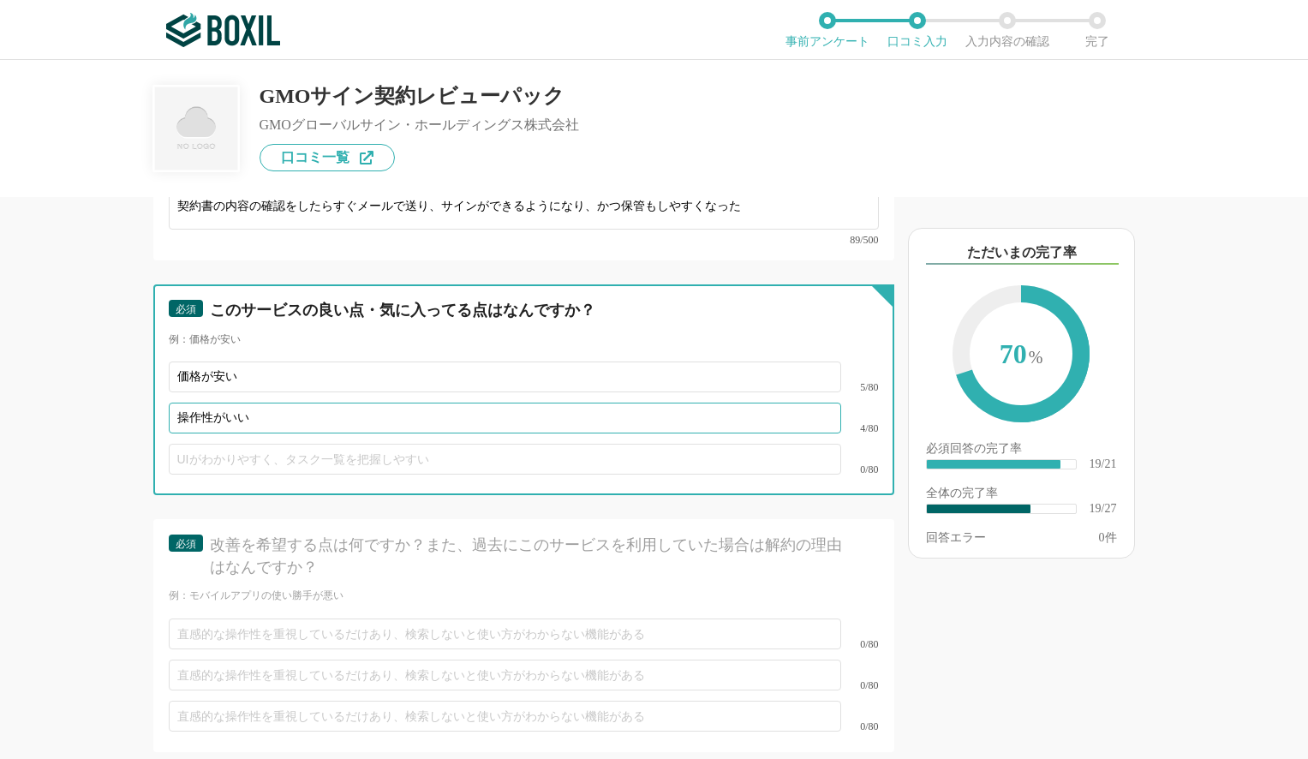
type input "操作性がいい"
type input "k"
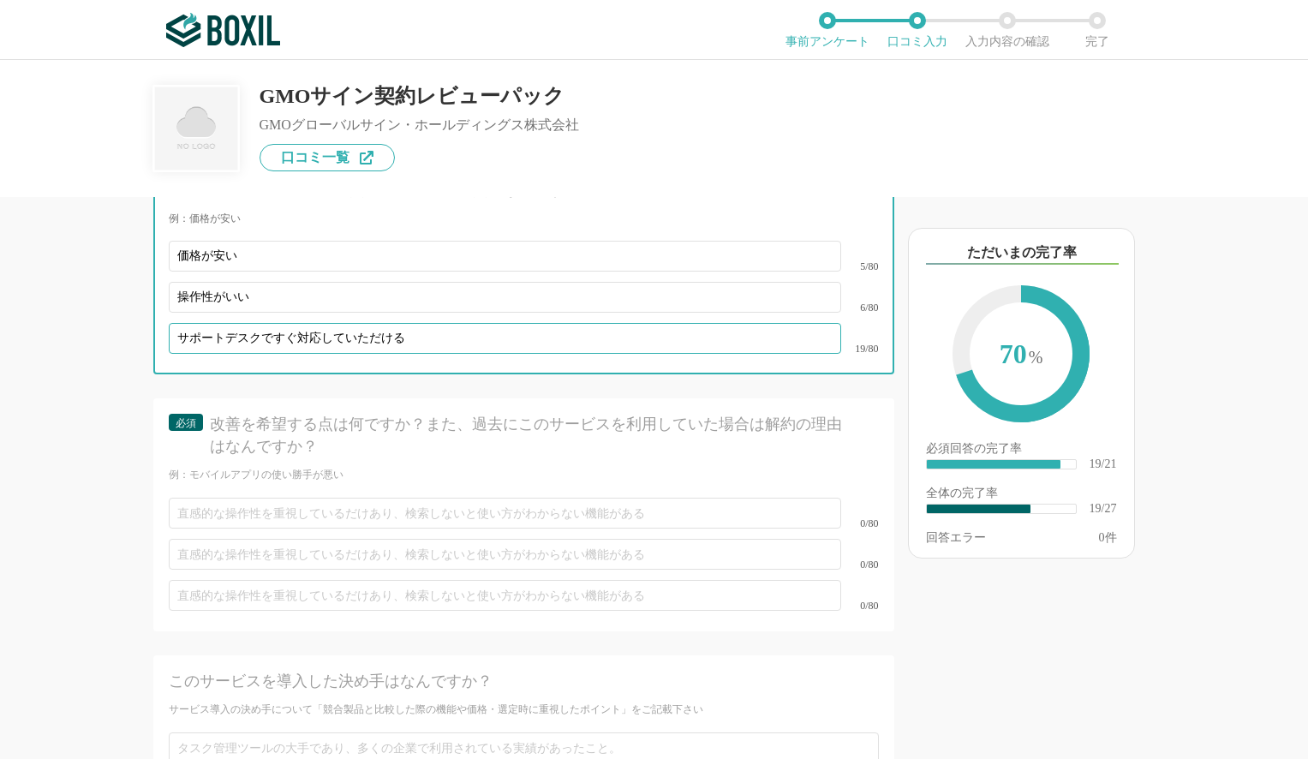
scroll to position [3682, 0]
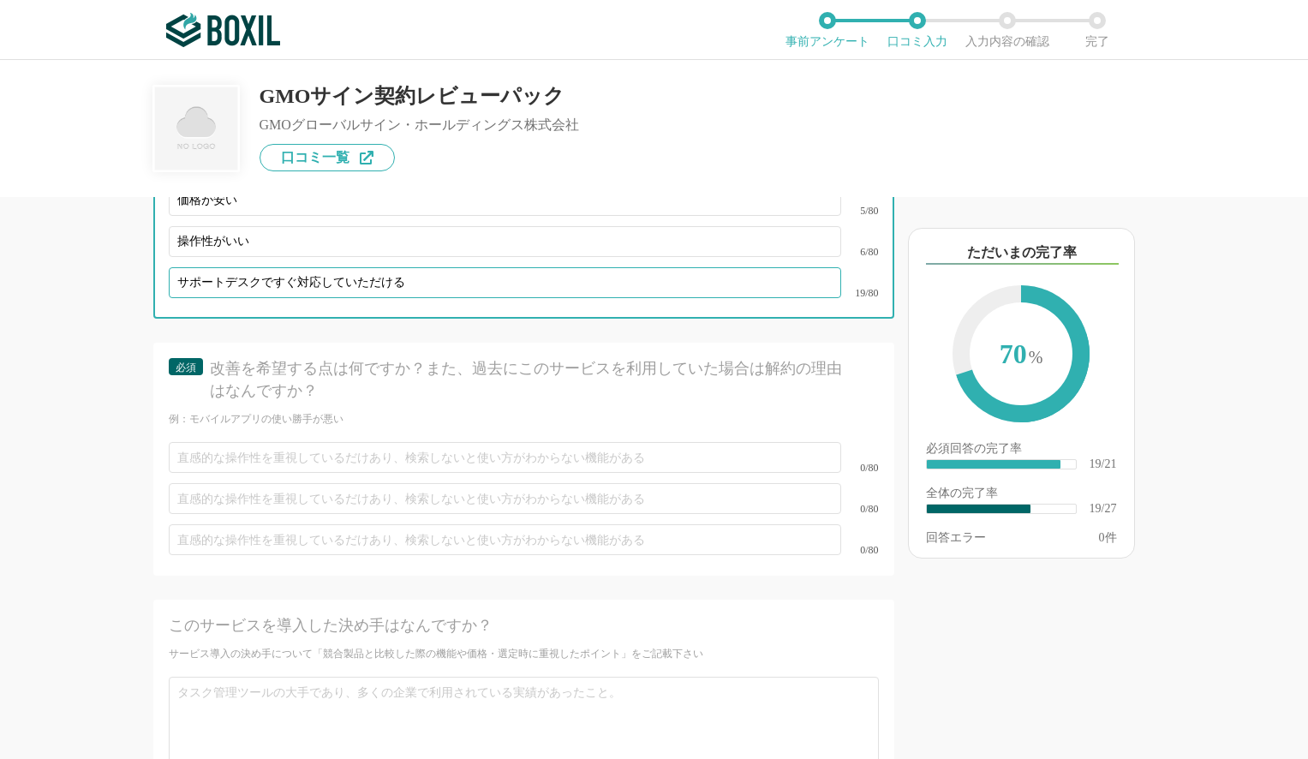
type input "サポートデスクですぐ対応していただける"
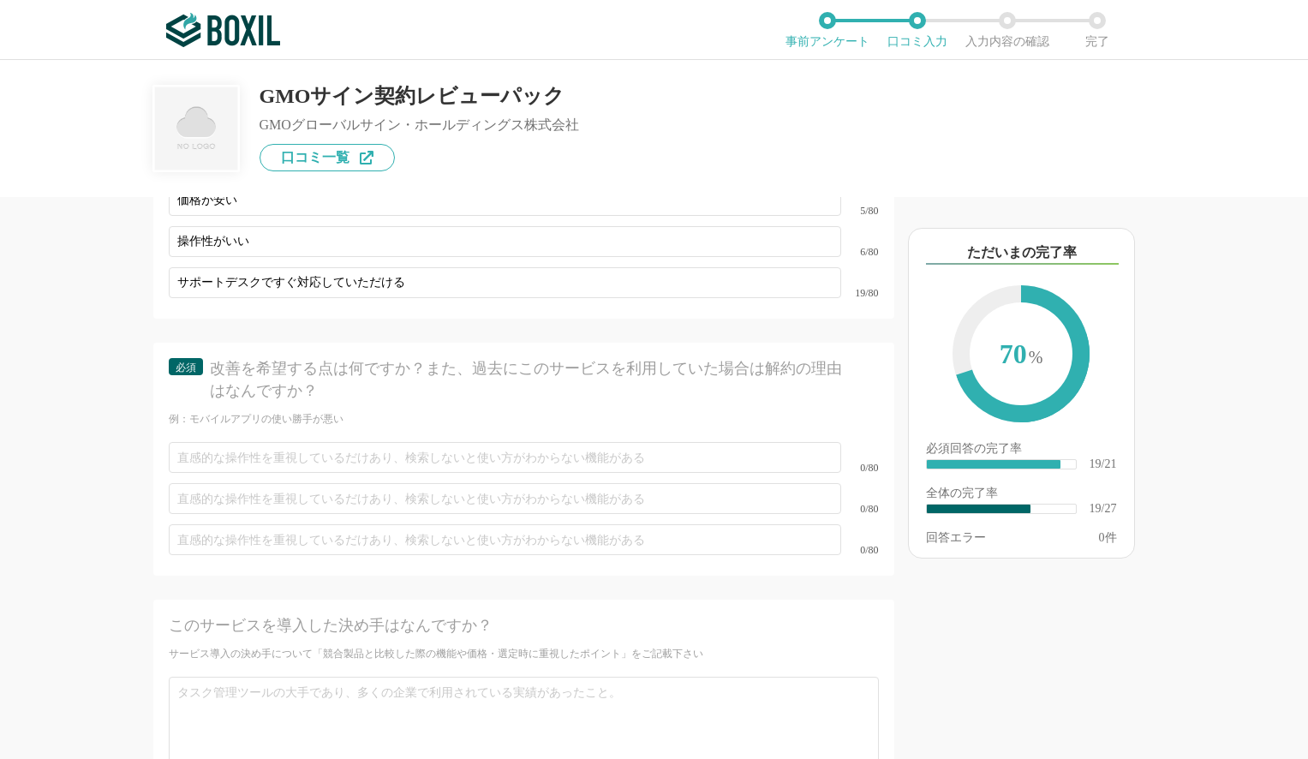
click at [227, 458] on div "0/80" at bounding box center [524, 457] width 710 height 41
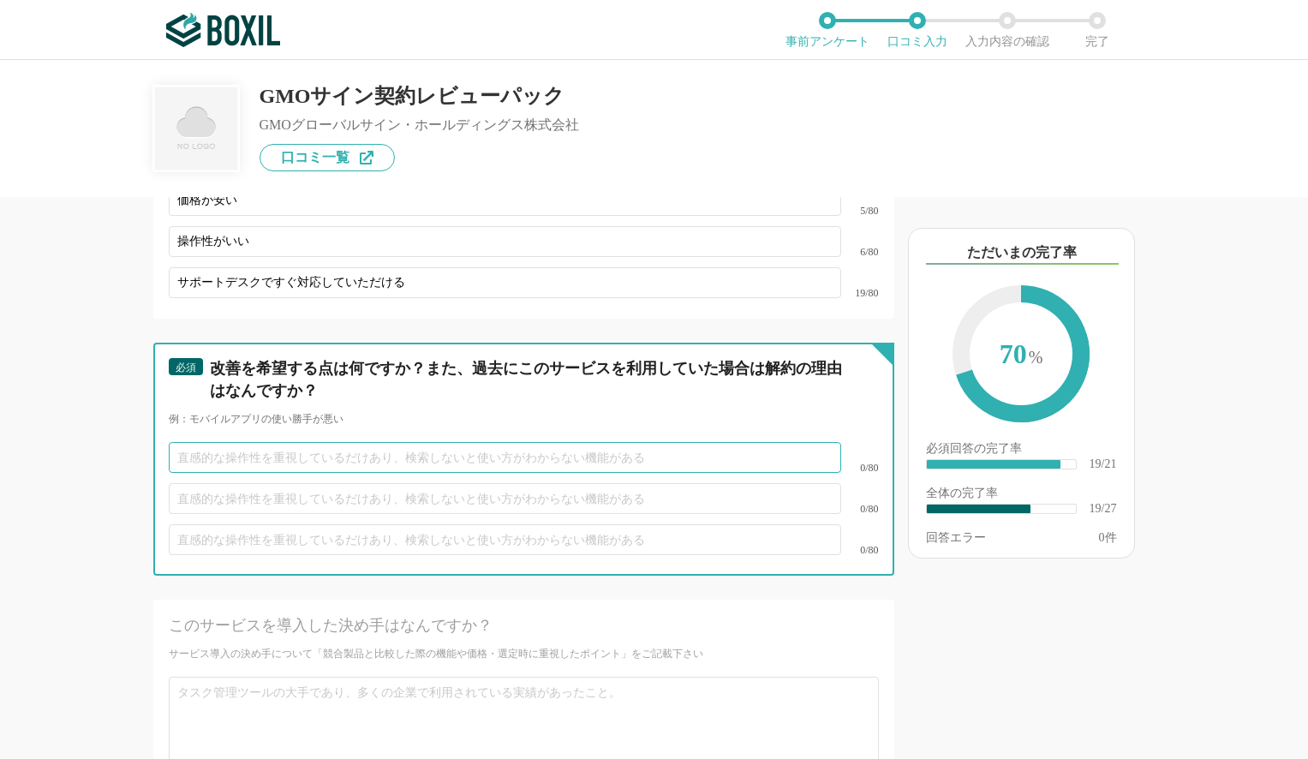
click at [227, 442] on input "text" at bounding box center [505, 457] width 673 height 31
type input "アドレスや名前が間違った時に修正して再送できるようにしてほしい"
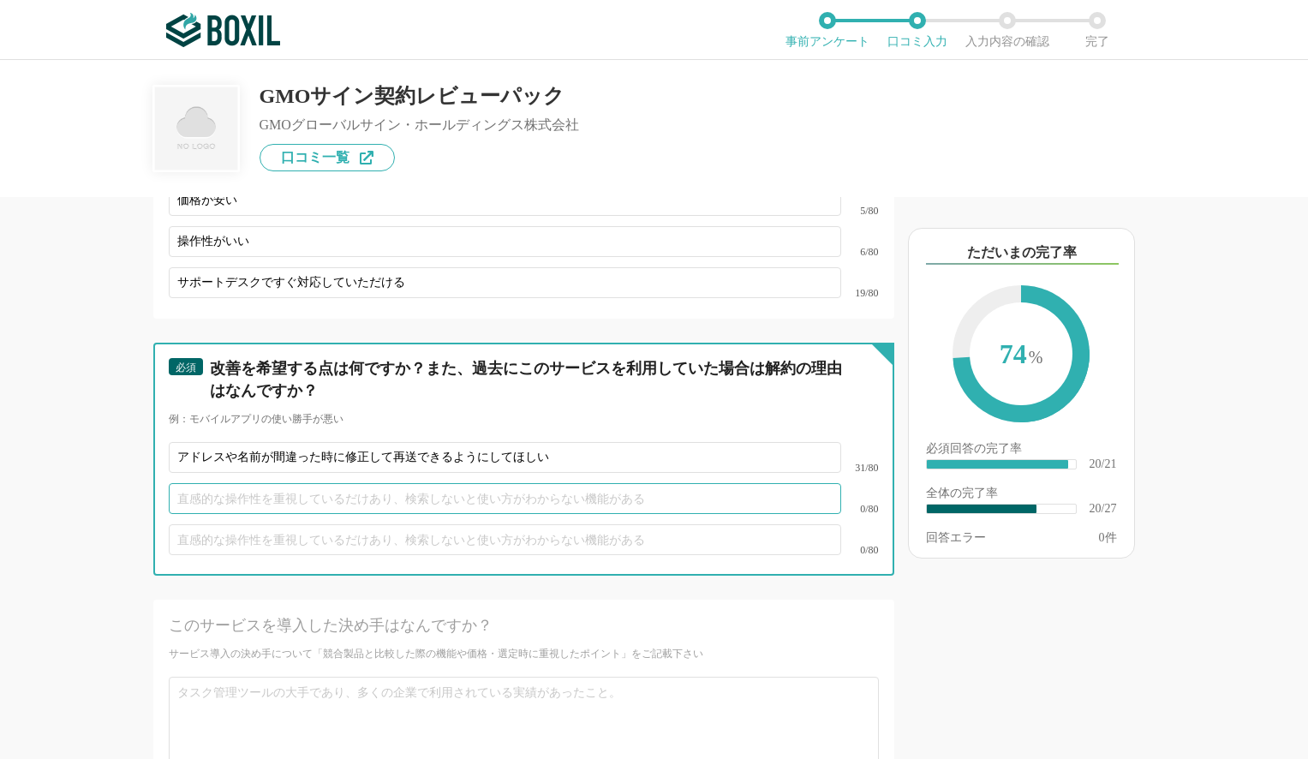
click at [230, 494] on input "text" at bounding box center [505, 498] width 673 height 31
click at [238, 524] on input "text" at bounding box center [505, 539] width 673 height 31
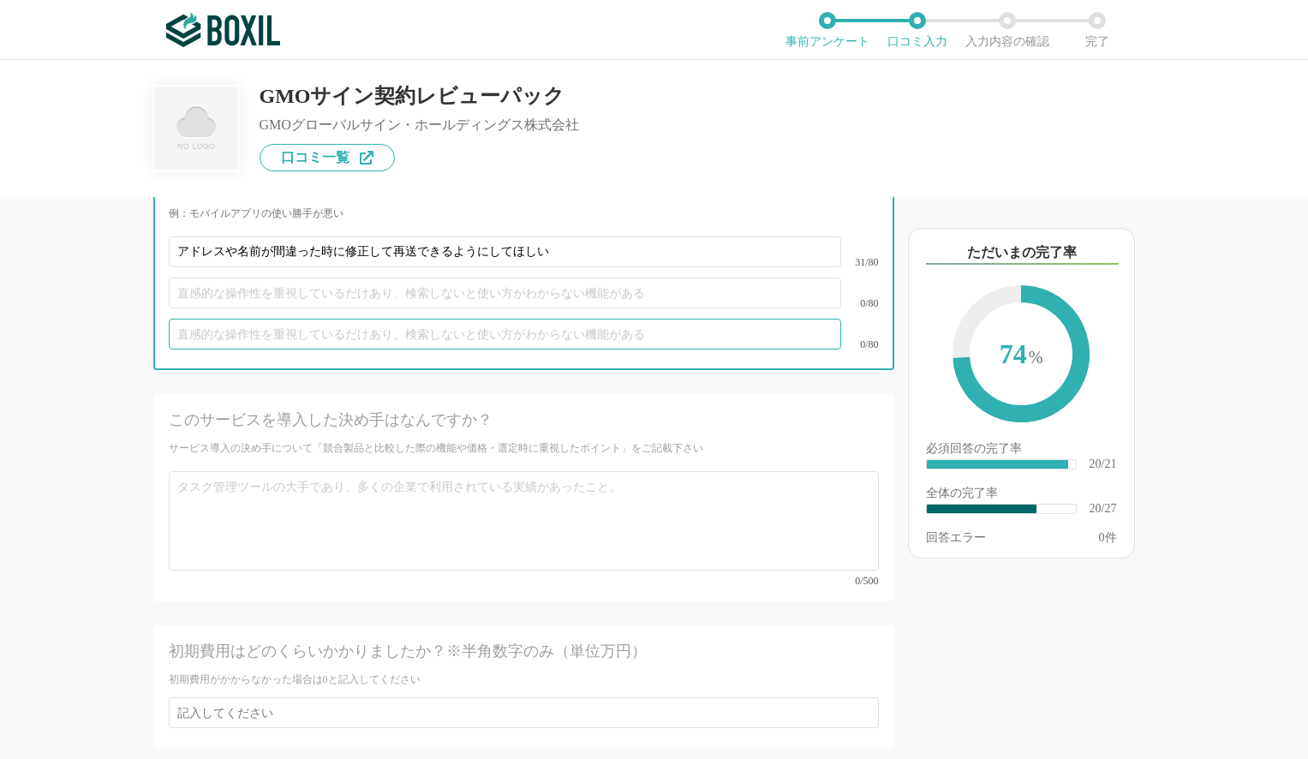
scroll to position [3905, 0]
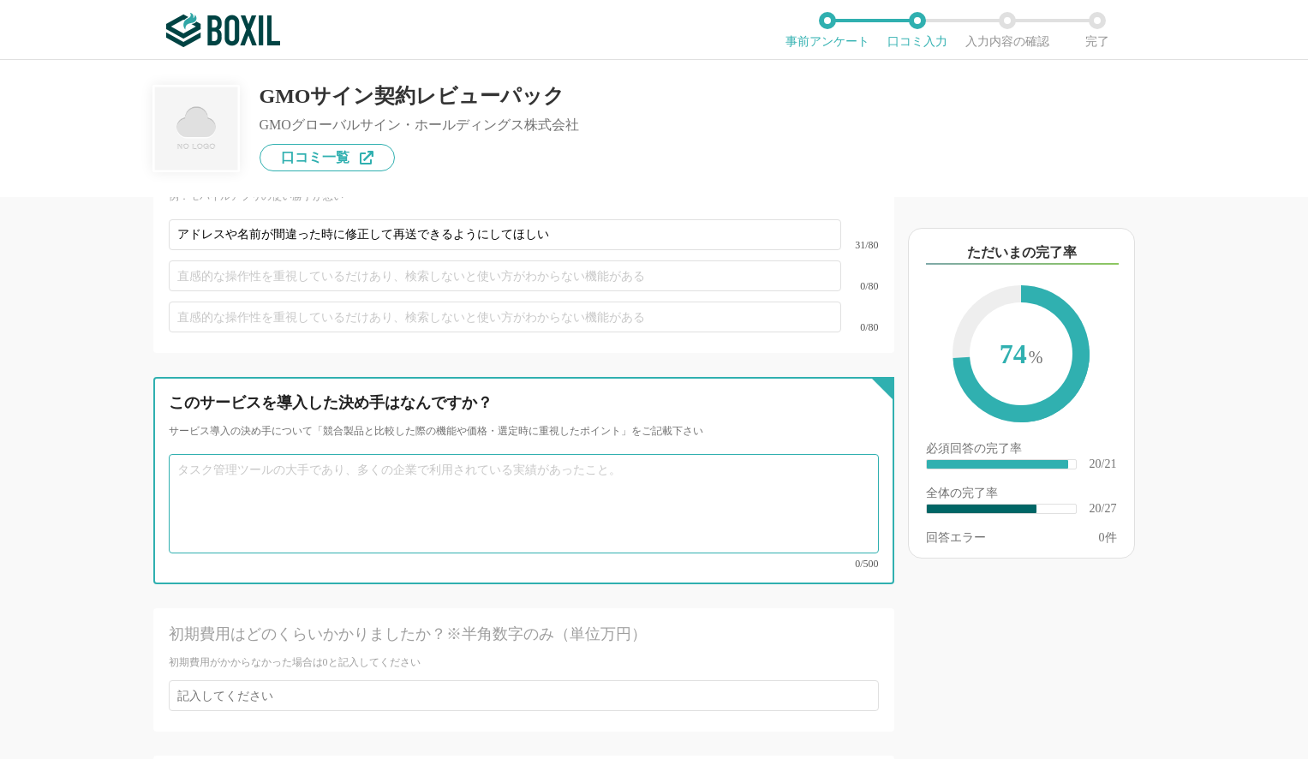
click at [238, 516] on textarea at bounding box center [524, 503] width 710 height 99
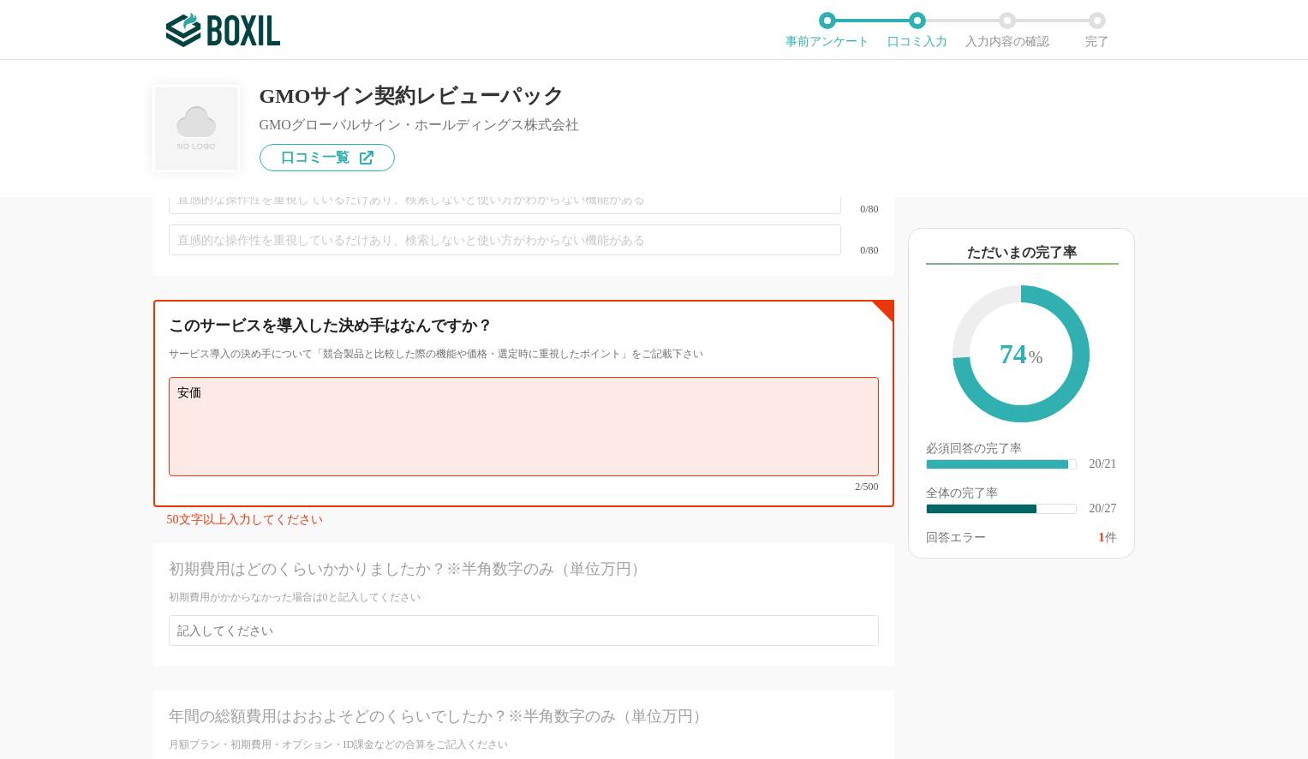
type textarea "安"
click at [350, 379] on textarea "GMOというブランドがあり、安価でスタートできることが決め手になりました。" at bounding box center [524, 426] width 710 height 99
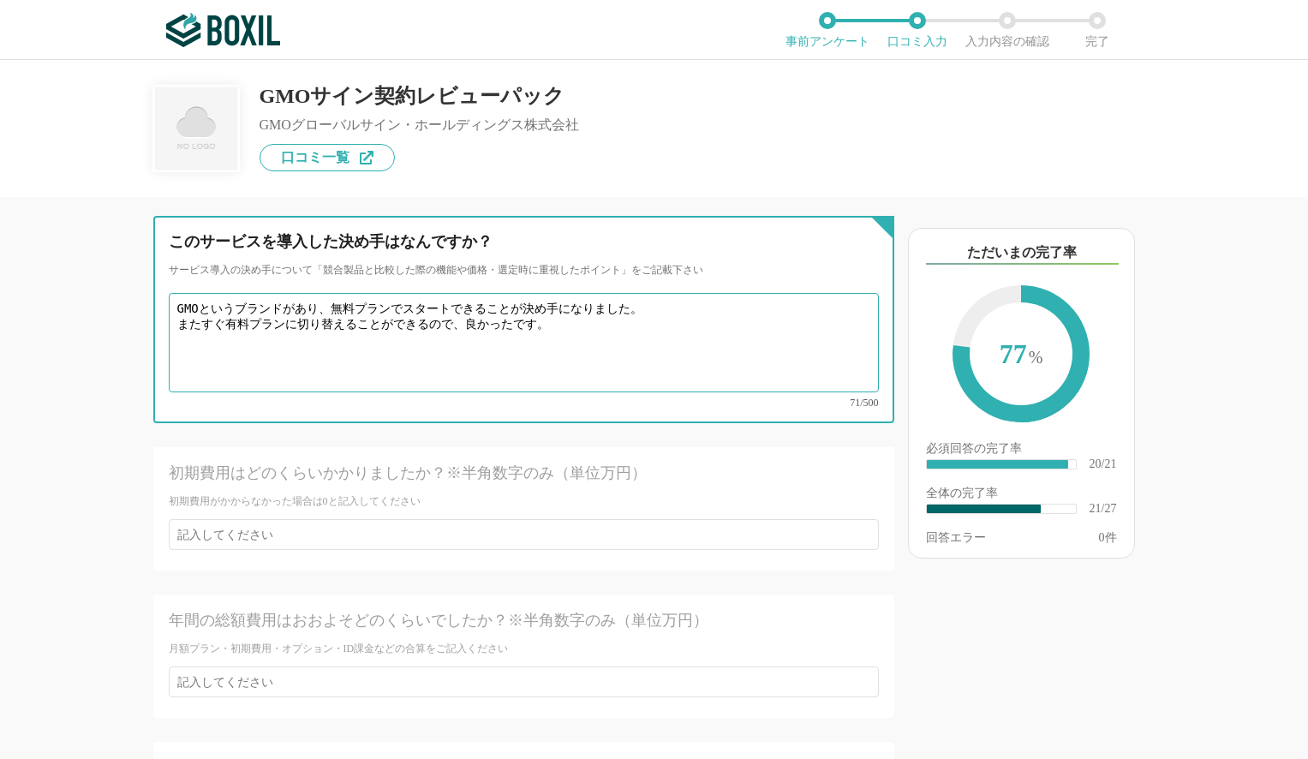
scroll to position [4119, 0]
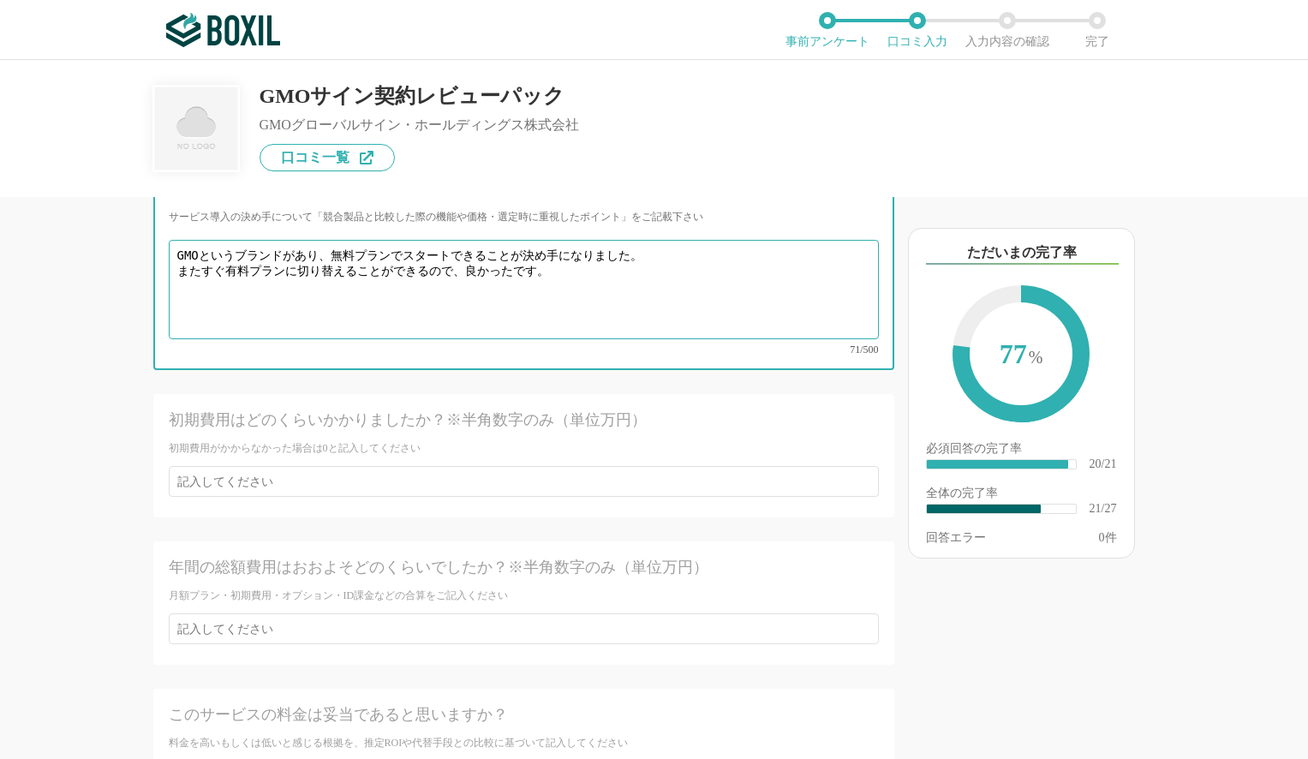
type textarea "GMOというブランドがあり、無料プランでスタートできることが決め手になりました。 またすぐ有料プランに切り替えることができるので、良かったです。"
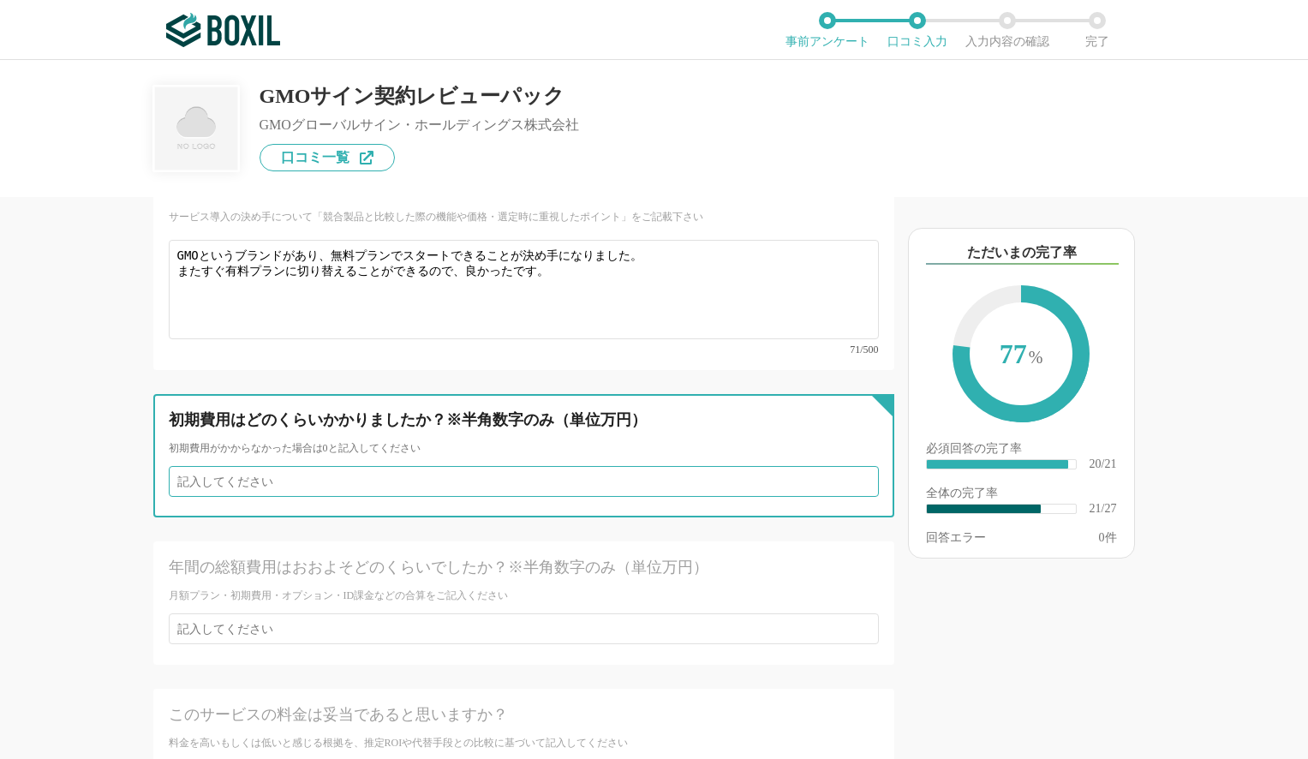
click at [302, 466] on input "number" at bounding box center [524, 481] width 710 height 31
type input "0"
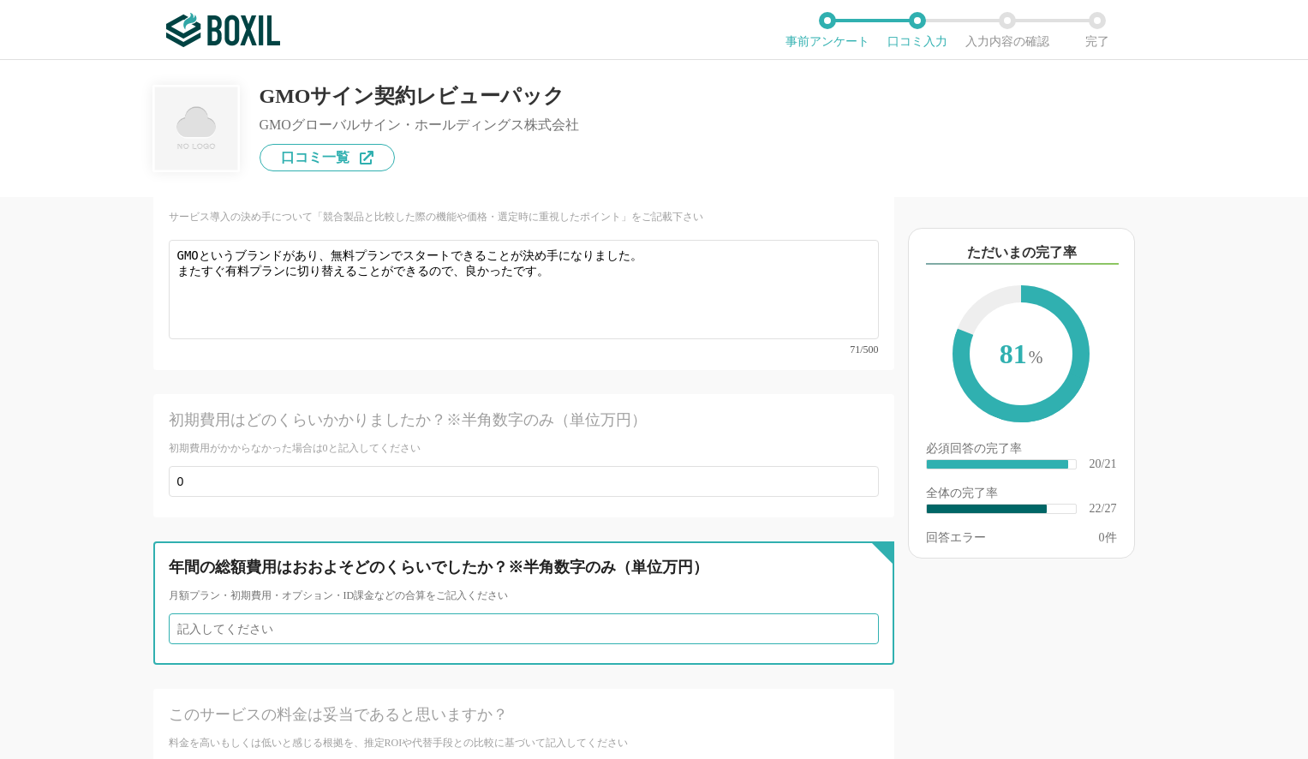
click at [450, 613] on input "number" at bounding box center [524, 628] width 710 height 31
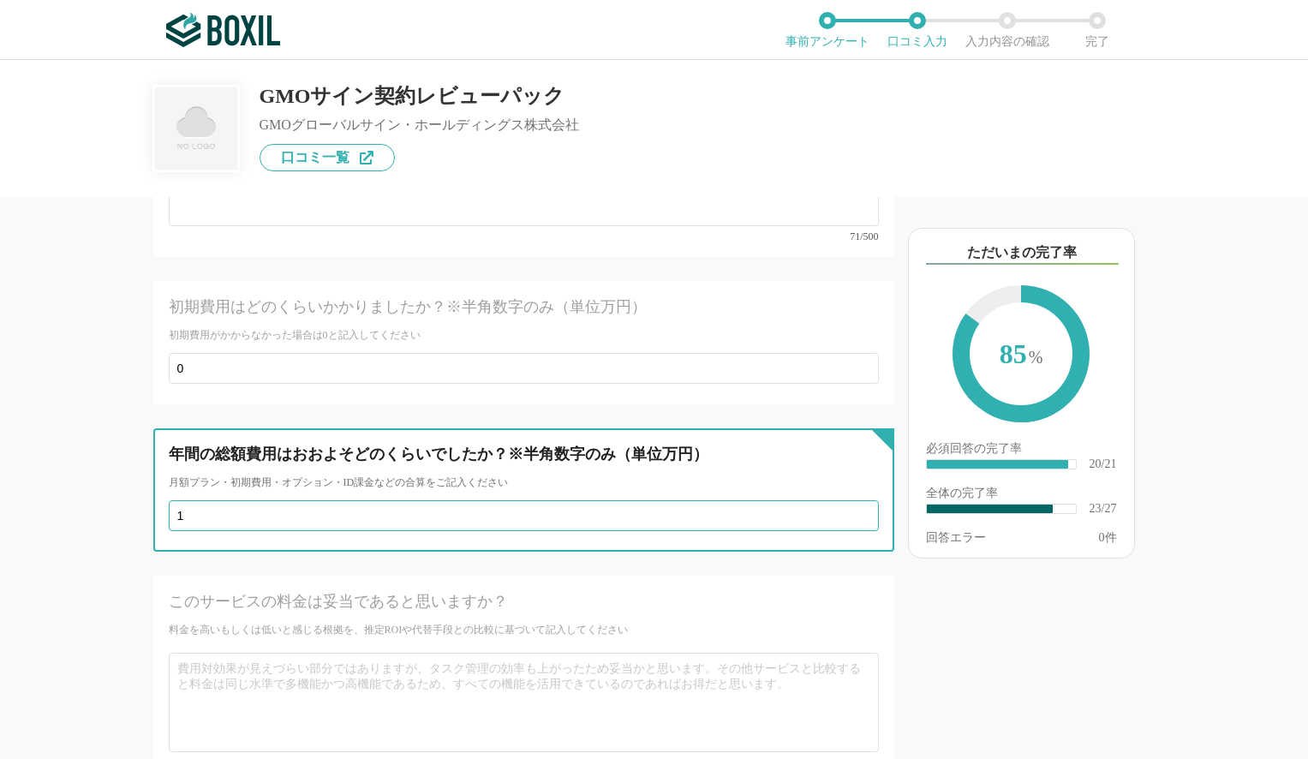
scroll to position [4240, 0]
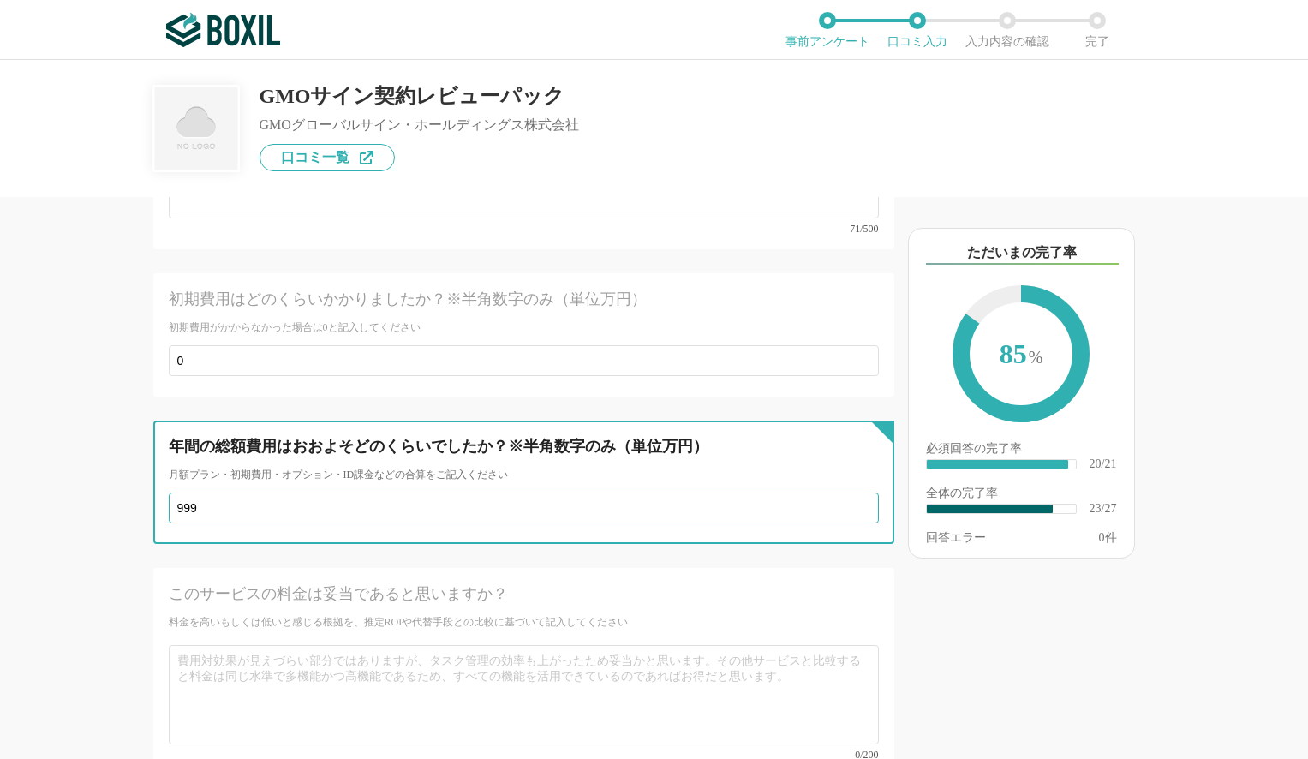
click at [864, 493] on input "999" at bounding box center [524, 508] width 710 height 31
click at [864, 493] on input "998" at bounding box center [524, 508] width 710 height 31
click at [864, 493] on input "999" at bounding box center [524, 508] width 710 height 31
click at [865, 494] on input "999" at bounding box center [524, 508] width 710 height 31
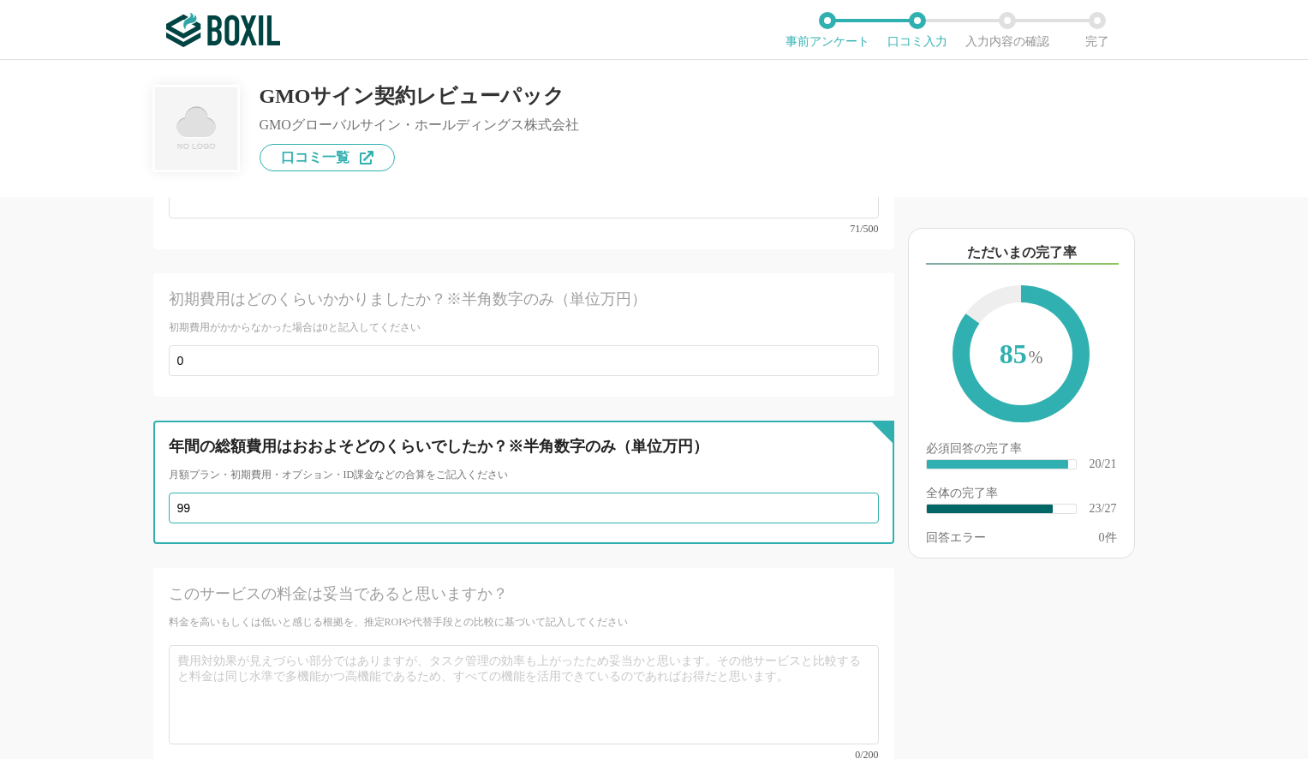
type input "9"
type input "1"
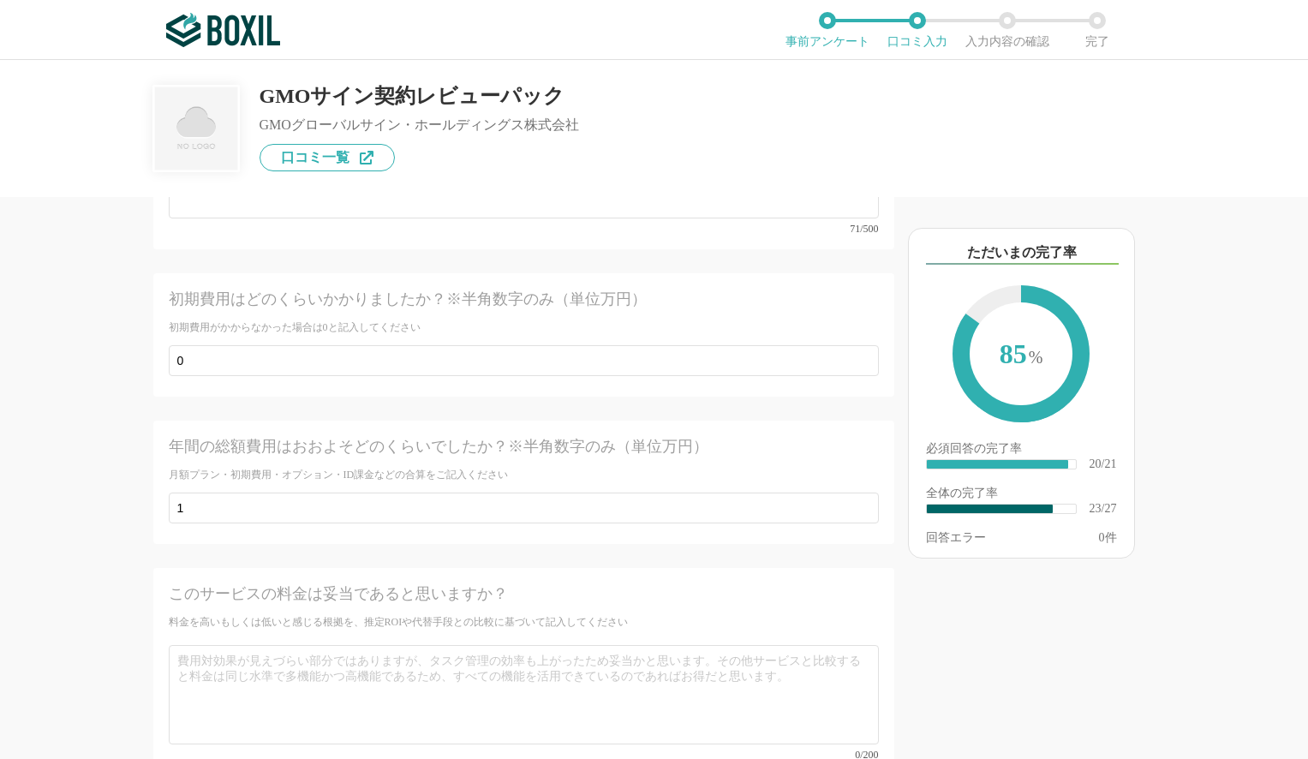
click at [732, 568] on div "このサービスの料金は妥当であると思いますか？ 料金を高いもしくは低いと感じる根拠を、推定ROIや代替手段との比較に基づいて記入してください 0/200" at bounding box center [523, 671] width 741 height 207
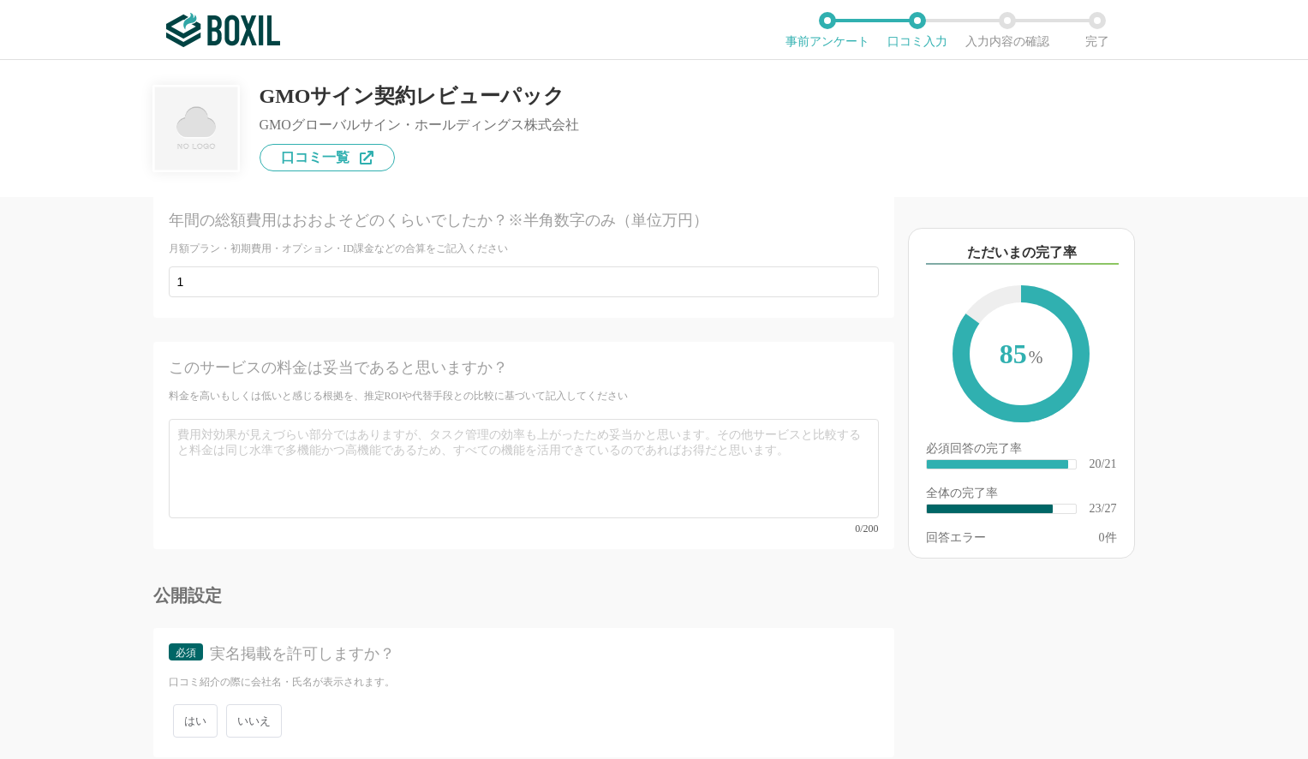
scroll to position [4453, 0]
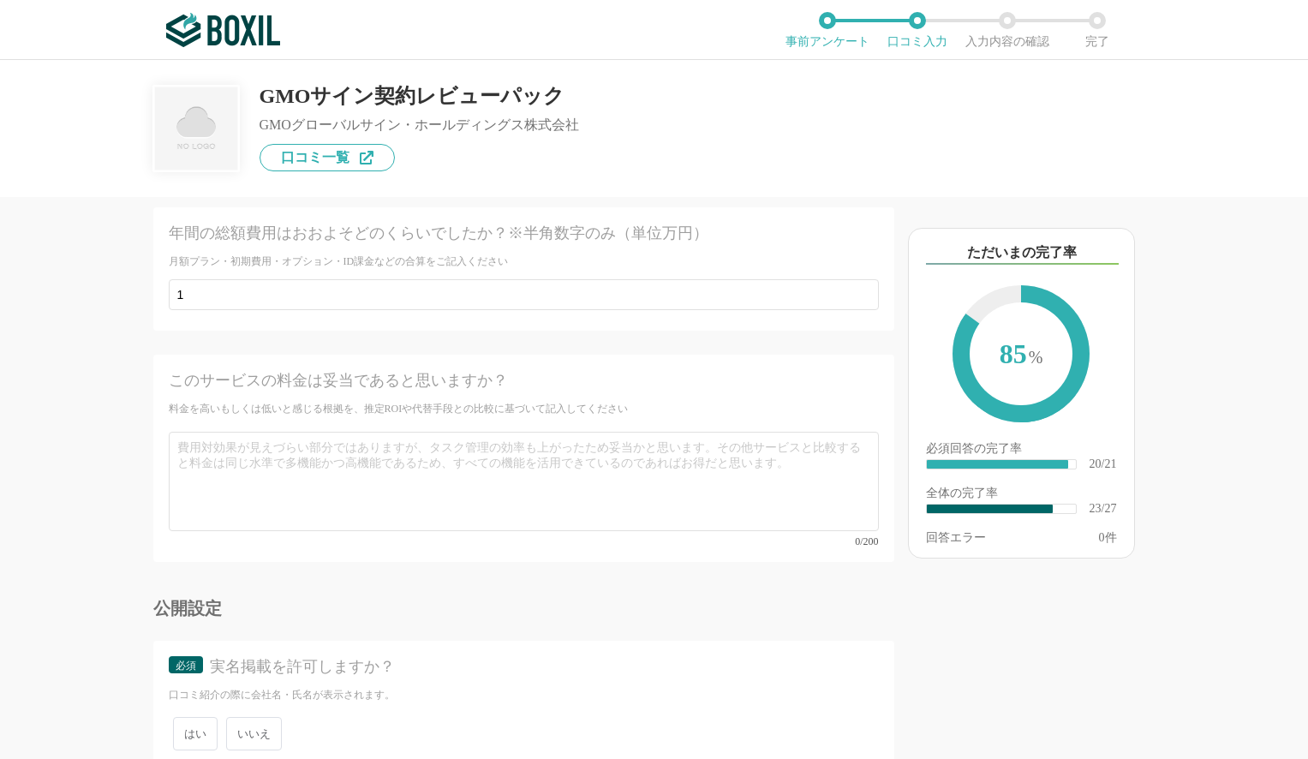
click at [556, 296] on div "年間の総額費用はおおよそどのくらいでしたか？※半角数字のみ（単位万円） 月額プラン・初期費用・オプション・ID課金などの合算をご記入ください 1" at bounding box center [523, 268] width 741 height 123
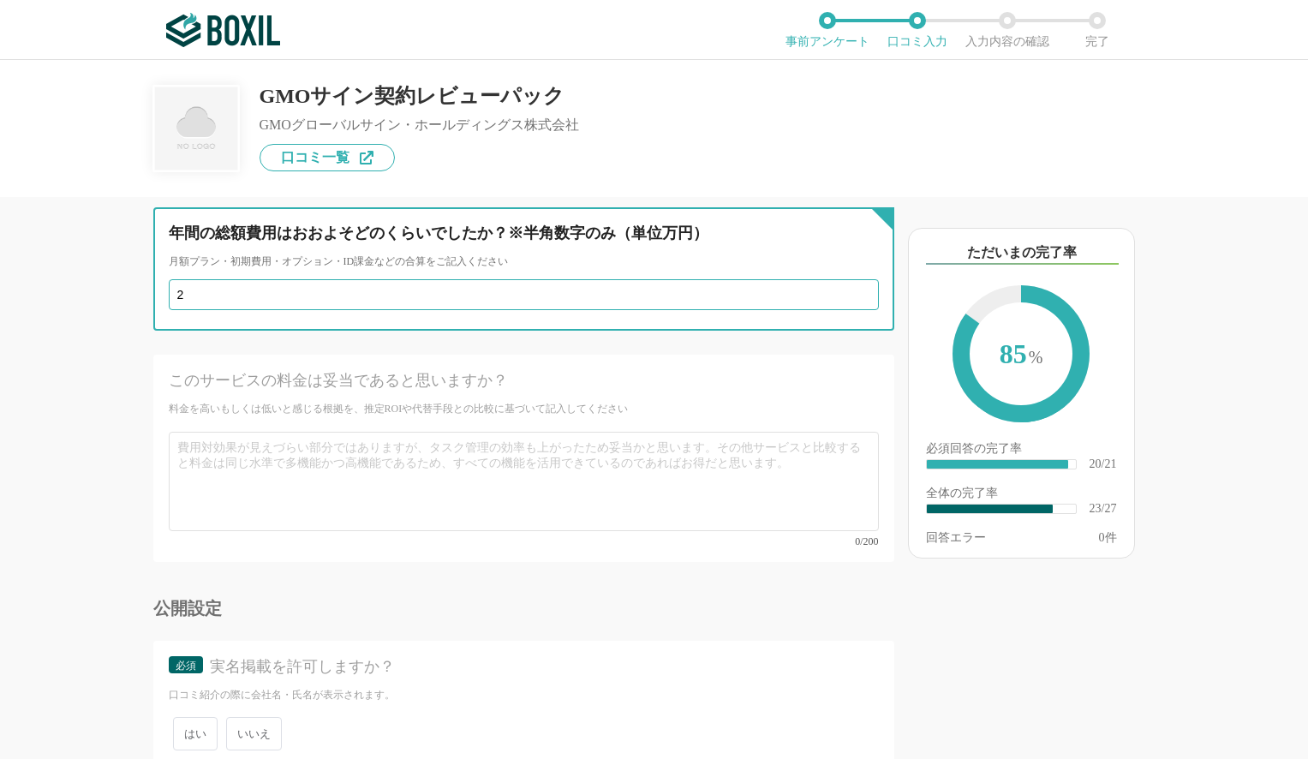
type input "2"
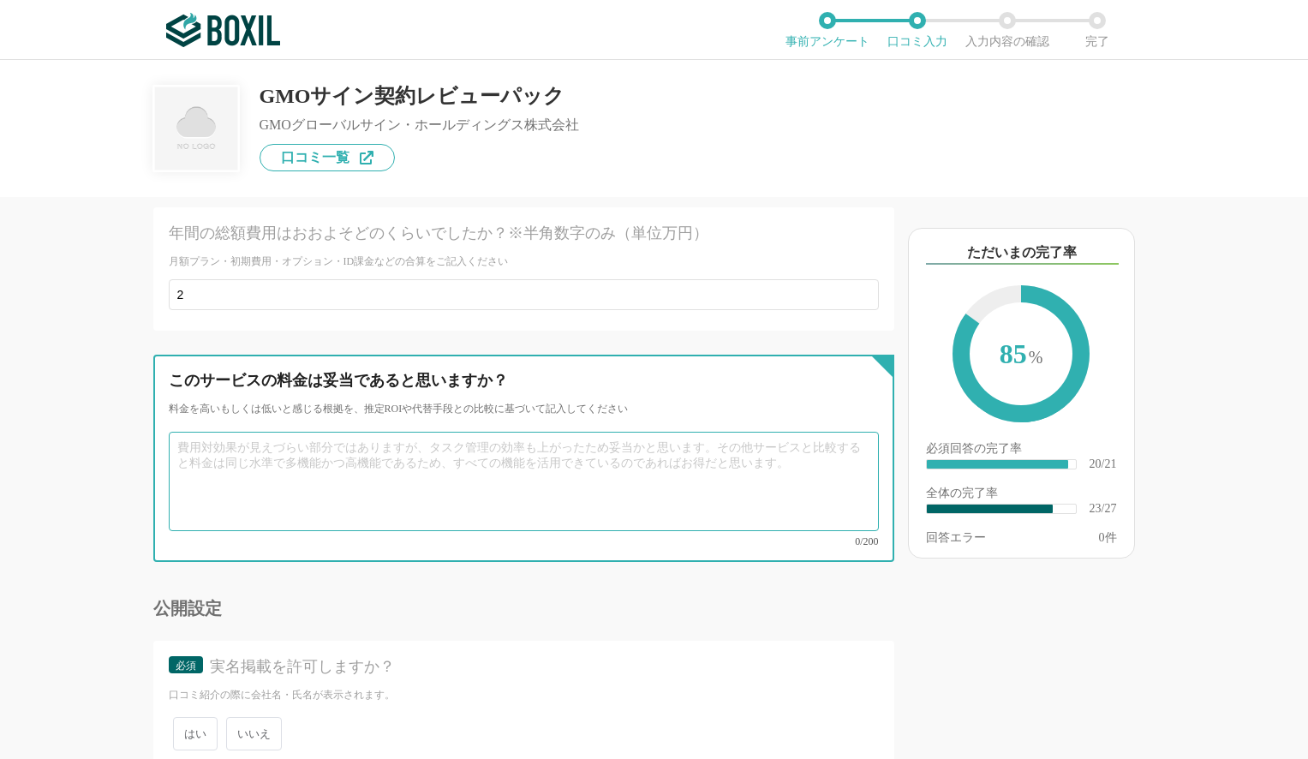
click at [522, 432] on textarea at bounding box center [524, 481] width 710 height 99
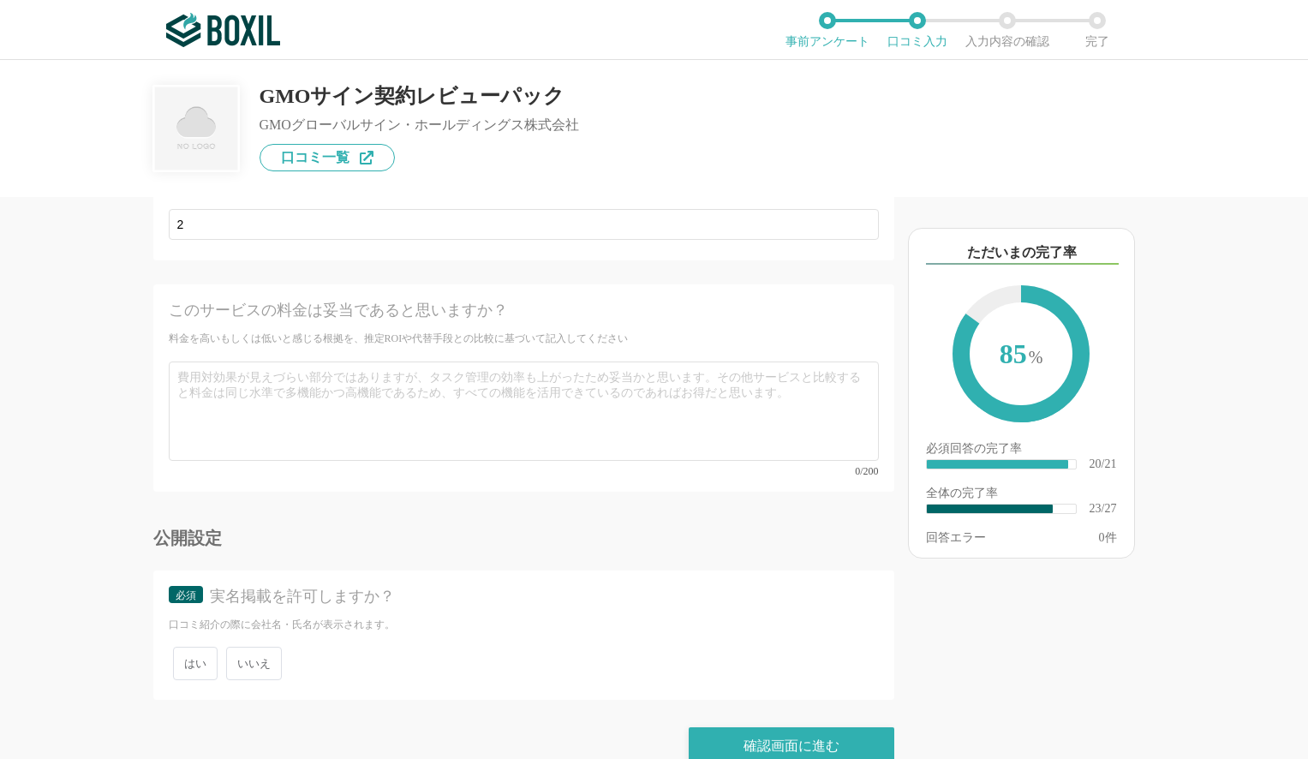
click at [266, 647] on span "いいえ" at bounding box center [254, 663] width 56 height 33
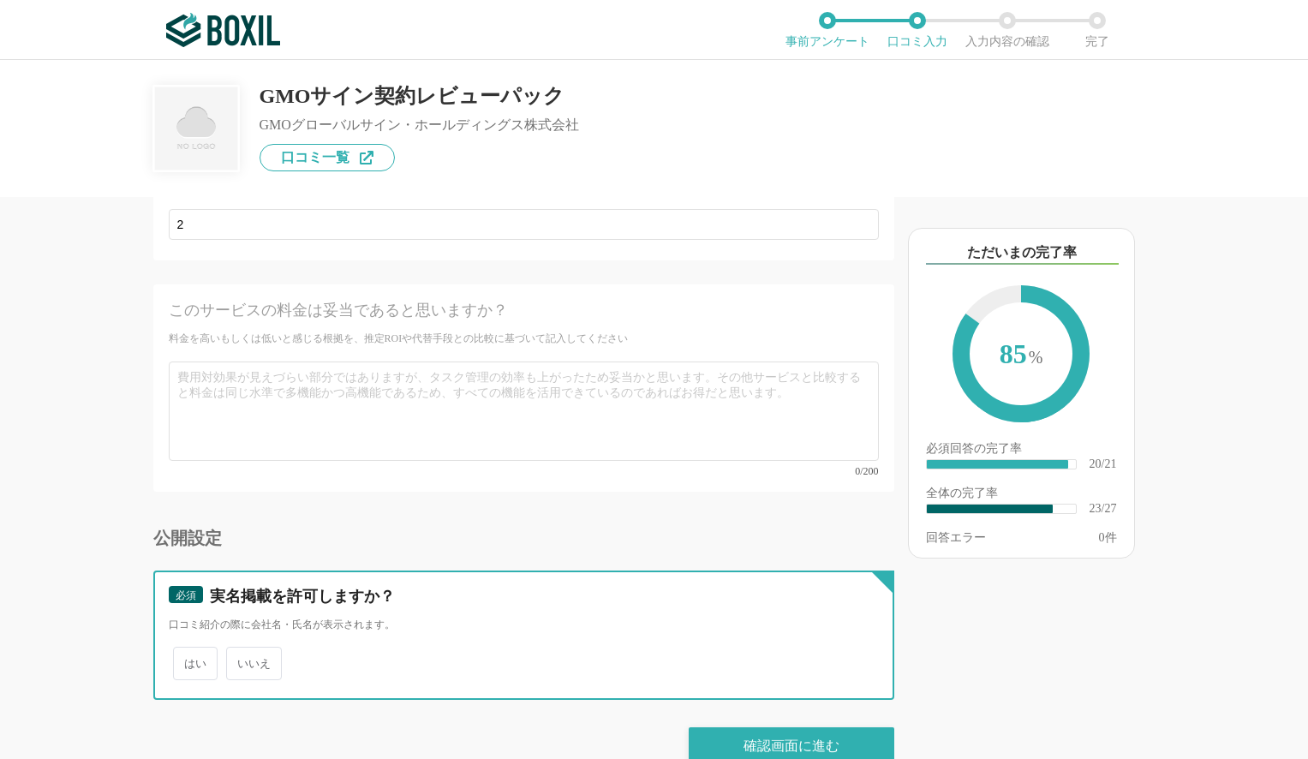
click at [242, 649] on input "いいえ" at bounding box center [235, 654] width 11 height 11
radio input "true"
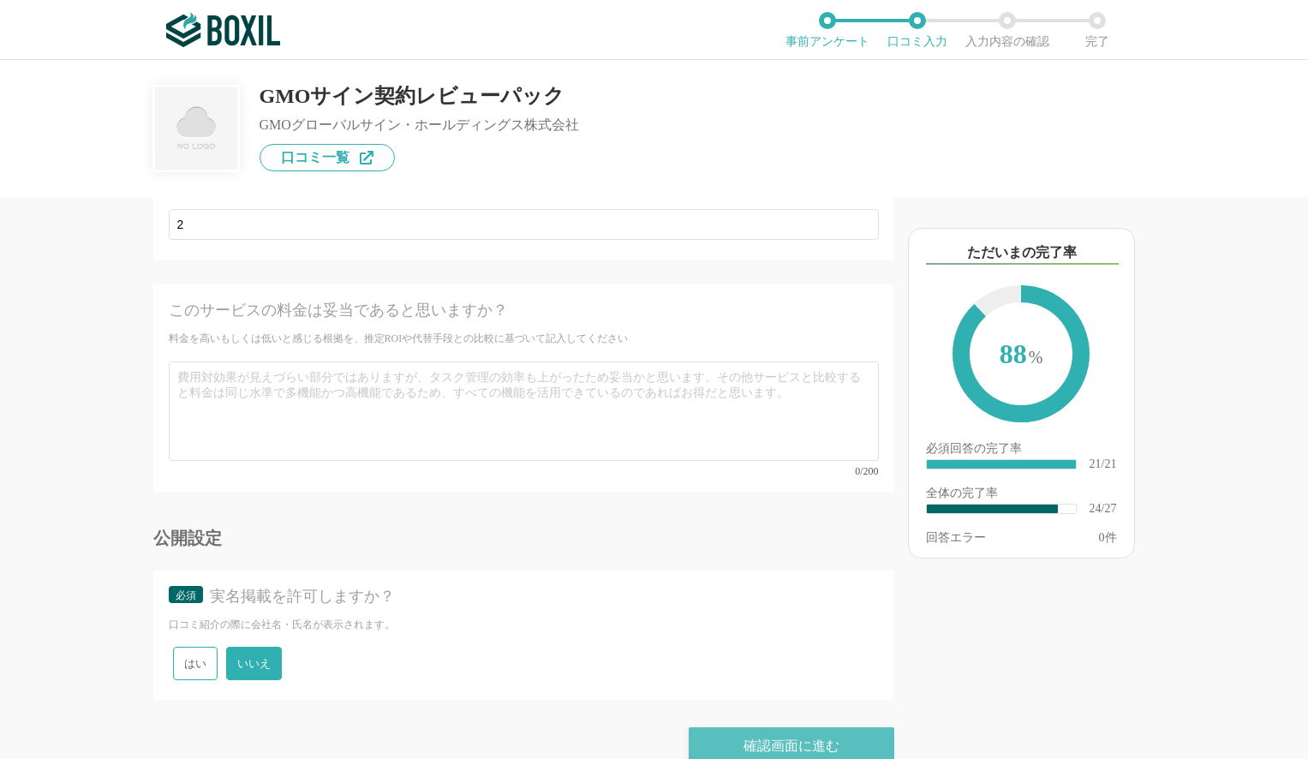
click at [758, 727] on div "確認画面に進む" at bounding box center [792, 746] width 206 height 38
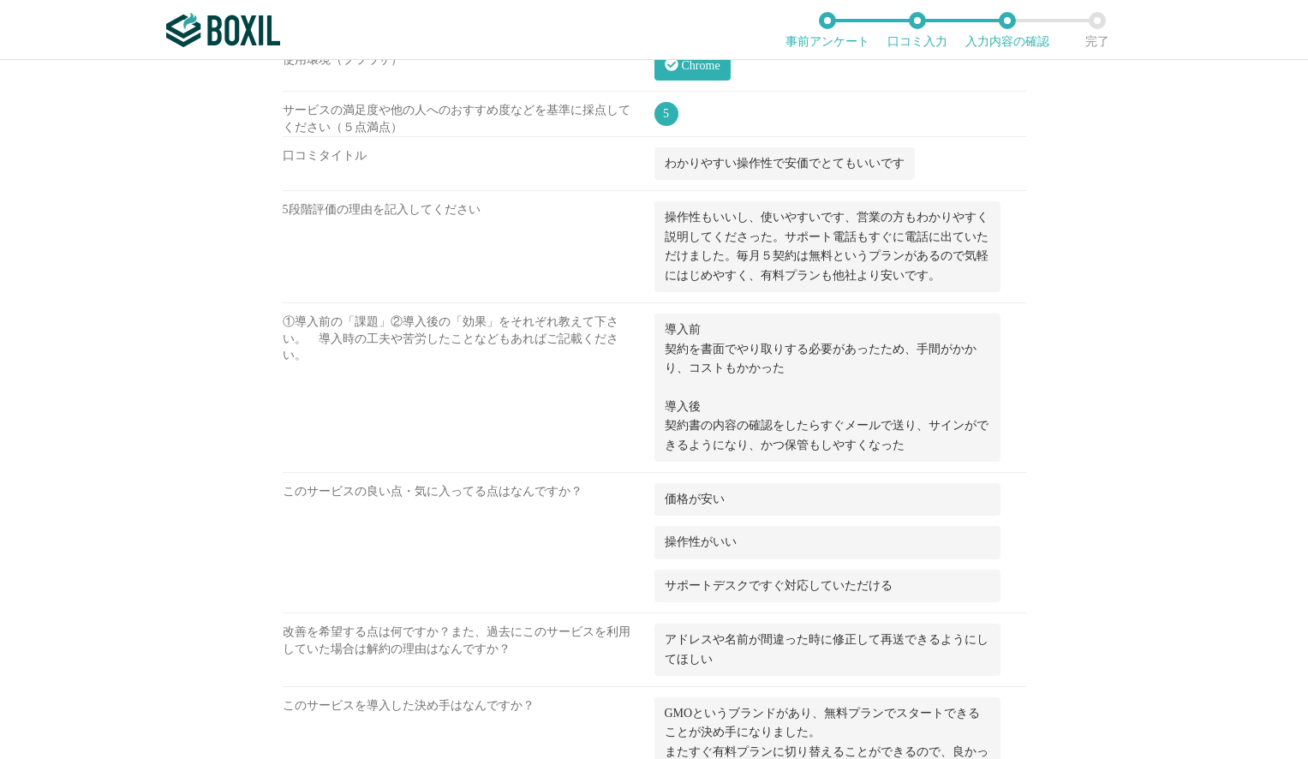
scroll to position [1880, 0]
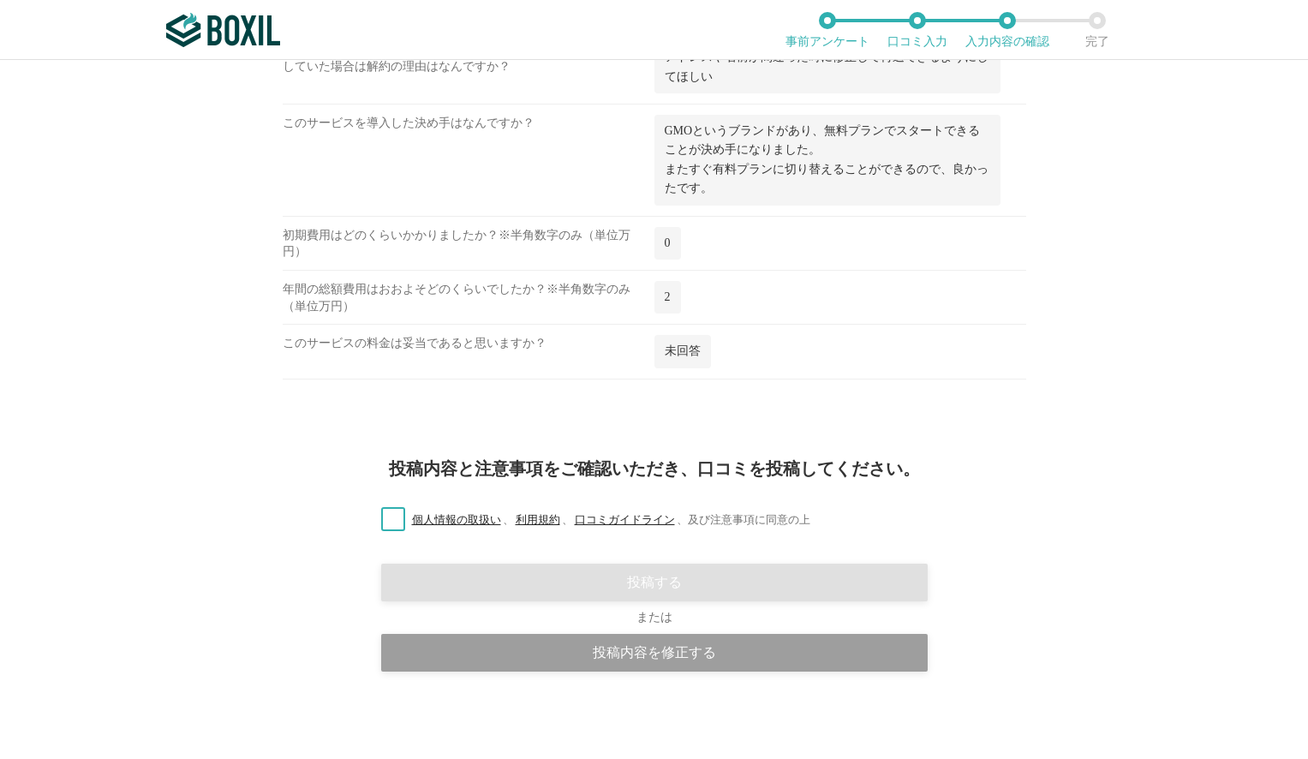
click at [394, 528] on label "個人情報の取扱い 、 利用規約 、 口コミガイドライン 、 及び注意事項に同意の上" at bounding box center [589, 520] width 443 height 18
click at [0, 0] on input "個人情報の取扱い 、 利用規約 、 口コミガイドライン 、 及び注意事項に同意の上" at bounding box center [0, 0] width 0 height 0
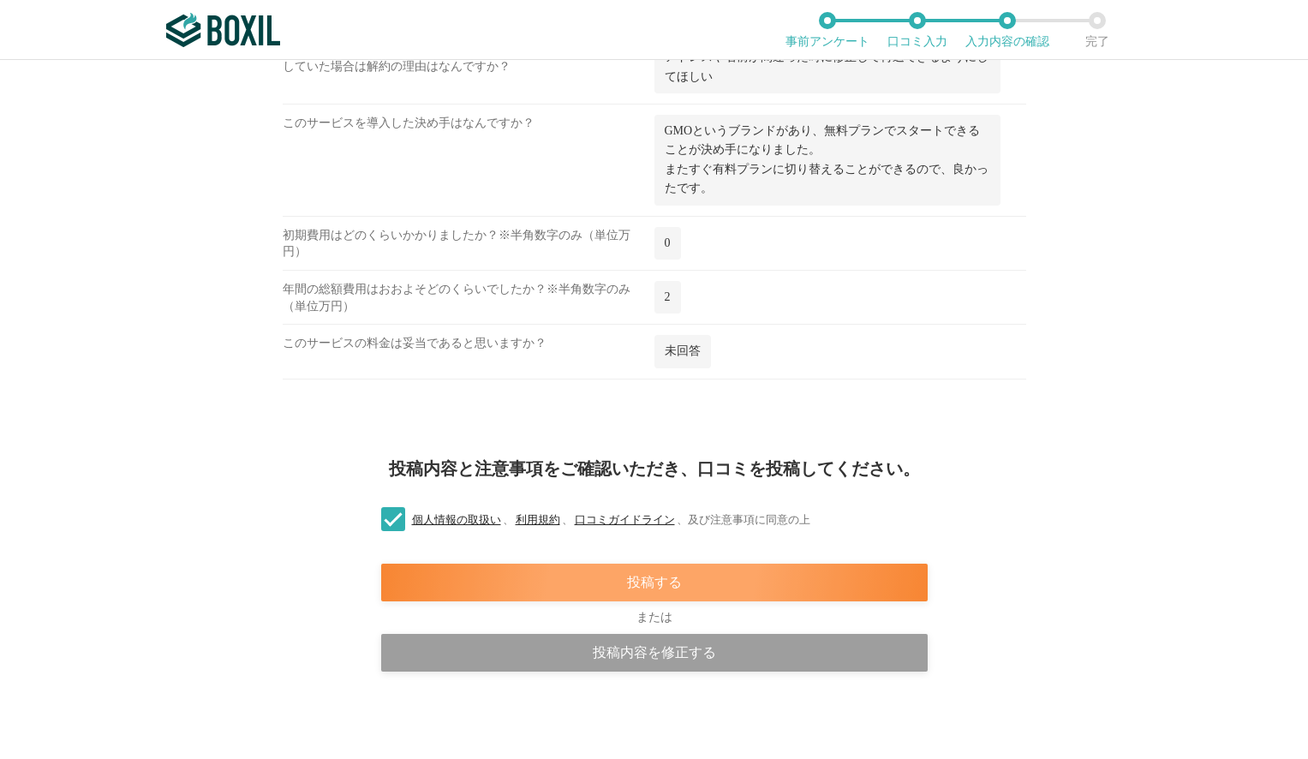
click at [571, 570] on div "投稿する" at bounding box center [654, 583] width 547 height 38
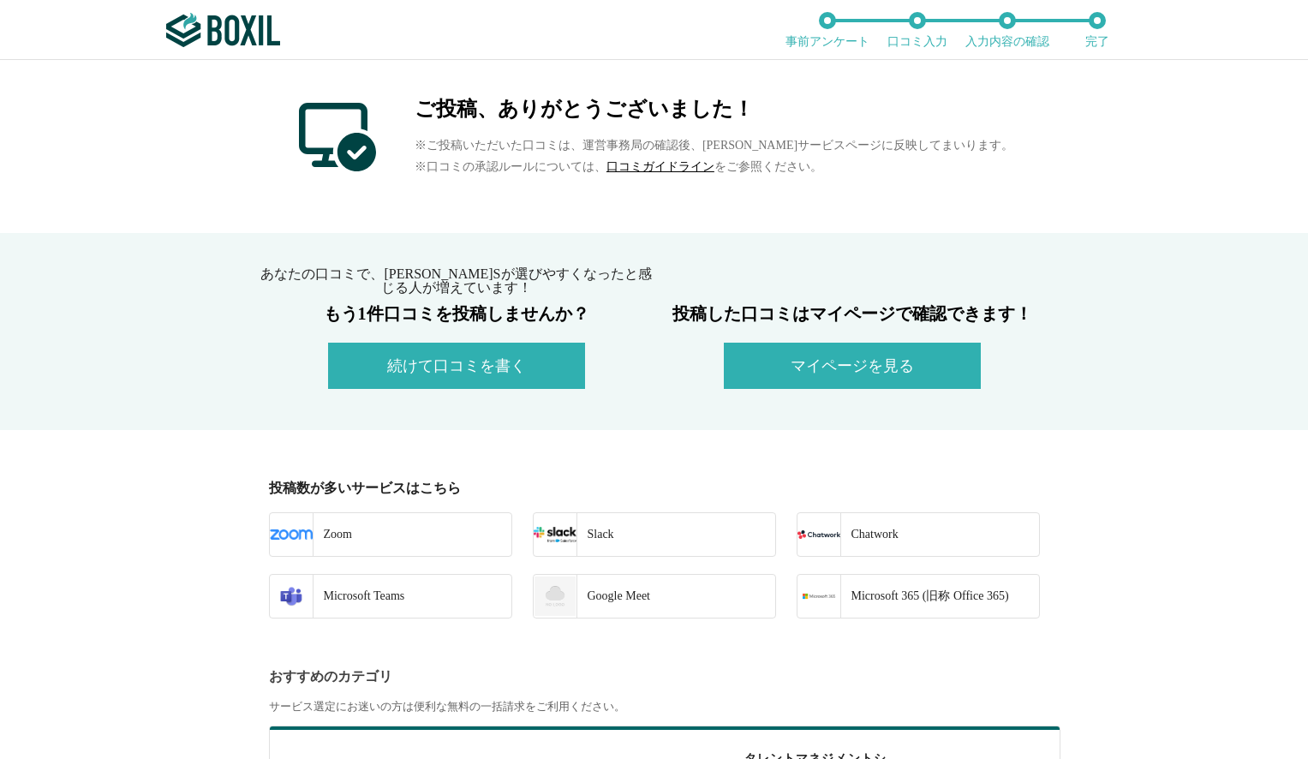
click at [844, 355] on button "マイページを見る" at bounding box center [852, 366] width 257 height 46
